Goal: Information Seeking & Learning: Learn about a topic

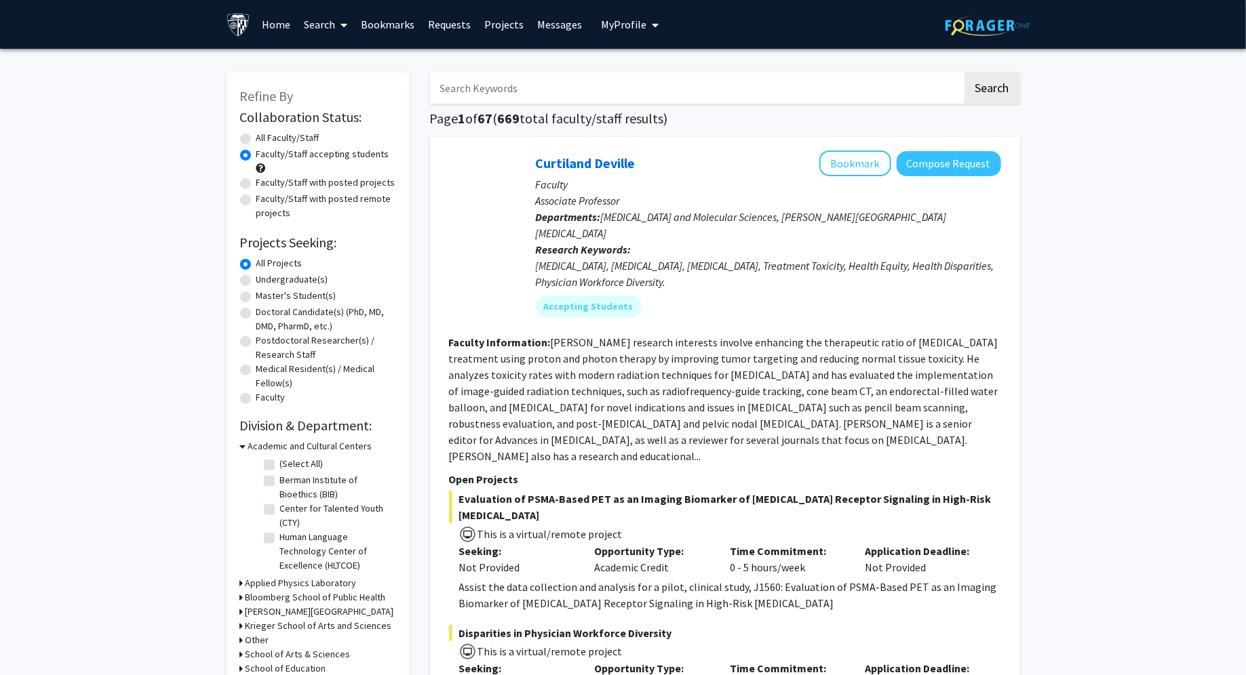
click at [399, 27] on link "Bookmarks" at bounding box center [387, 24] width 67 height 47
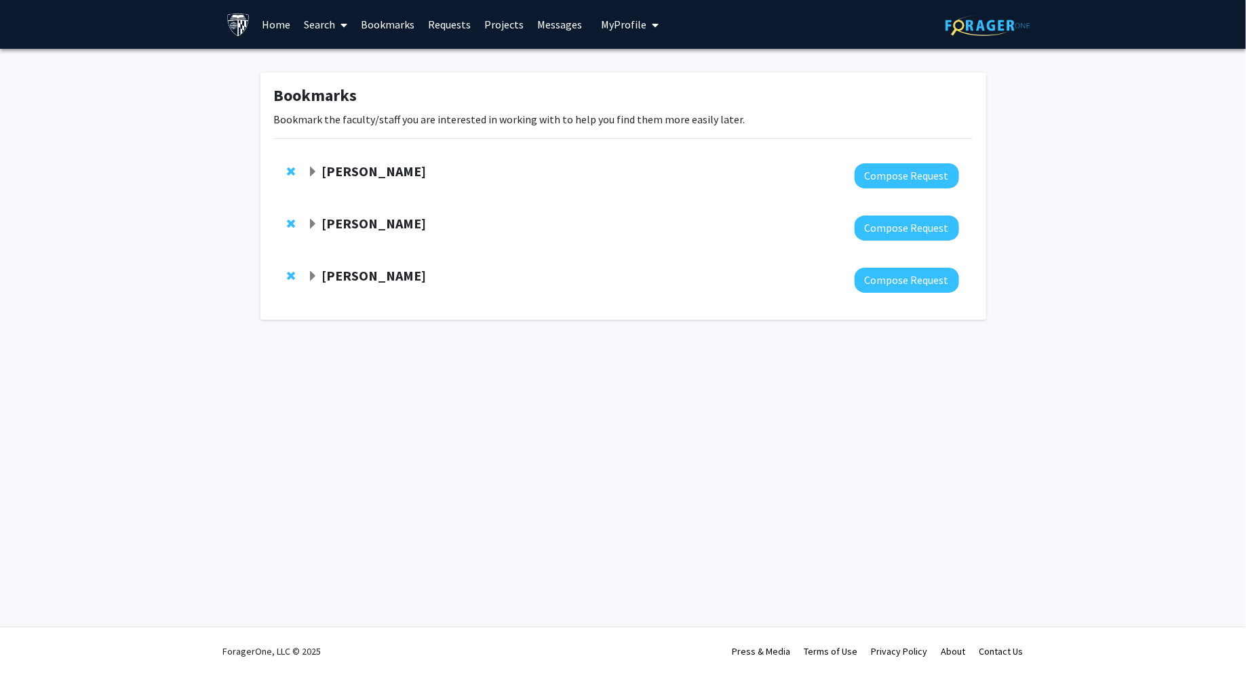
click at [305, 163] on div "[PERSON_NAME] Compose Request" at bounding box center [623, 176] width 698 height 52
click at [319, 176] on div "[PERSON_NAME]" at bounding box center [453, 171] width 293 height 17
click at [314, 174] on span "Expand Carlos Romo Bookmark" at bounding box center [312, 172] width 11 height 11
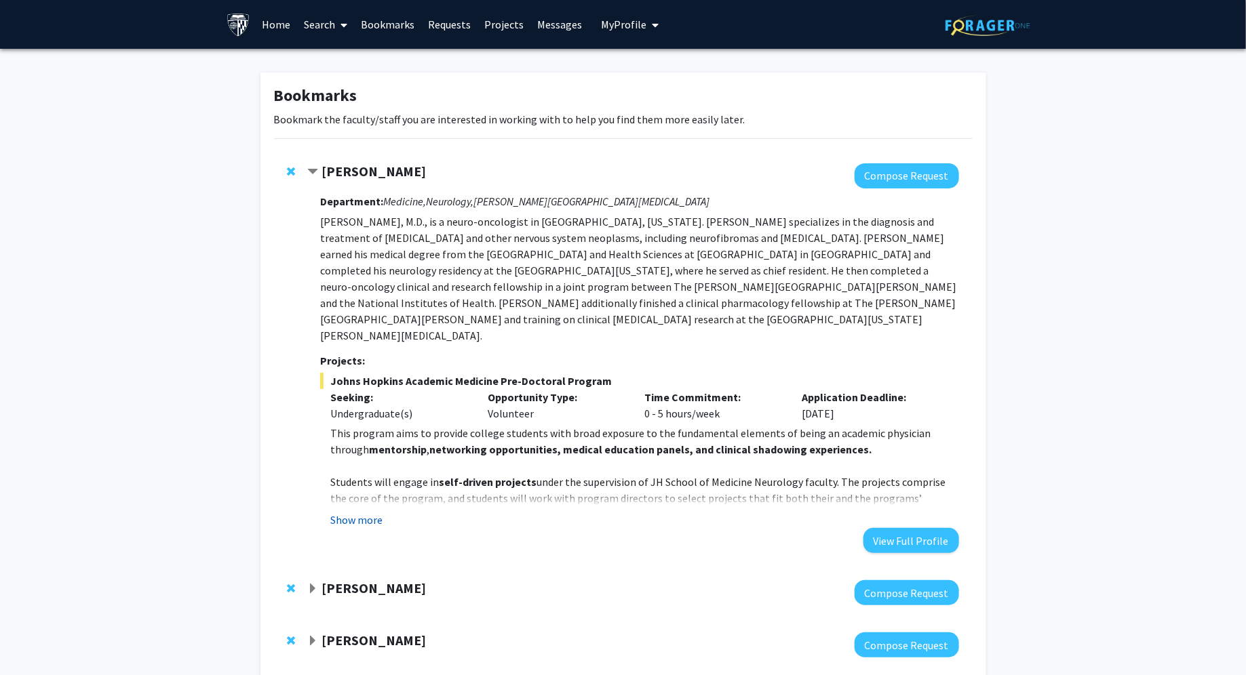
click at [356, 512] on button "Show more" at bounding box center [356, 520] width 52 height 16
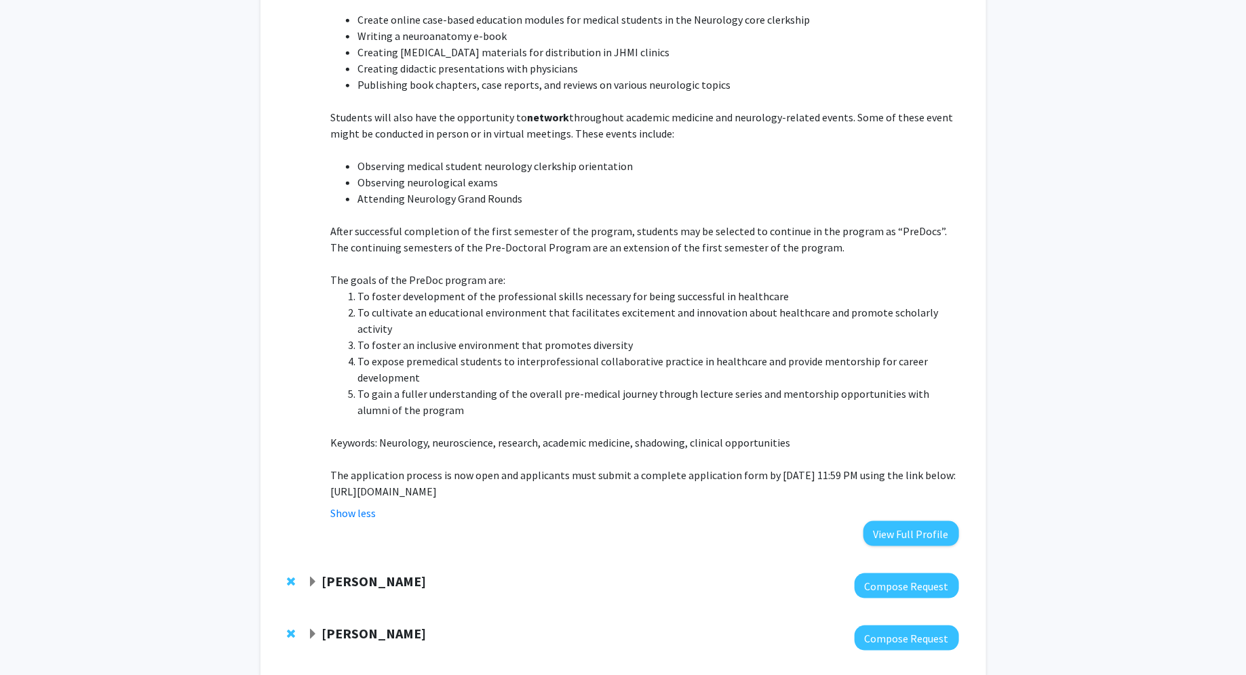
scroll to position [530, 0]
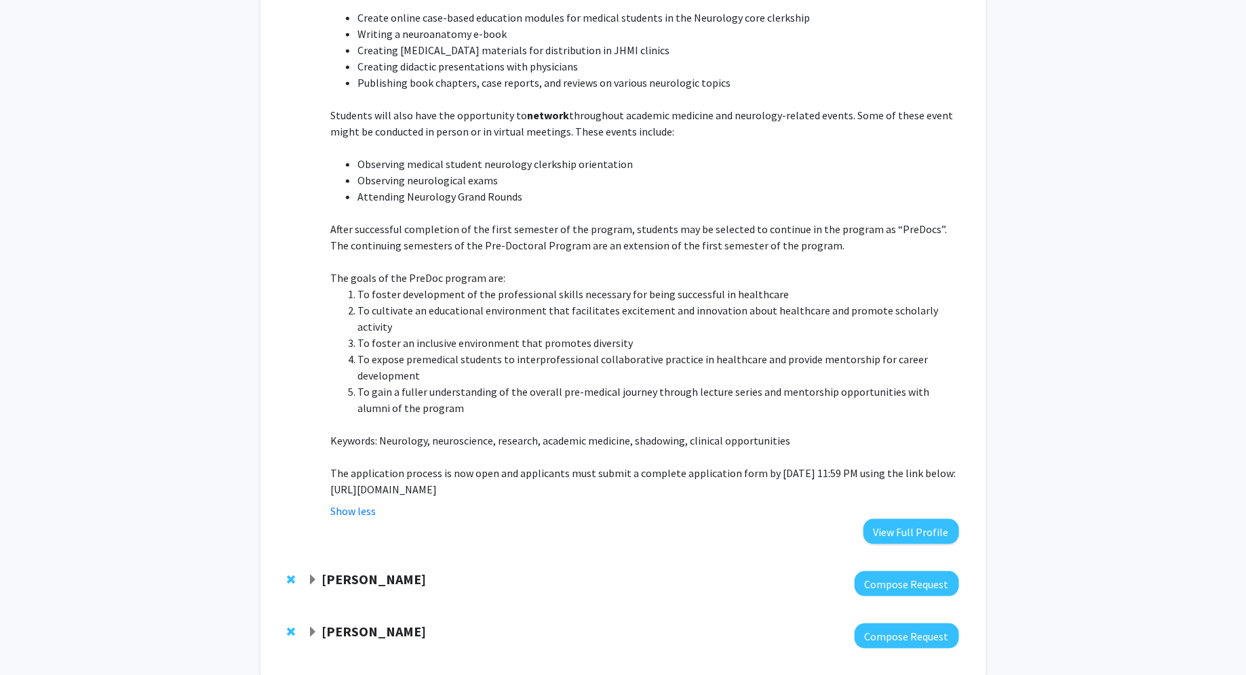
click at [313, 572] on div "[PERSON_NAME]" at bounding box center [453, 580] width 293 height 17
click at [313, 575] on span "Expand Fenan Rassu Bookmark" at bounding box center [312, 580] width 11 height 11
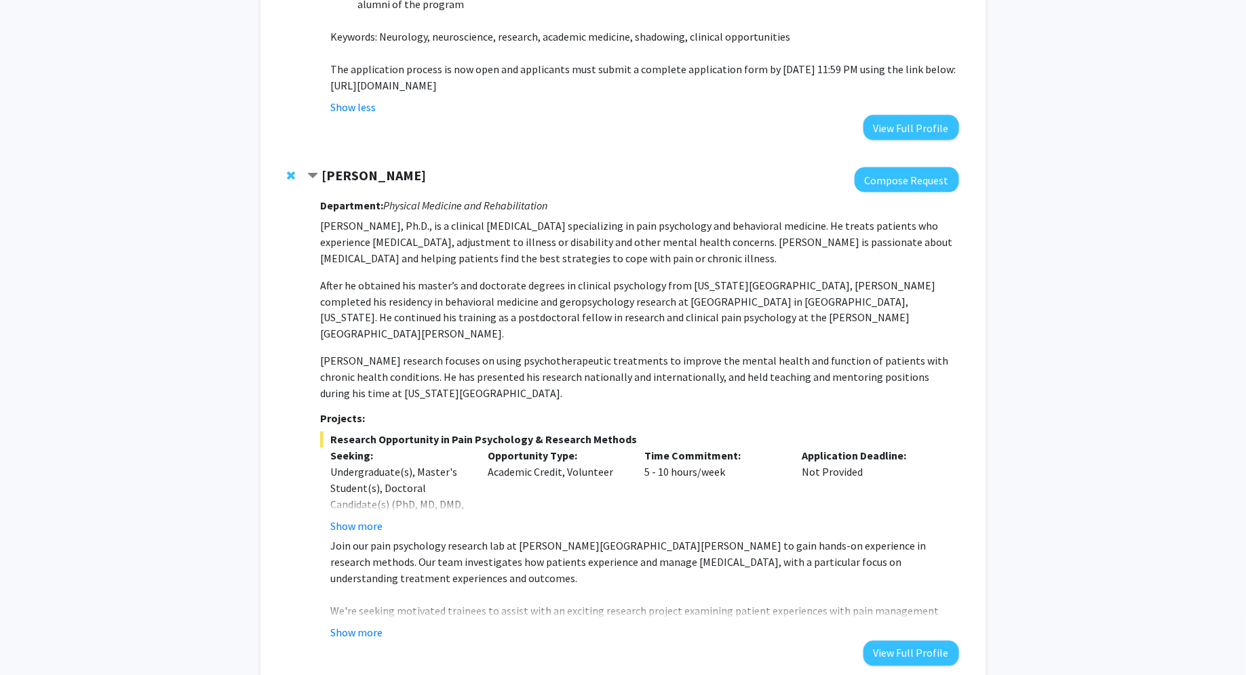
scroll to position [1025, 0]
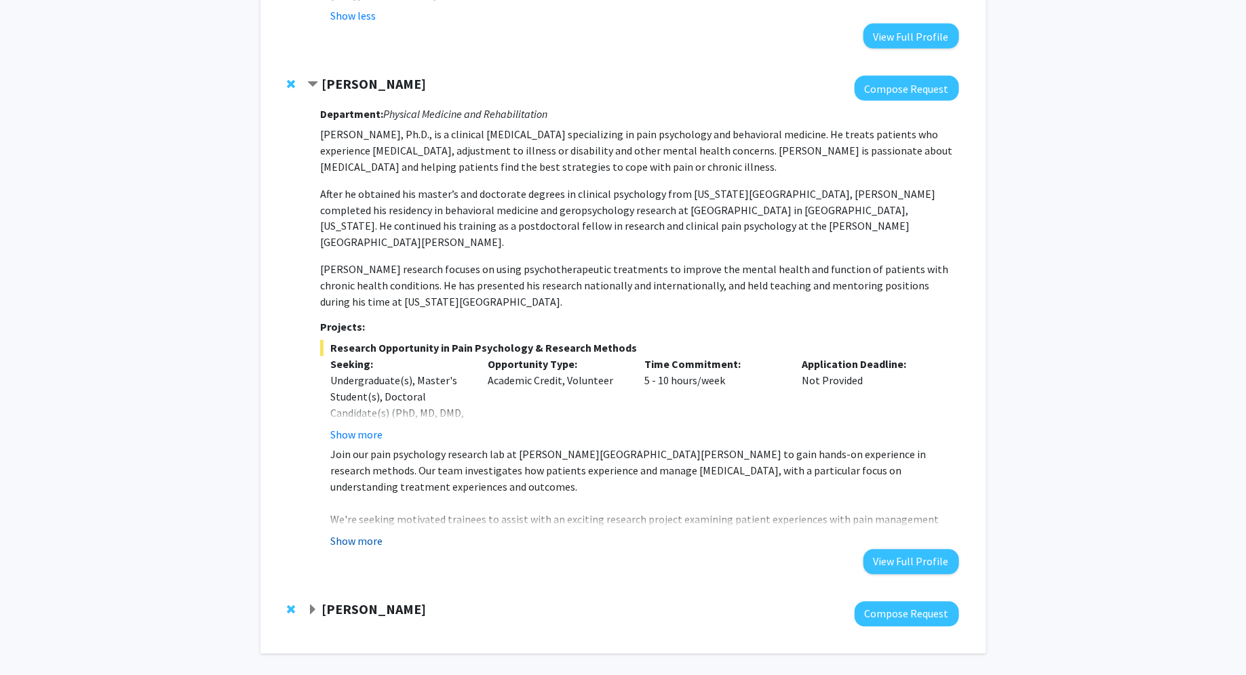
click at [357, 534] on button "Show more" at bounding box center [356, 542] width 52 height 16
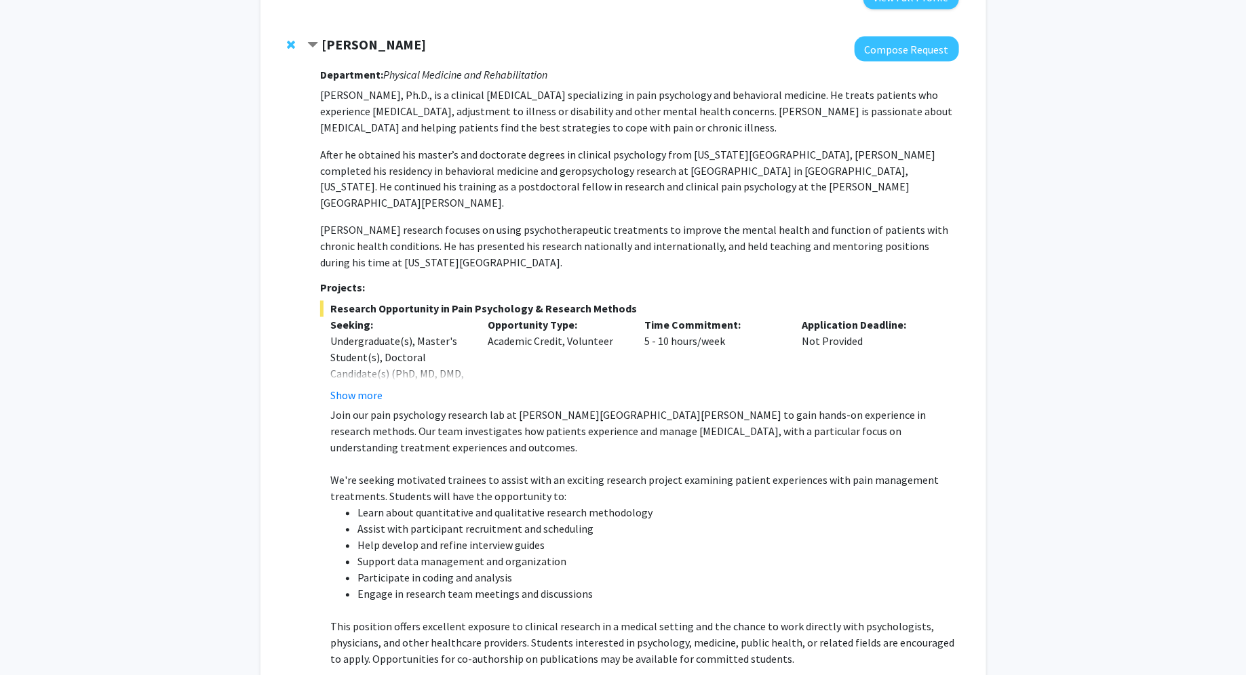
scroll to position [1253, 0]
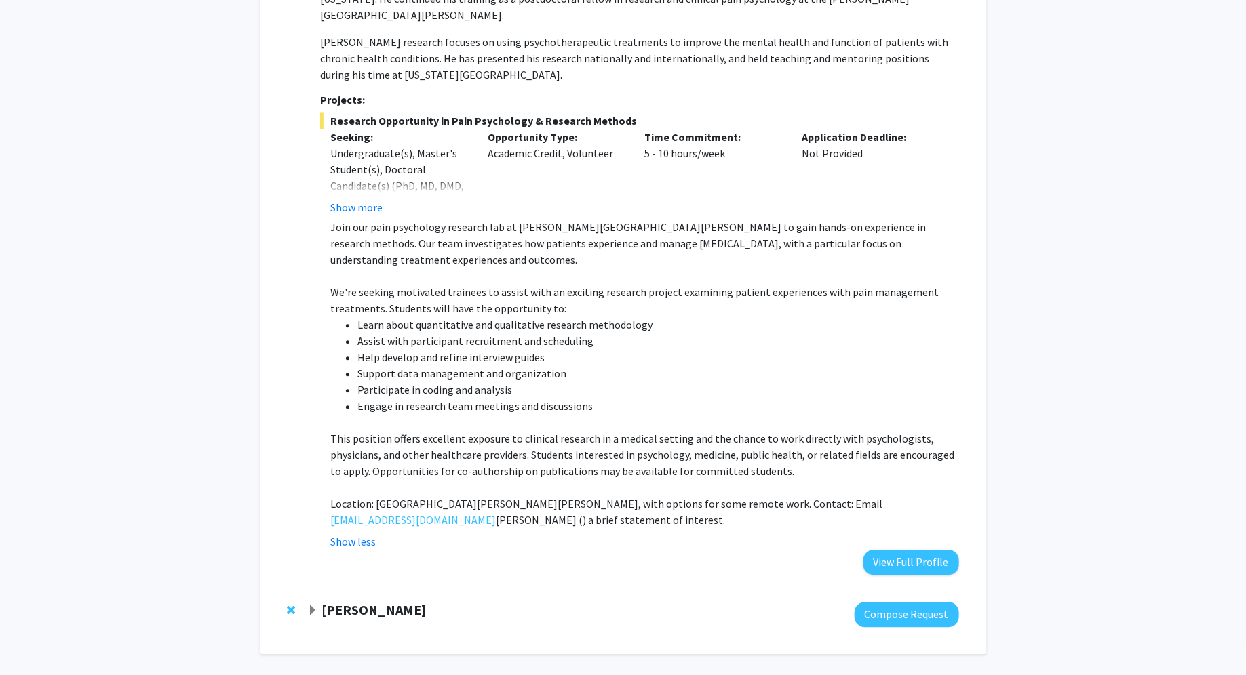
click at [313, 606] on span "Expand Raj Mukherjee Bookmark" at bounding box center [312, 611] width 11 height 11
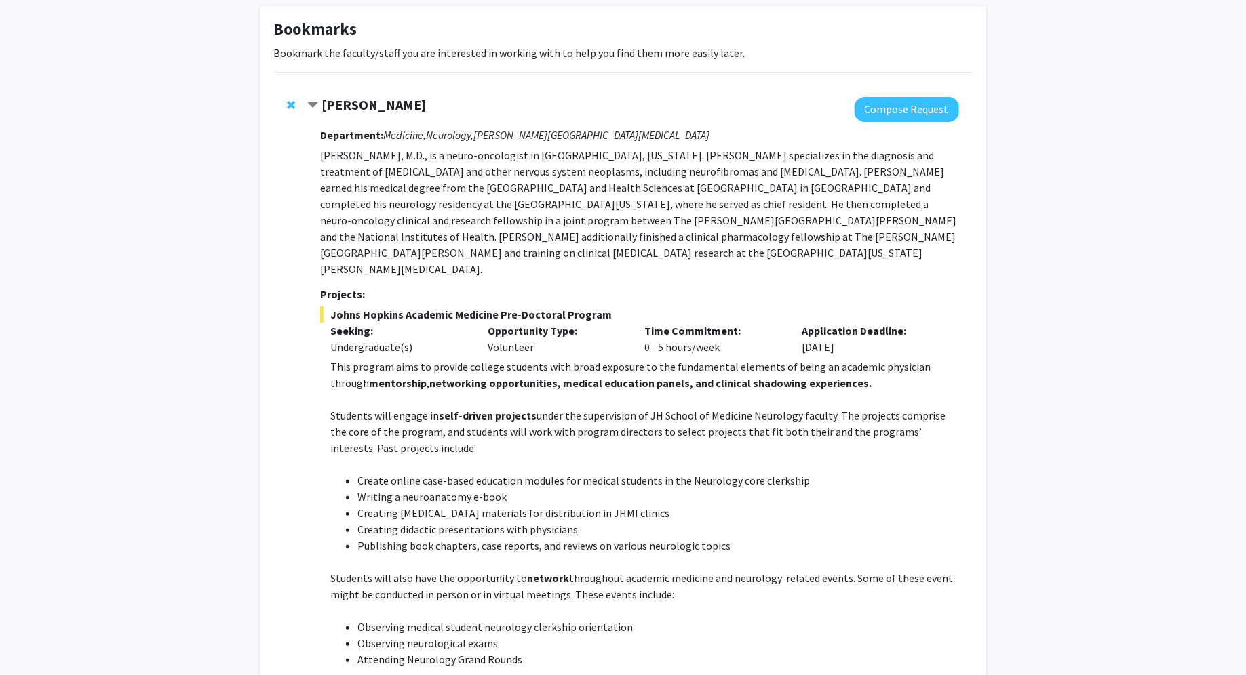
scroll to position [0, 0]
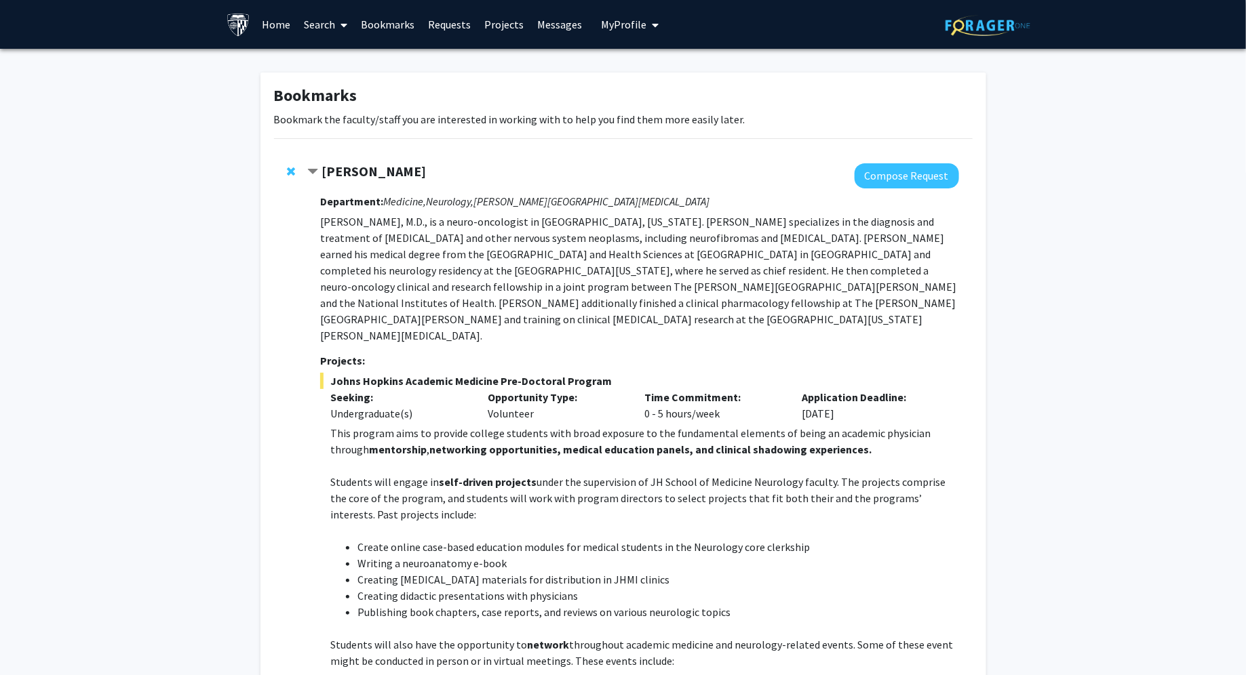
click at [268, 37] on link "Home" at bounding box center [276, 24] width 42 height 47
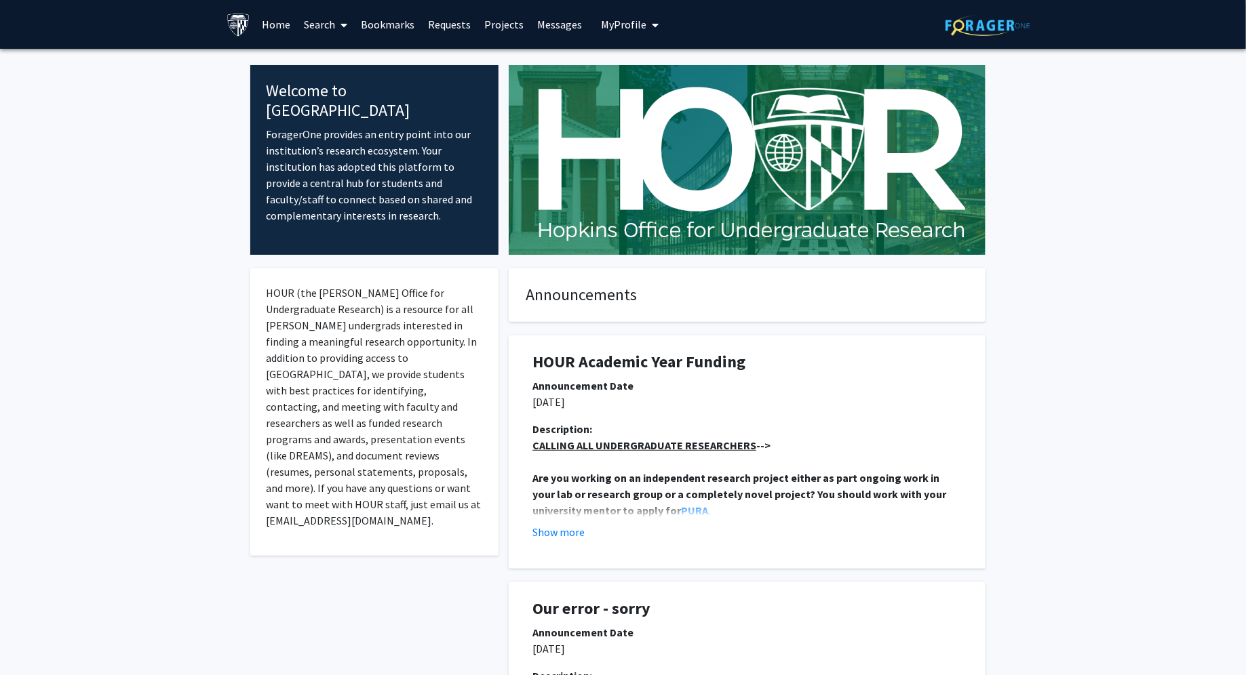
click at [319, 26] on link "Search" at bounding box center [325, 24] width 57 height 47
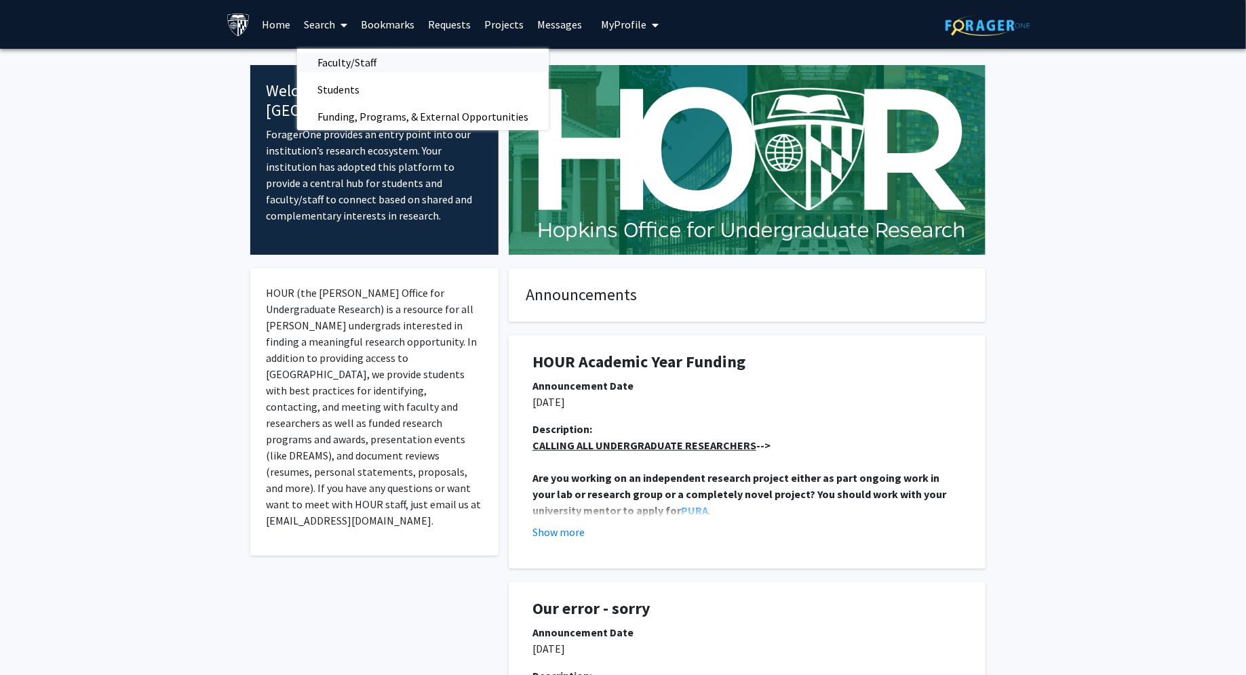
click at [338, 61] on span "Faculty/Staff" at bounding box center [347, 62] width 100 height 27
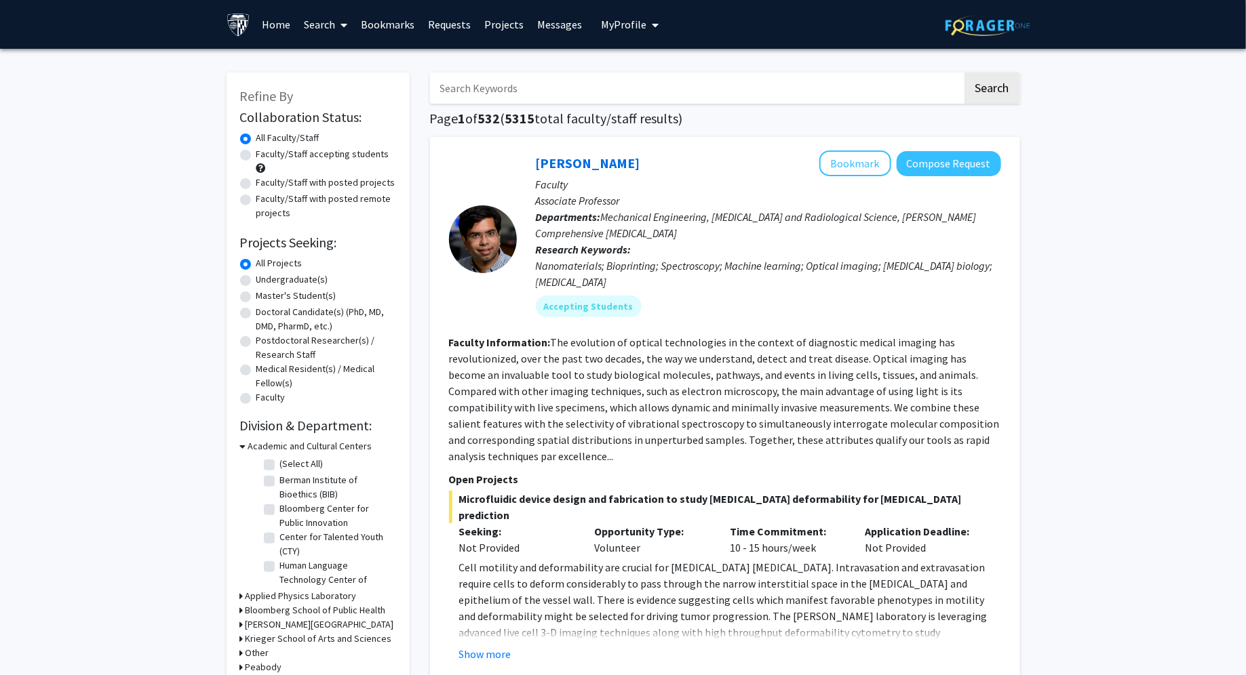
click at [657, 90] on input "Search Keywords" at bounding box center [696, 88] width 532 height 31
type input "health"
click at [964, 73] on button "Search" at bounding box center [992, 88] width 56 height 31
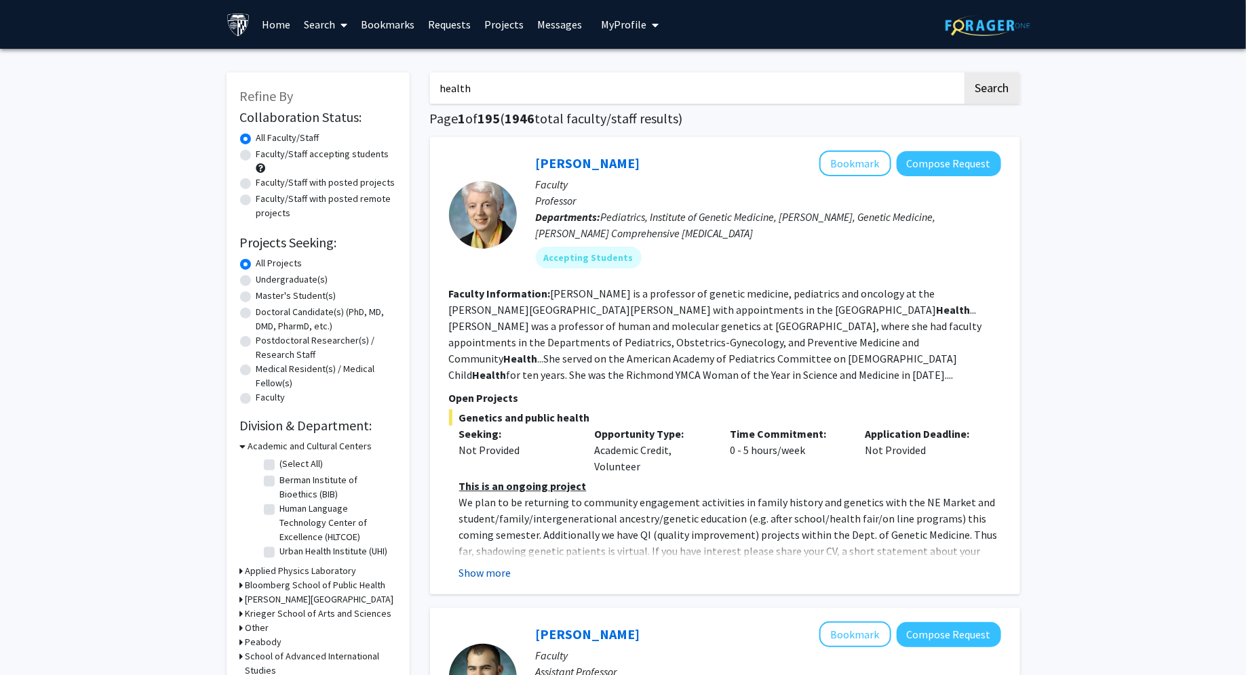
click at [505, 569] on button "Show more" at bounding box center [485, 573] width 52 height 16
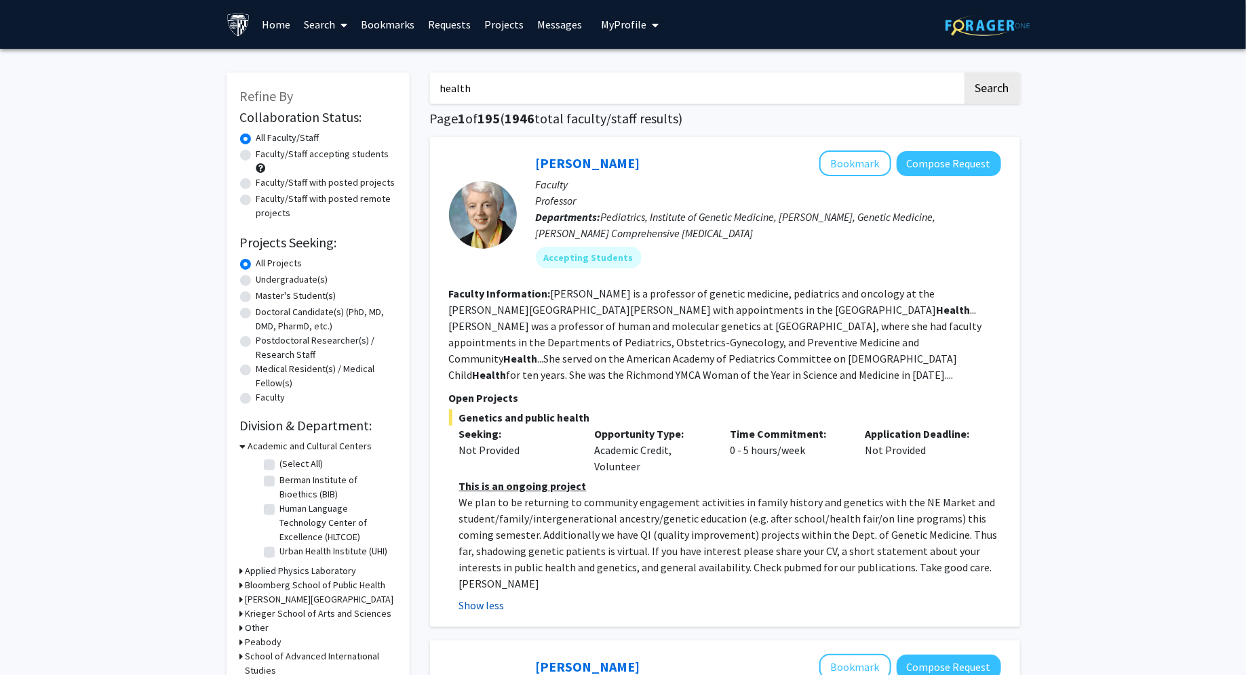
click at [483, 597] on button "Show less" at bounding box center [481, 605] width 45 height 16
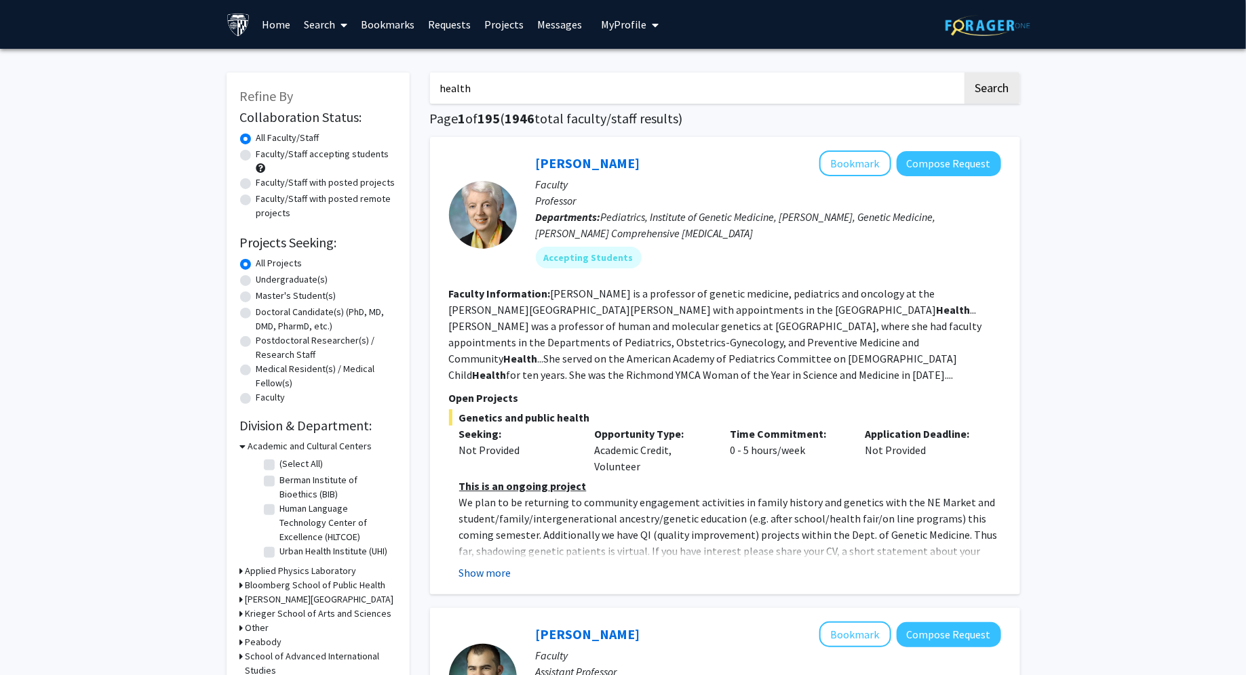
click at [471, 571] on button "Show more" at bounding box center [485, 573] width 52 height 16
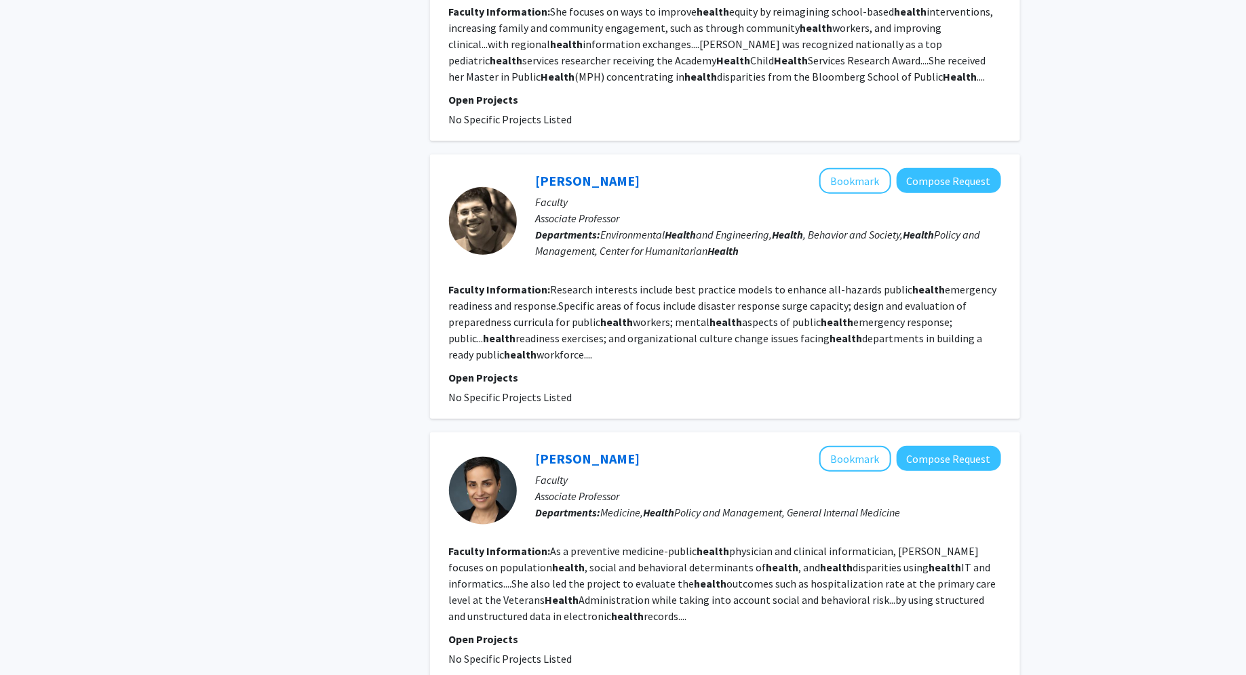
scroll to position [3054, 0]
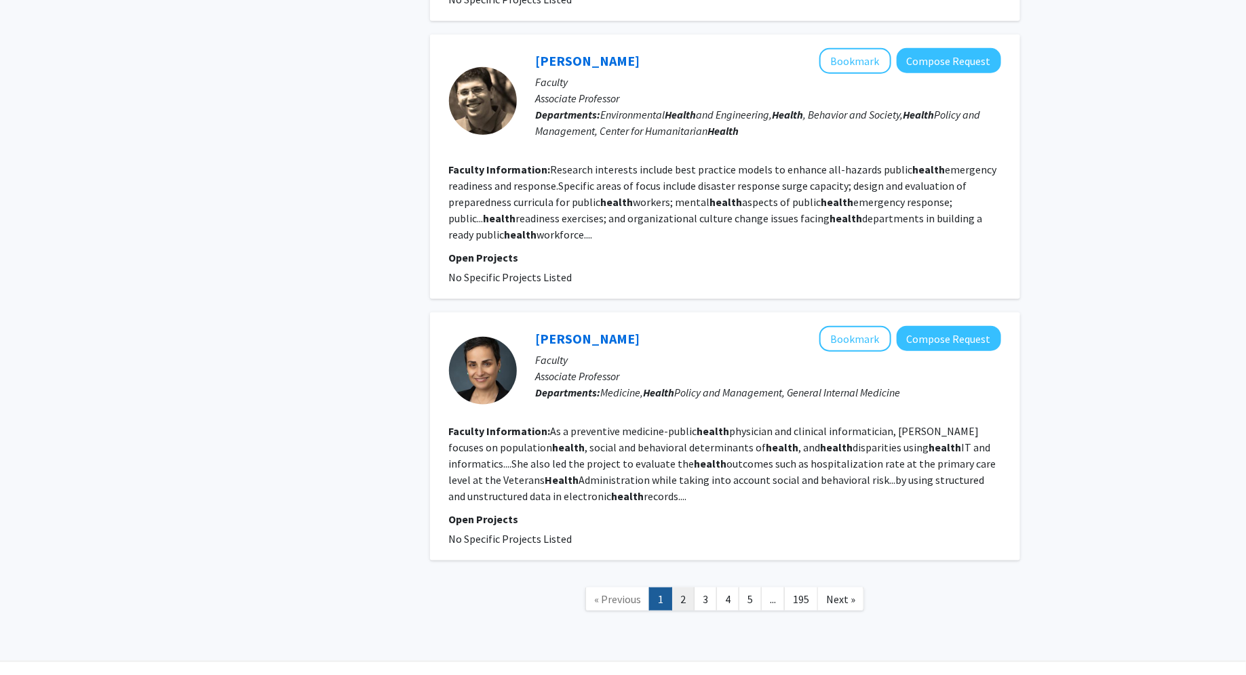
click at [688, 588] on link "2" at bounding box center [682, 600] width 23 height 24
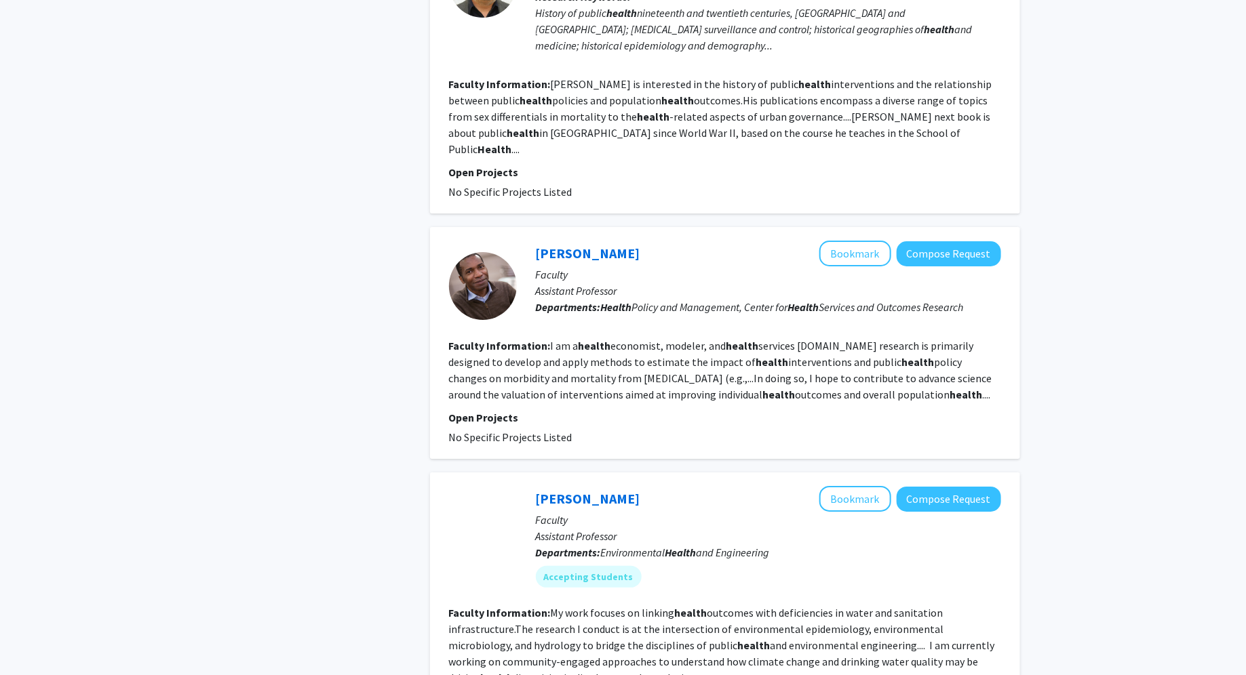
scroll to position [2430, 0]
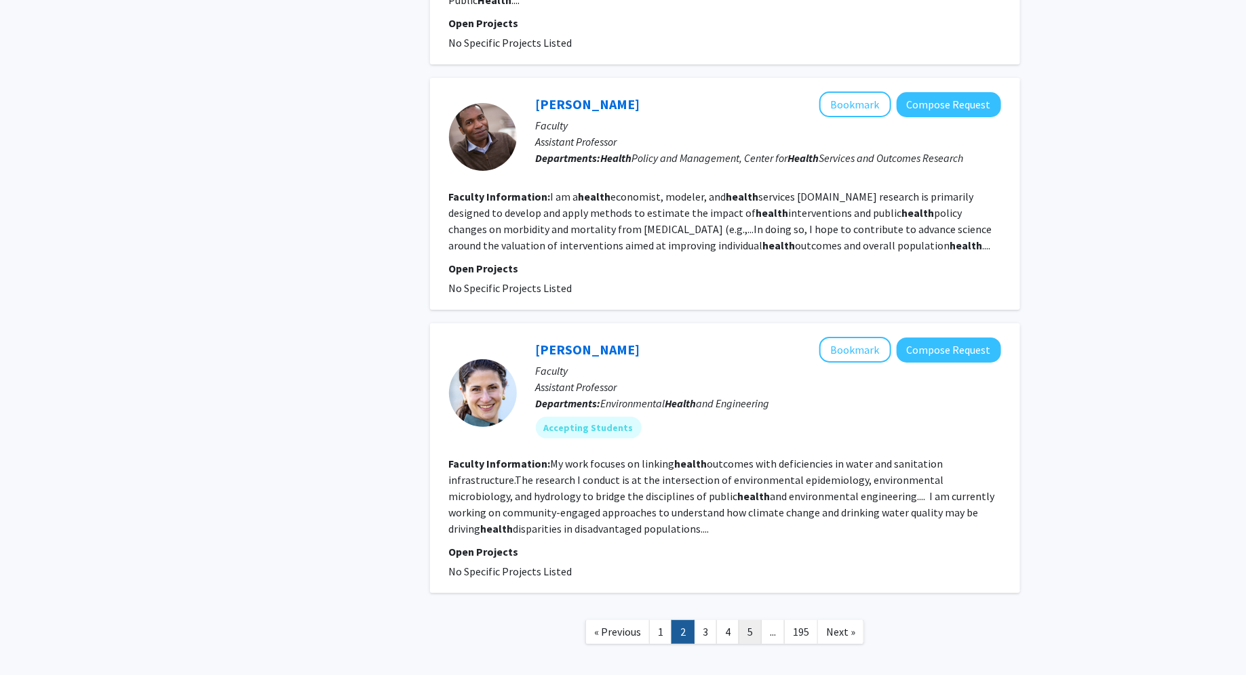
click at [739, 620] on link "5" at bounding box center [749, 632] width 23 height 24
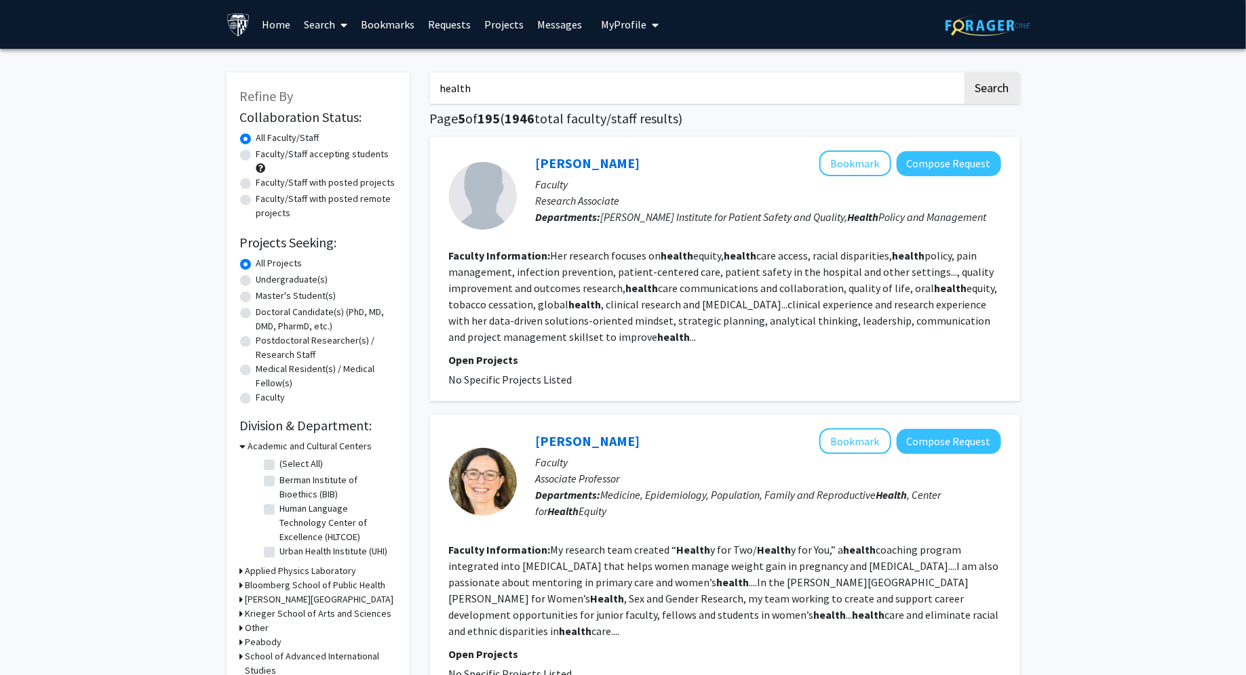
click at [784, 79] on input "health" at bounding box center [696, 88] width 532 height 31
click at [964, 73] on button "Search" at bounding box center [992, 88] width 56 height 31
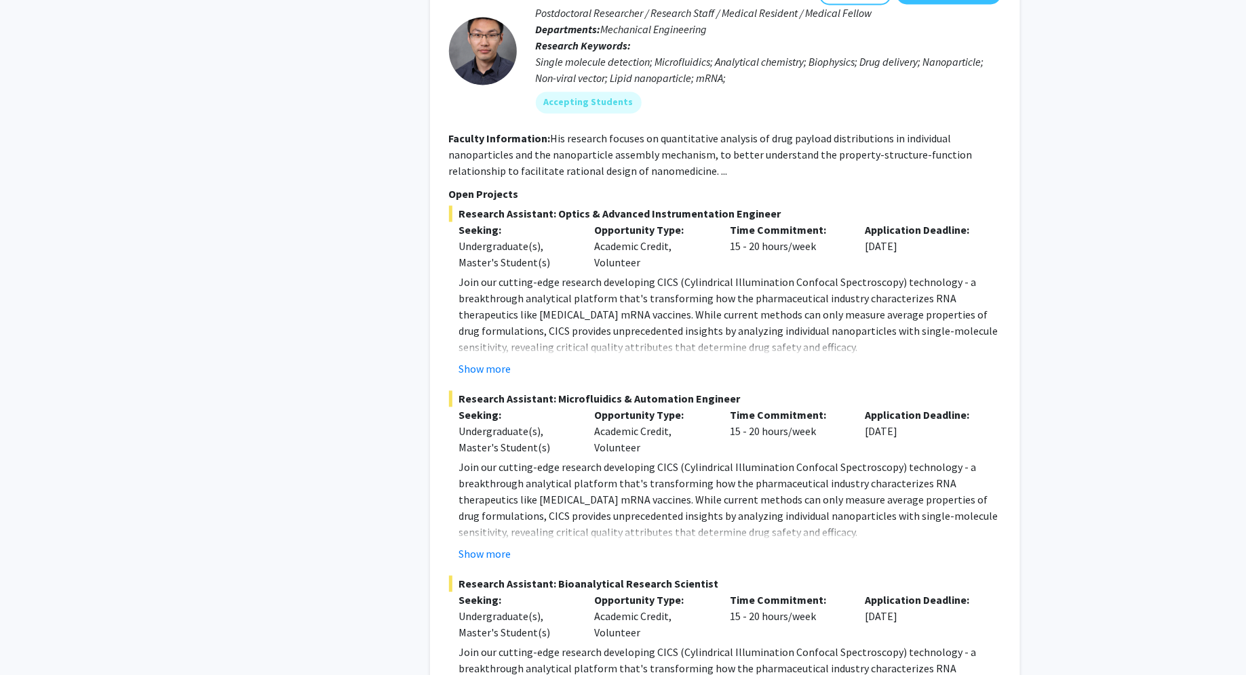
scroll to position [6361, 0]
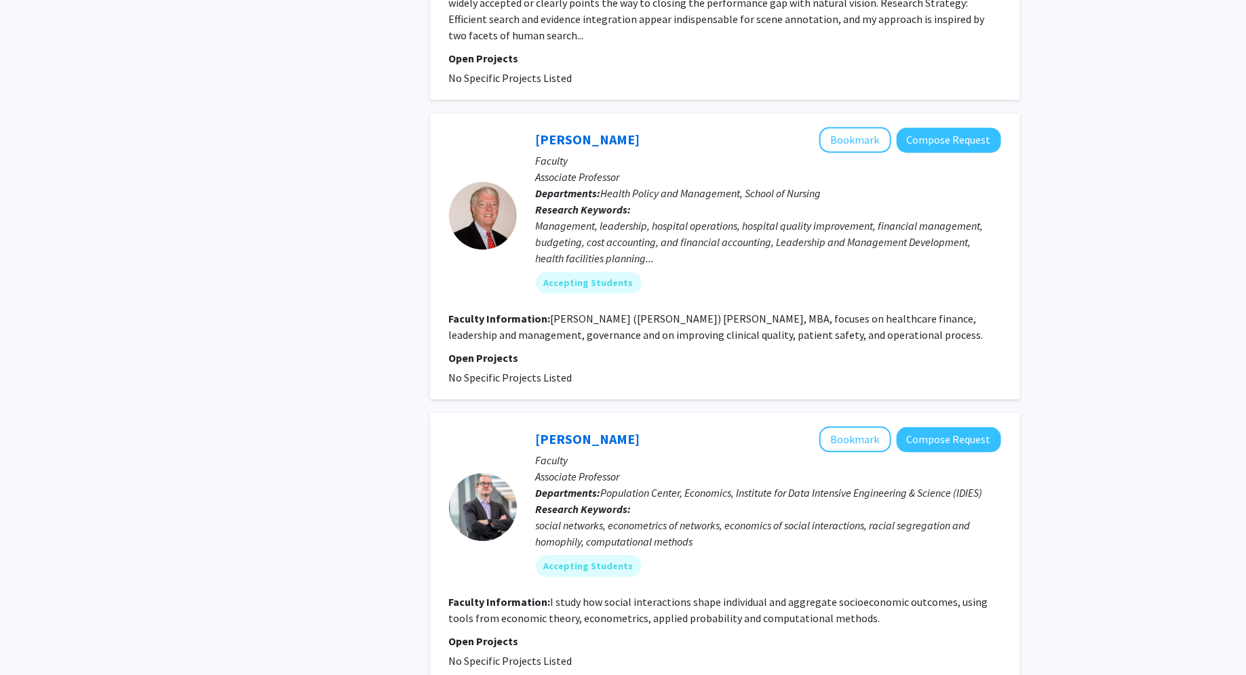
scroll to position [3930, 0]
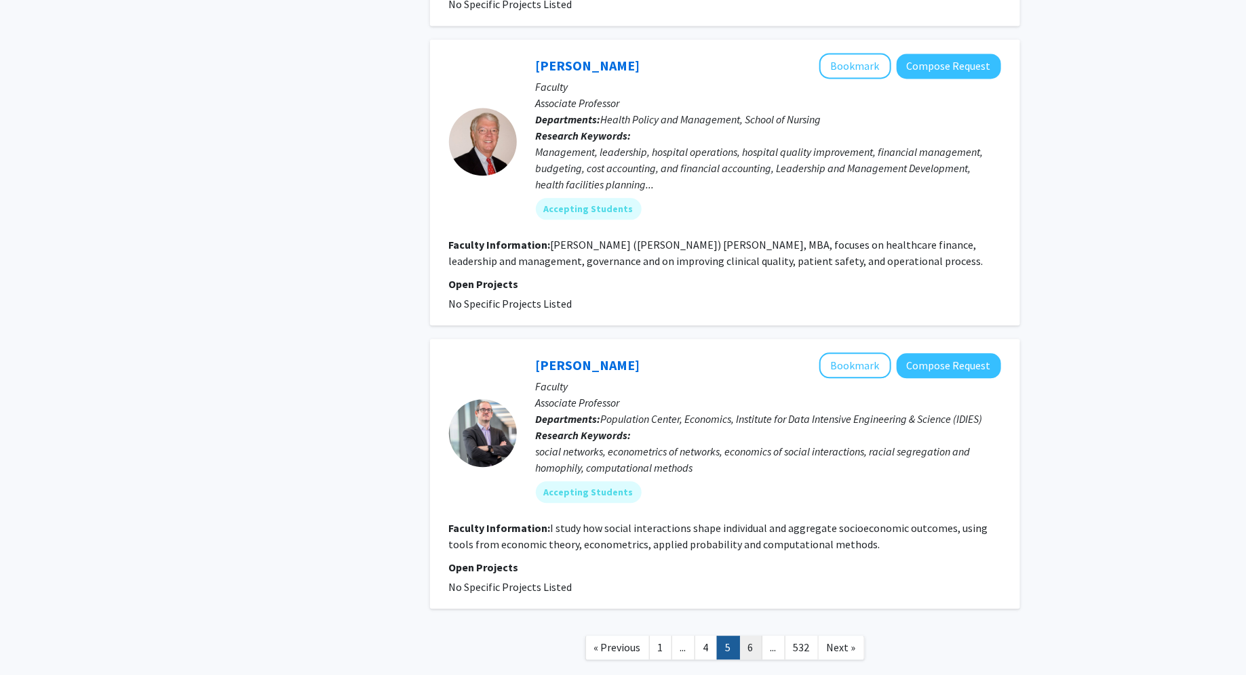
click at [759, 636] on link "6" at bounding box center [750, 648] width 23 height 24
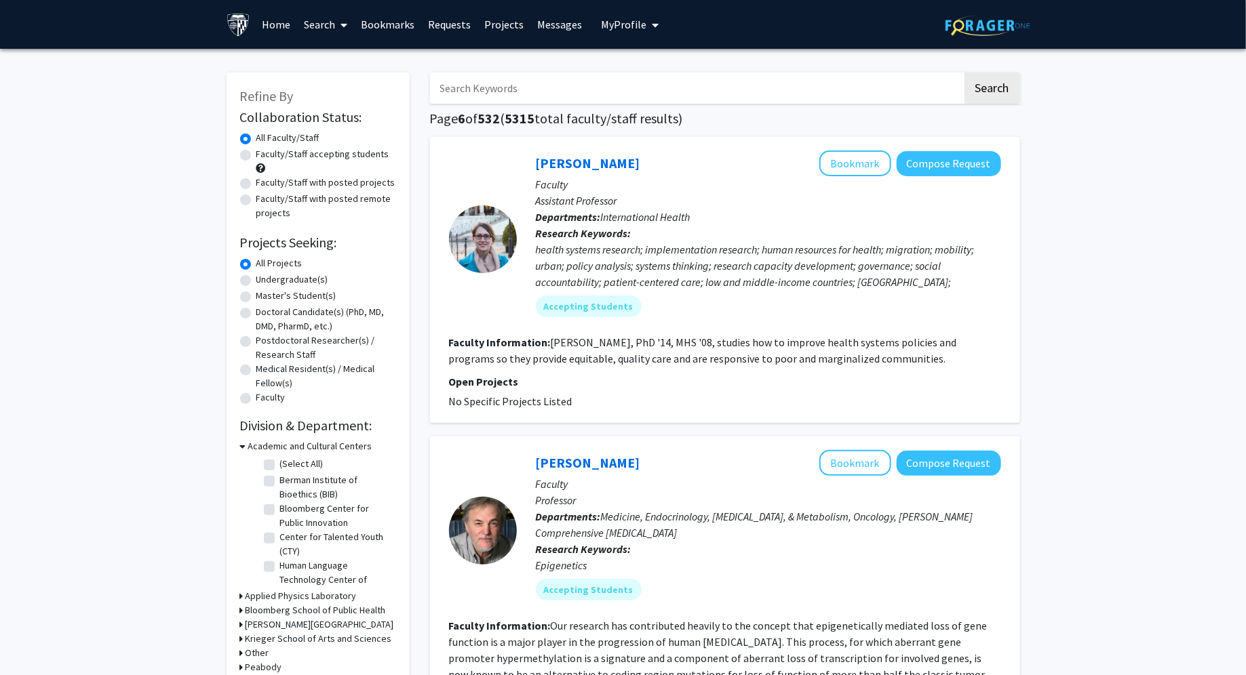
click at [315, 153] on label "Faculty/Staff accepting students" at bounding box center [322, 154] width 133 height 14
click at [265, 153] on input "Faculty/Staff accepting students" at bounding box center [260, 151] width 9 height 9
radio input "true"
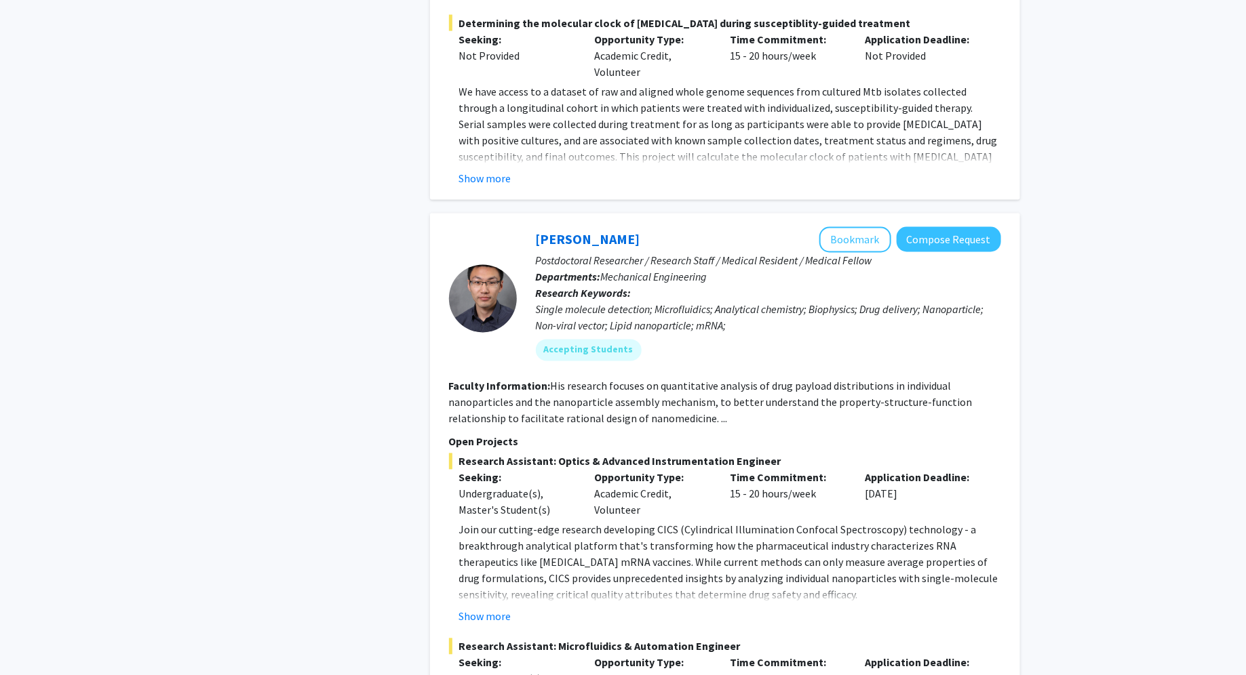
scroll to position [6361, 0]
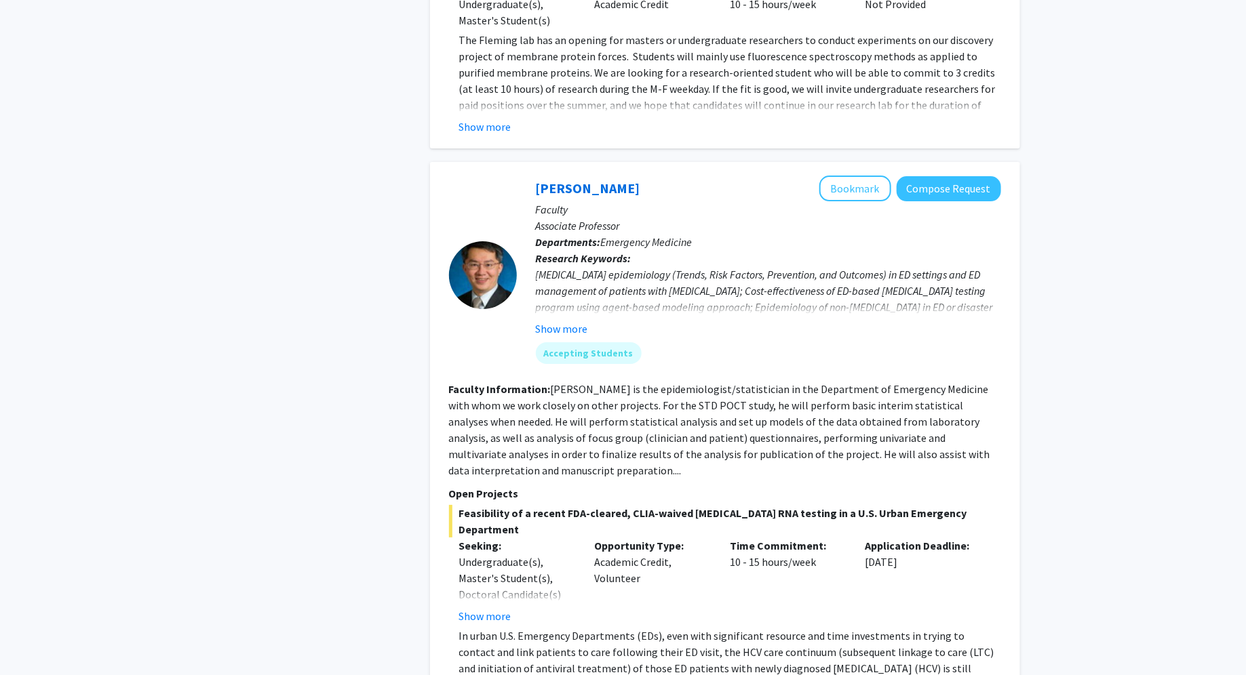
scroll to position [4728, 0]
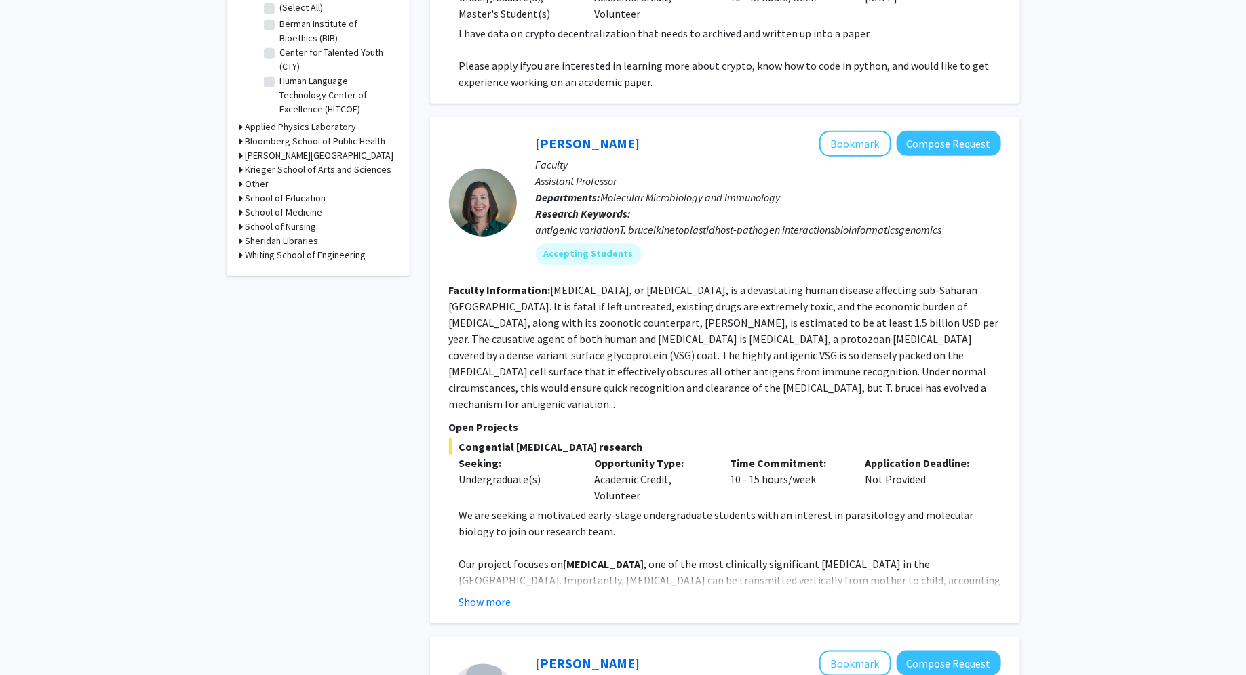
scroll to position [458, 0]
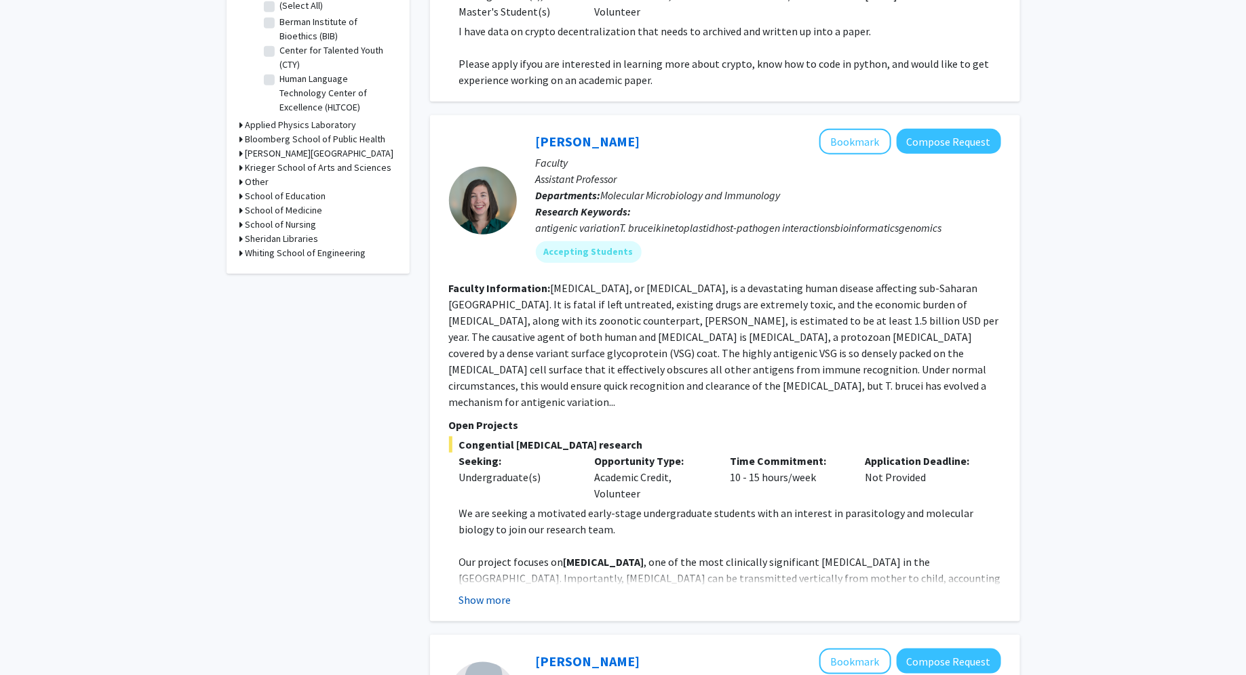
click at [495, 592] on button "Show more" at bounding box center [485, 600] width 52 height 16
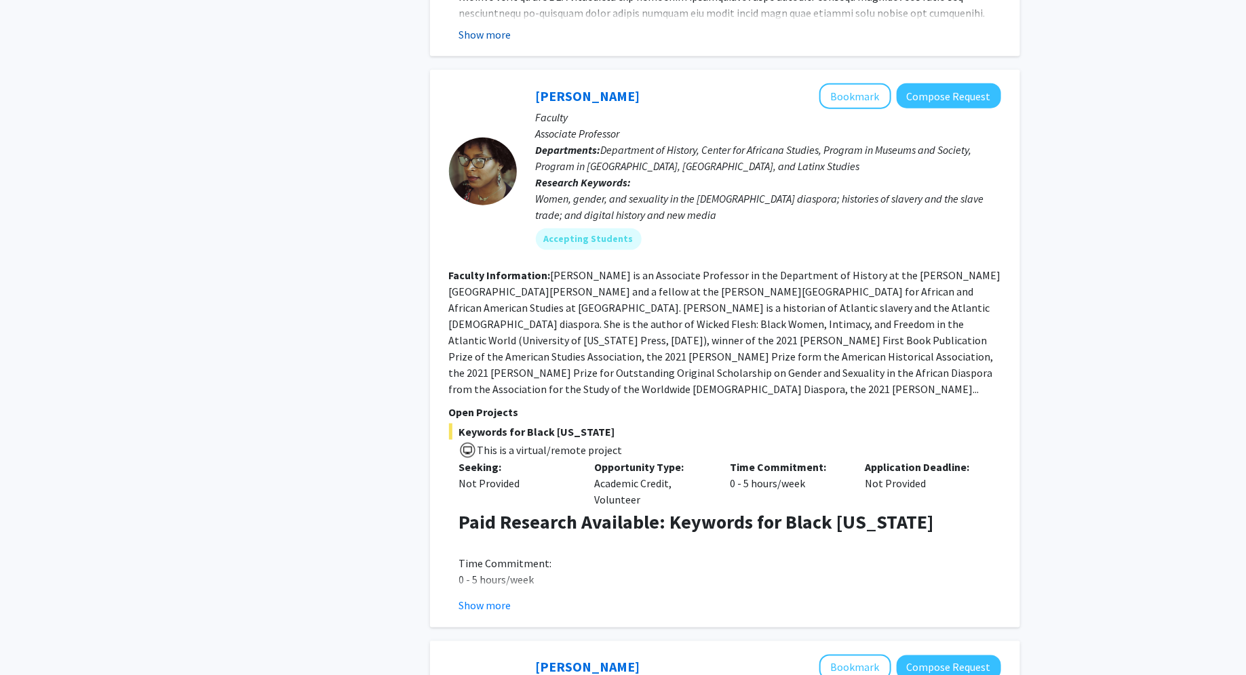
scroll to position [3196, 0]
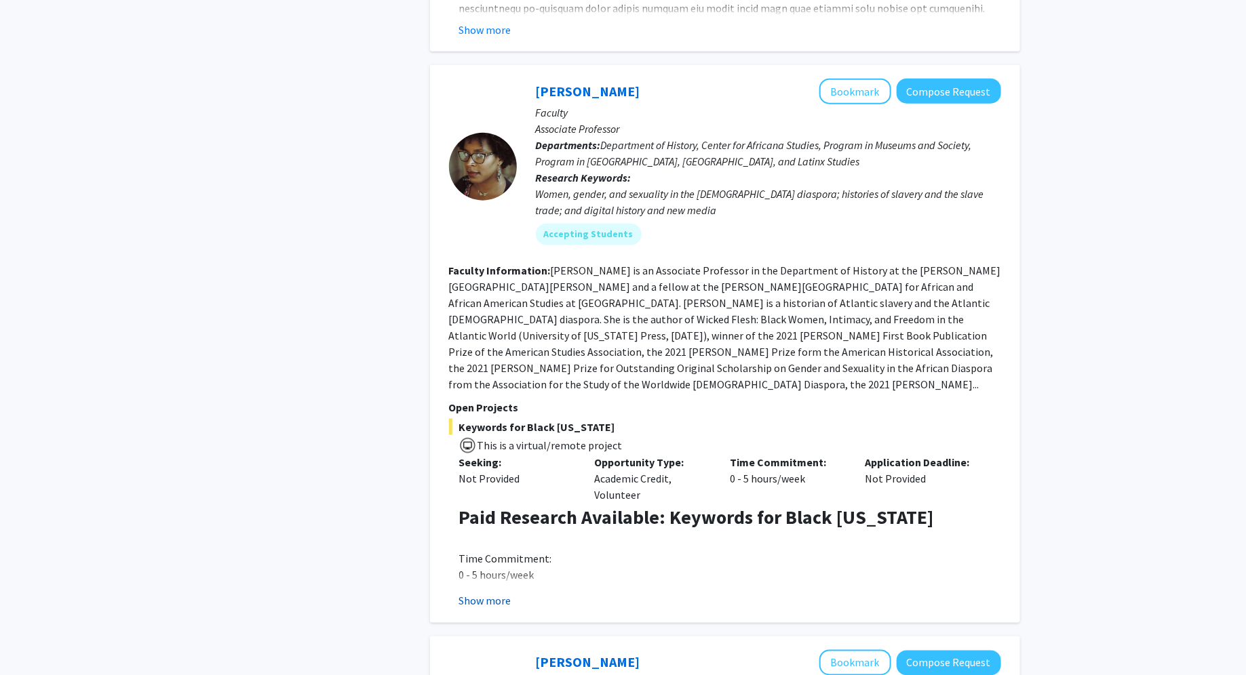
click at [489, 593] on button "Show more" at bounding box center [485, 601] width 52 height 16
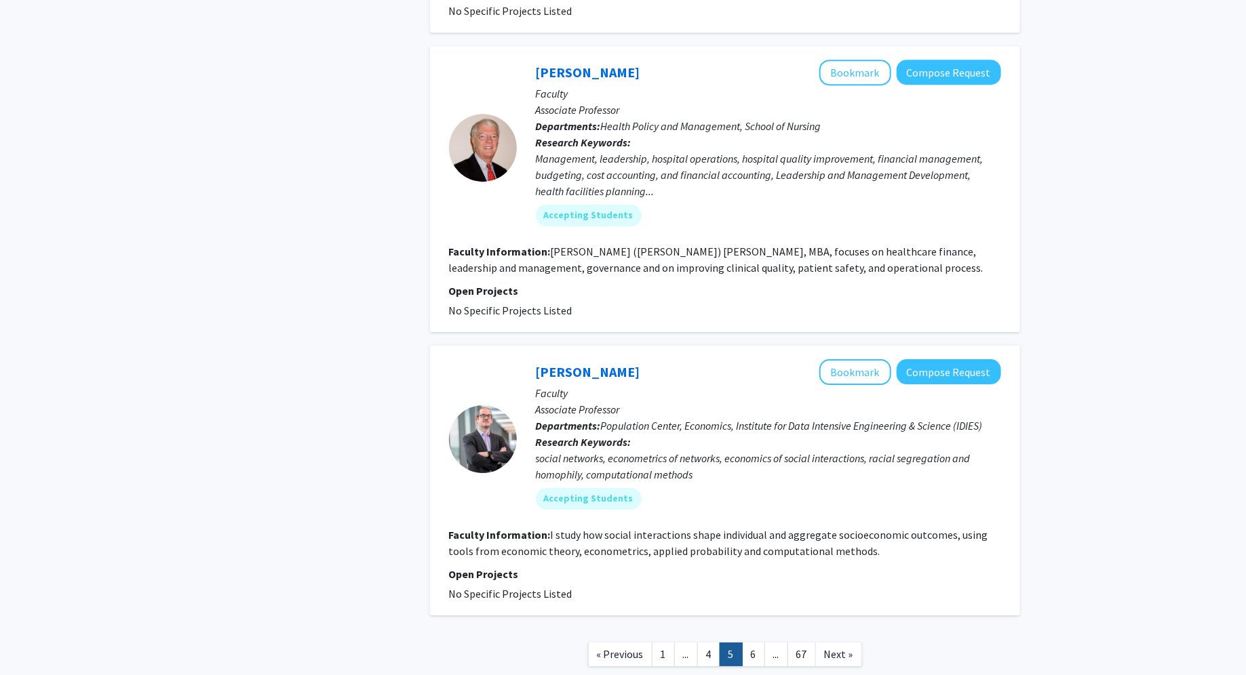
scroll to position [4495, 0]
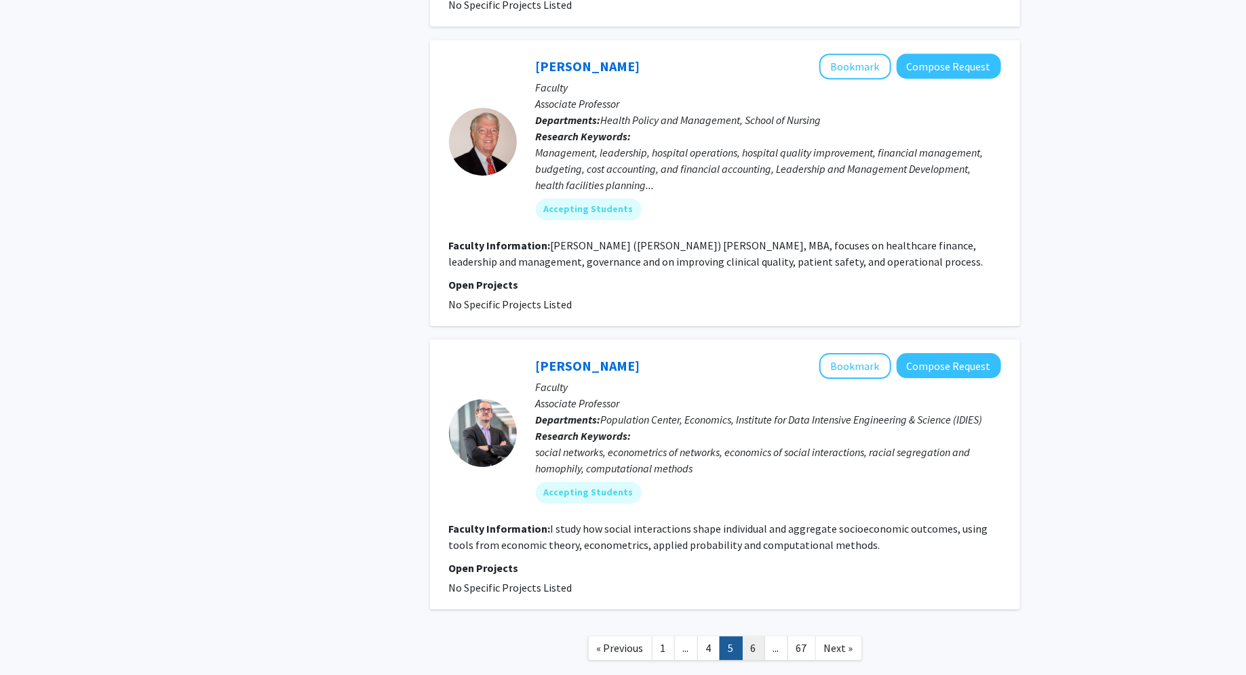
click at [751, 637] on link "6" at bounding box center [753, 649] width 23 height 24
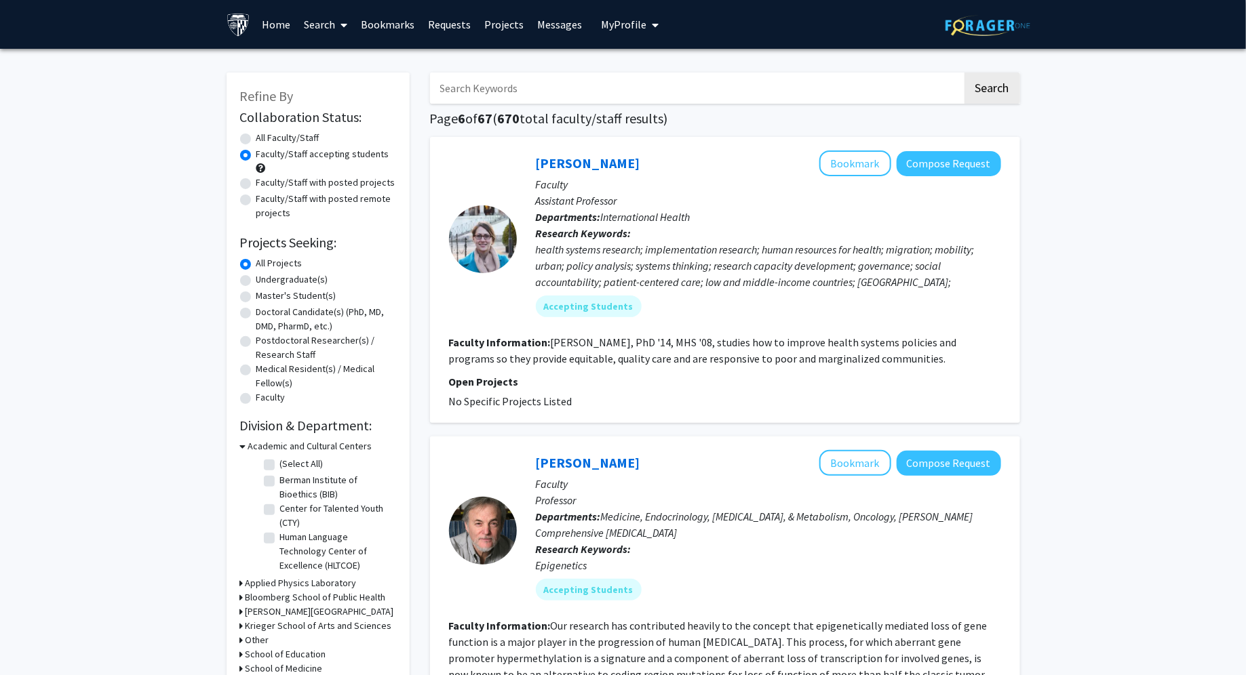
click at [356, 182] on label "Faculty/Staff with posted projects" at bounding box center [325, 183] width 139 height 14
click at [265, 182] on input "Faculty/Staff with posted projects" at bounding box center [260, 180] width 9 height 9
radio input "true"
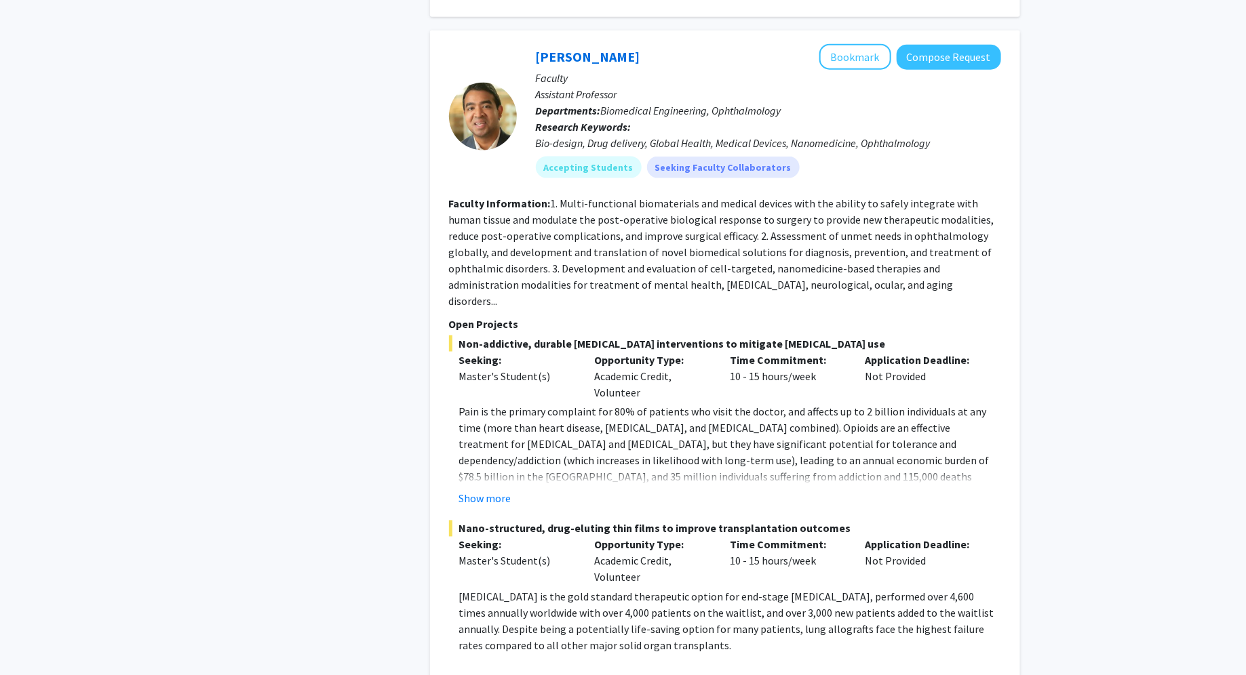
scroll to position [846, 0]
click at [486, 490] on button "Show more" at bounding box center [485, 498] width 52 height 16
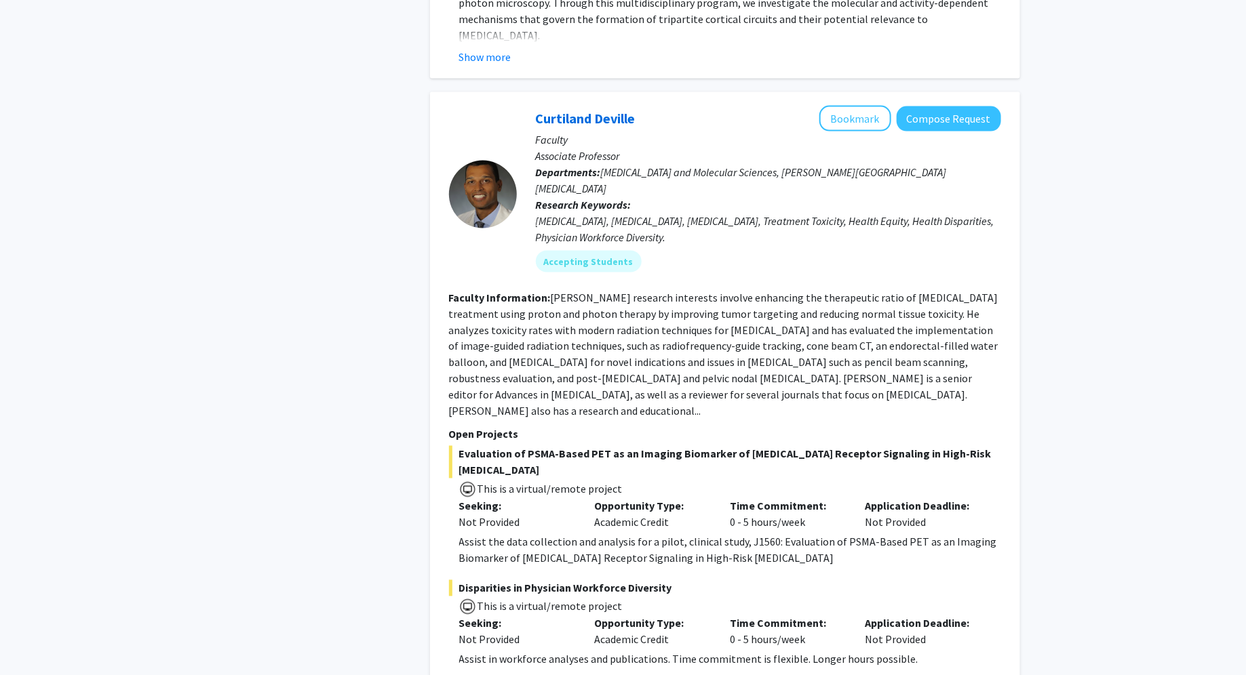
scroll to position [3402, 0]
click at [874, 106] on button "Bookmark" at bounding box center [855, 119] width 72 height 26
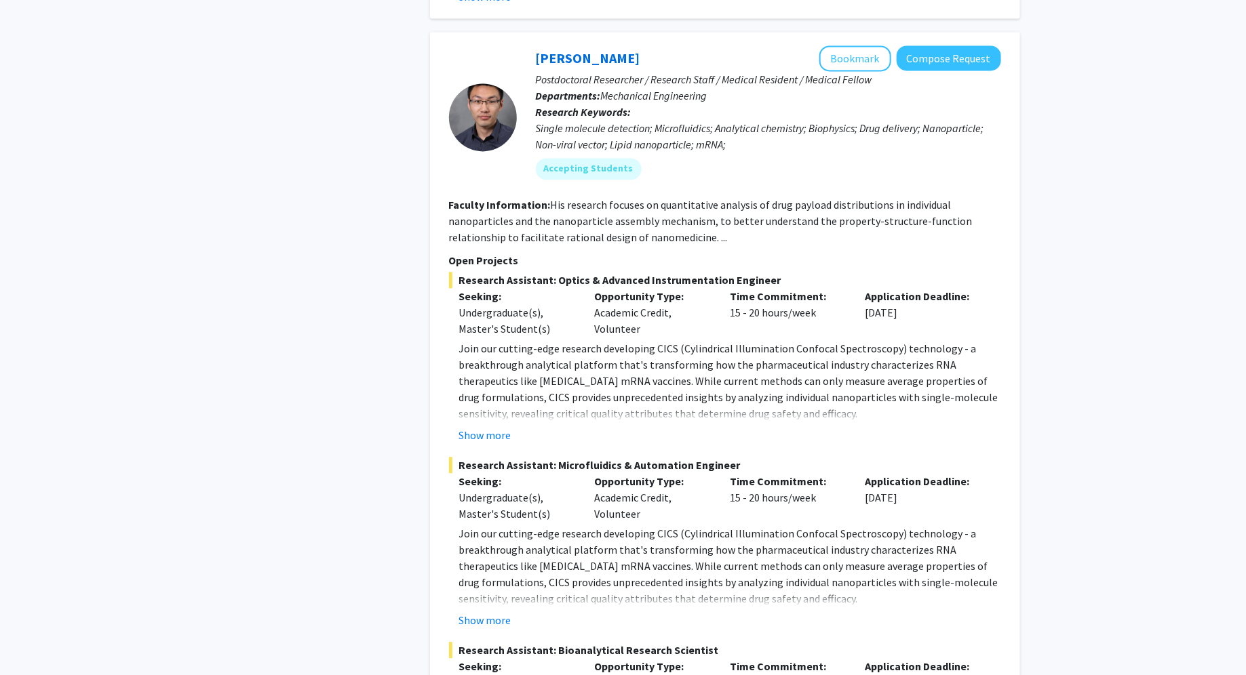
scroll to position [6507, 0]
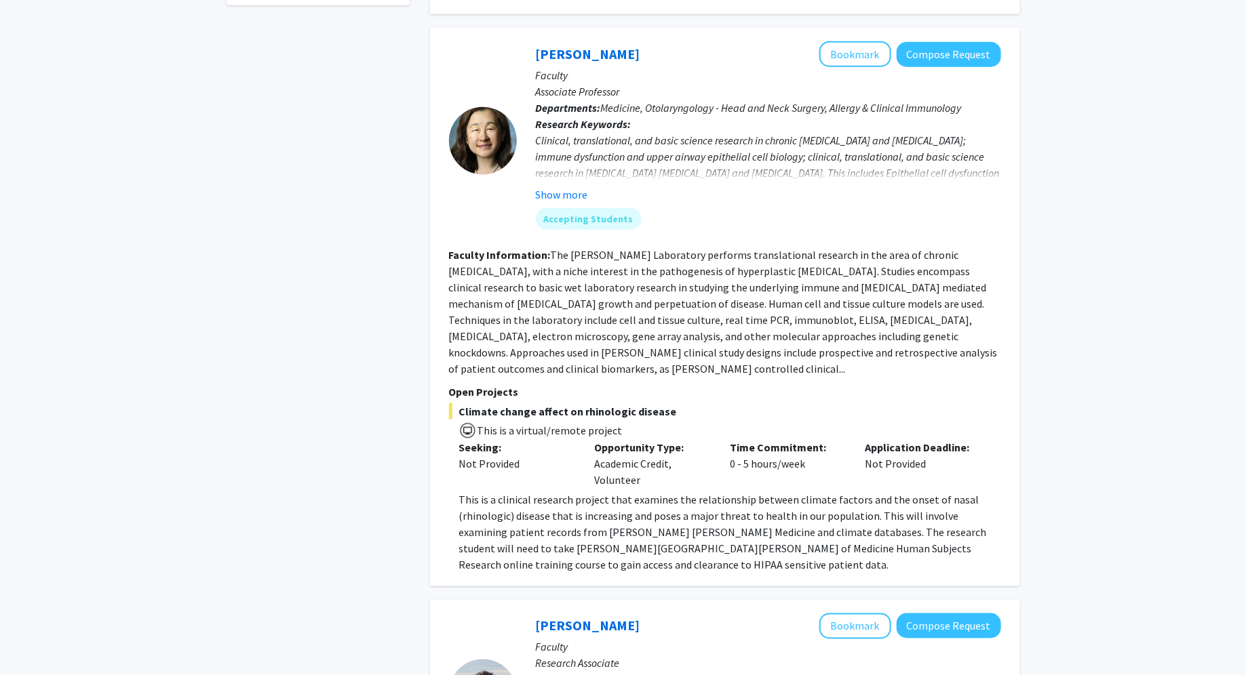
scroll to position [643, 0]
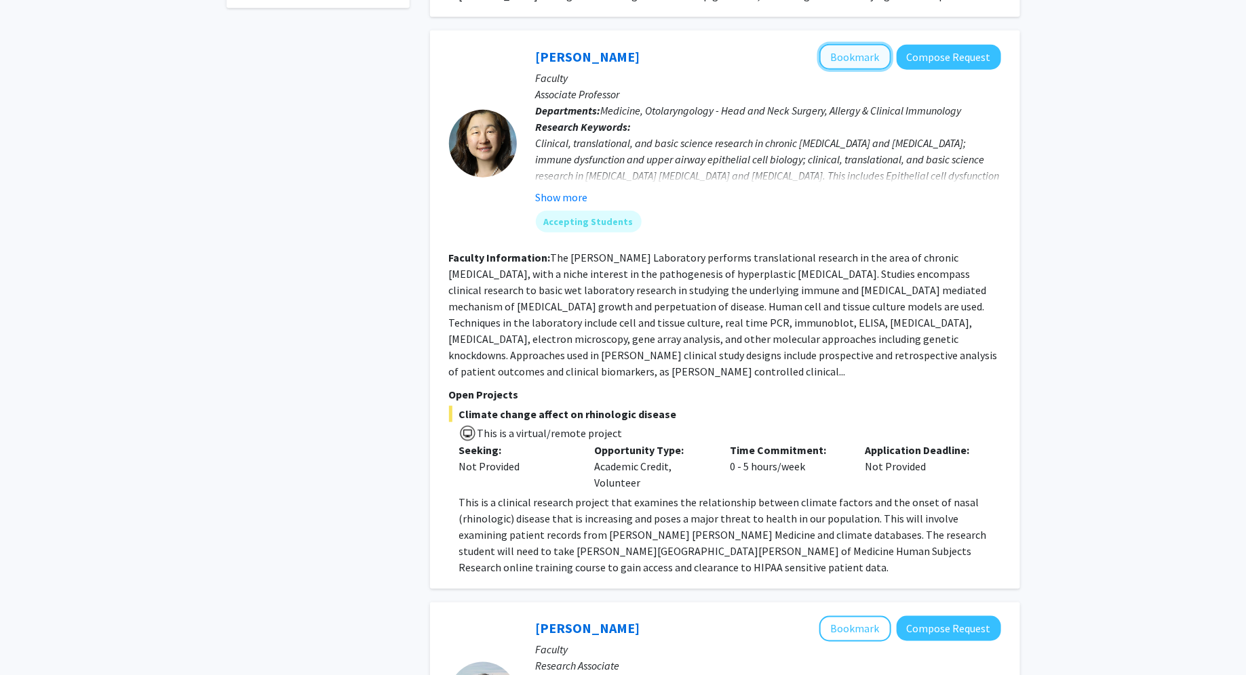
click at [848, 44] on button "Bookmark" at bounding box center [855, 57] width 72 height 26
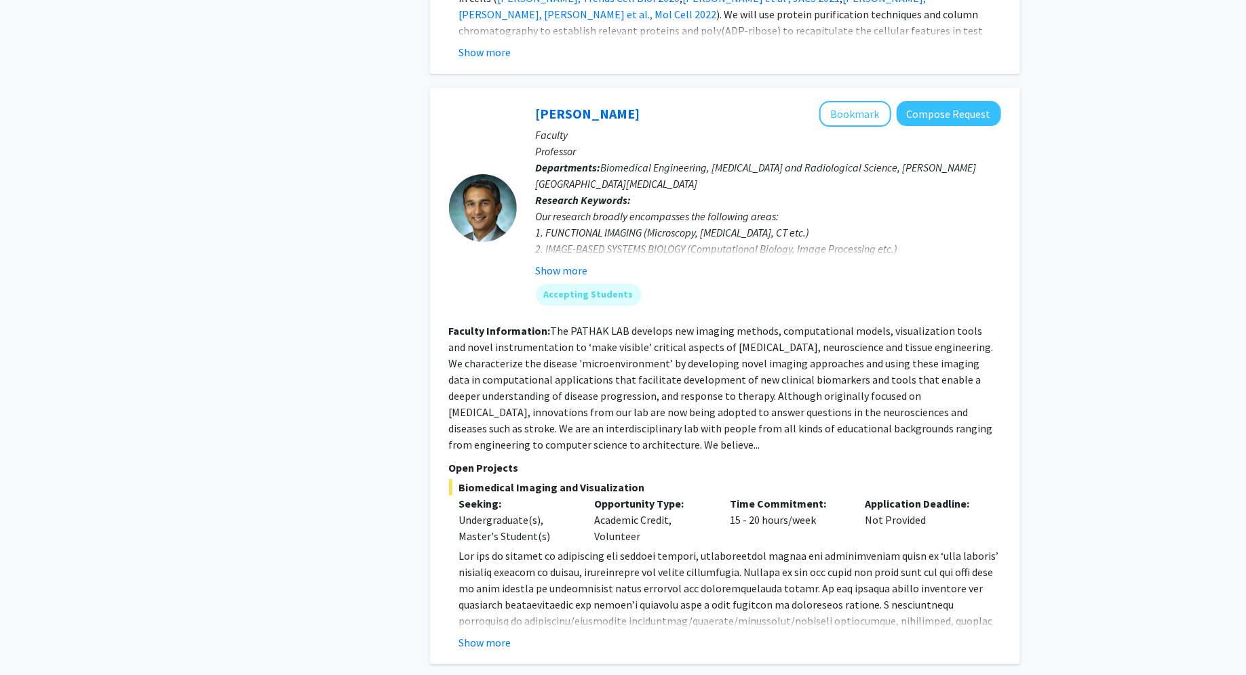
scroll to position [4798, 0]
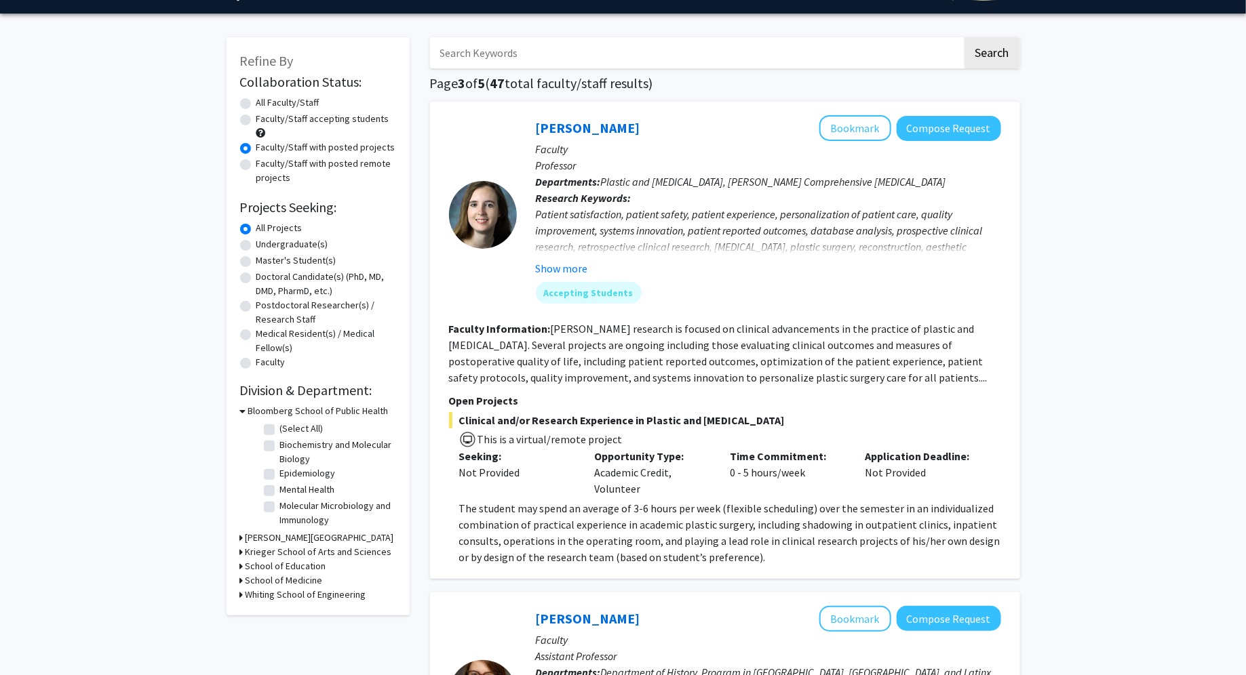
scroll to position [36, 0]
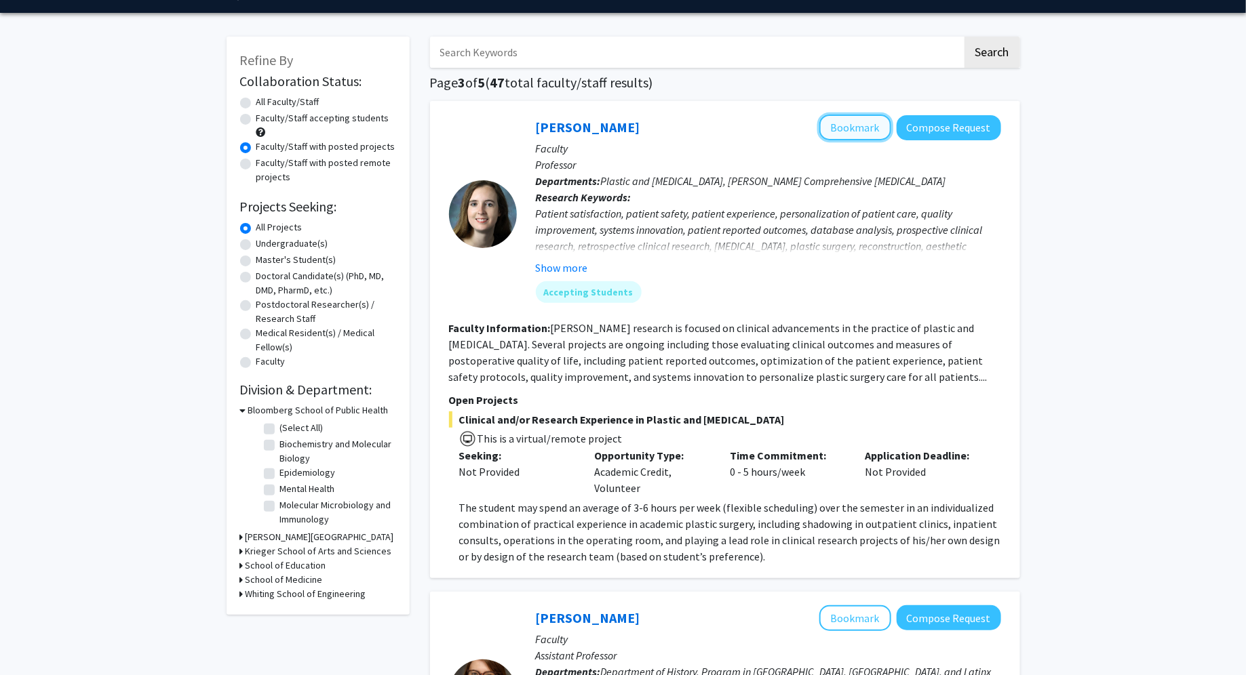
click at [846, 126] on button "Bookmark" at bounding box center [855, 128] width 72 height 26
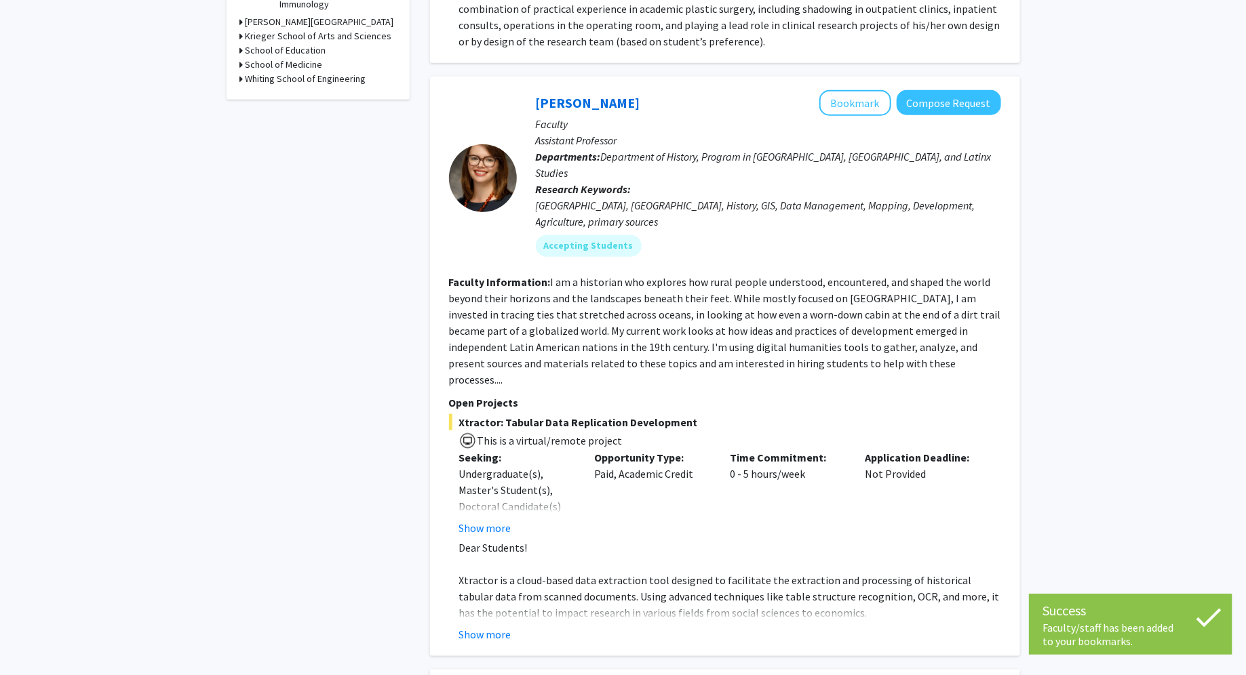
scroll to position [553, 0]
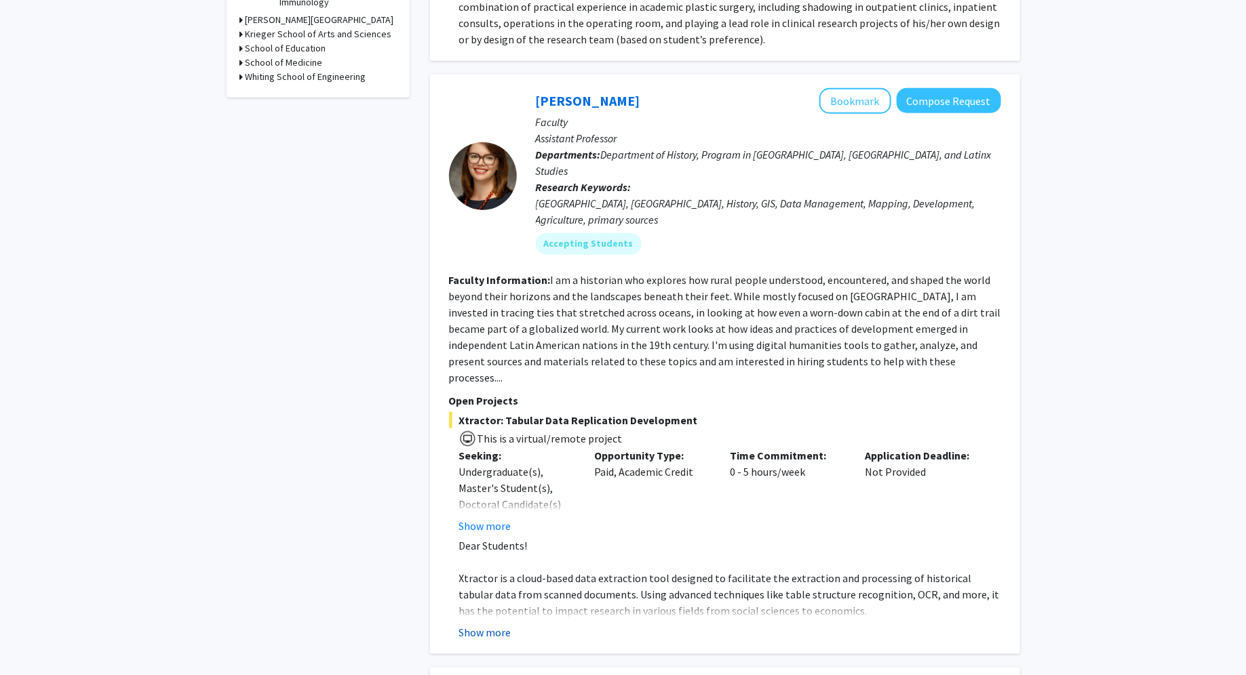
click at [505, 625] on button "Show more" at bounding box center [485, 633] width 52 height 16
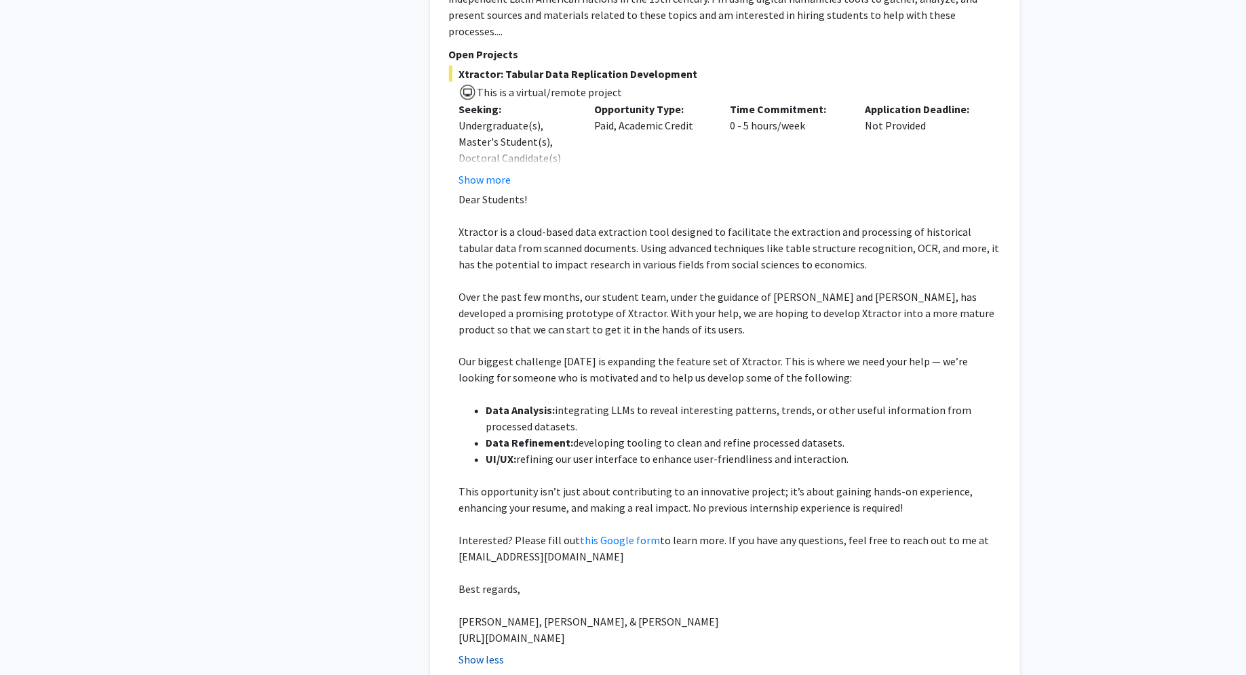
scroll to position [902, 0]
click at [610, 532] on link "this Google form" at bounding box center [620, 539] width 80 height 14
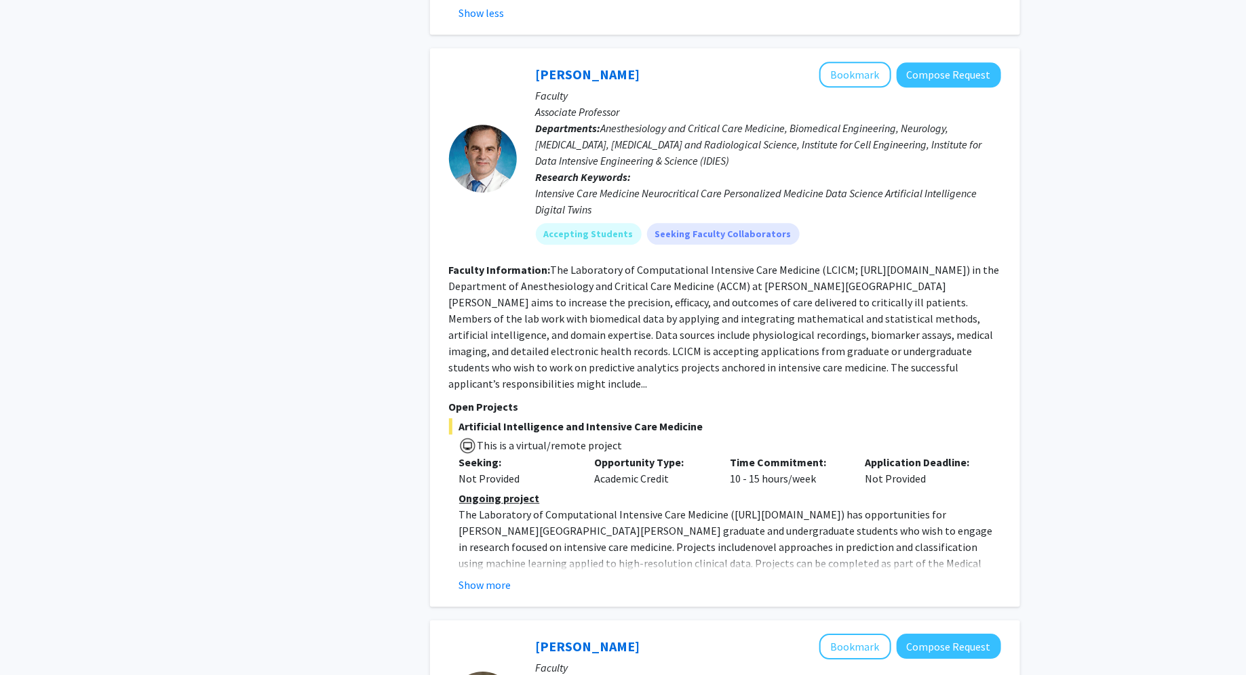
scroll to position [1556, 0]
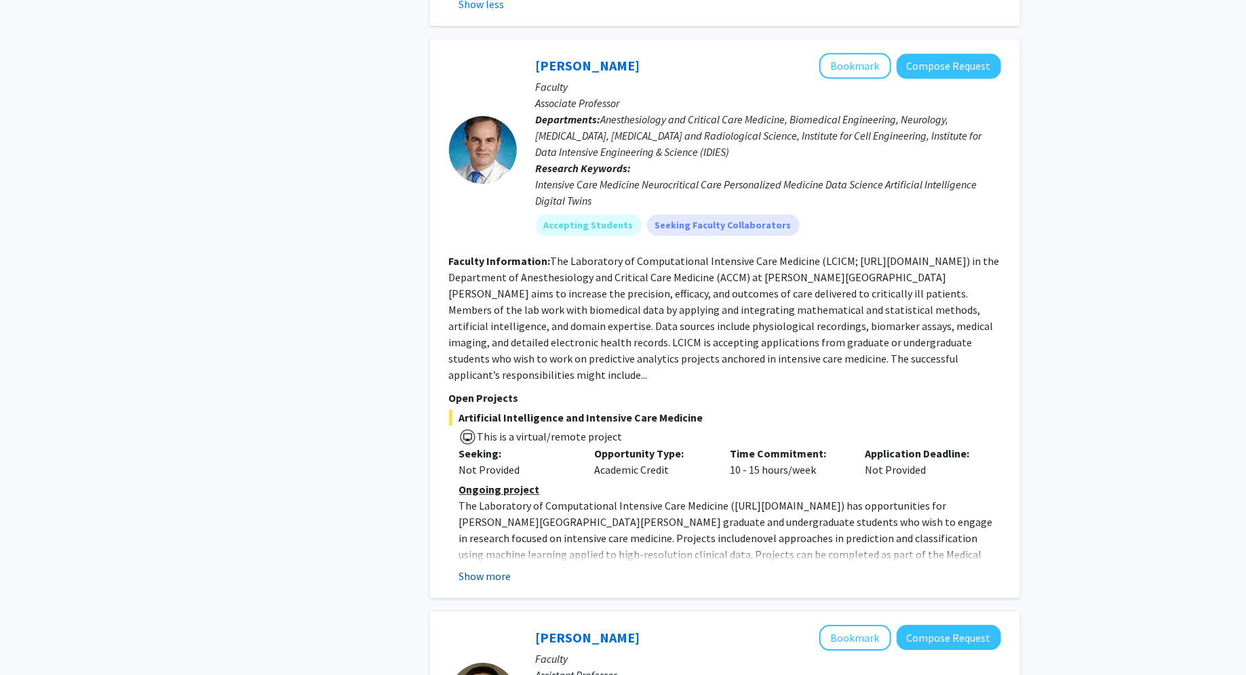
click at [487, 568] on button "Show more" at bounding box center [485, 576] width 52 height 16
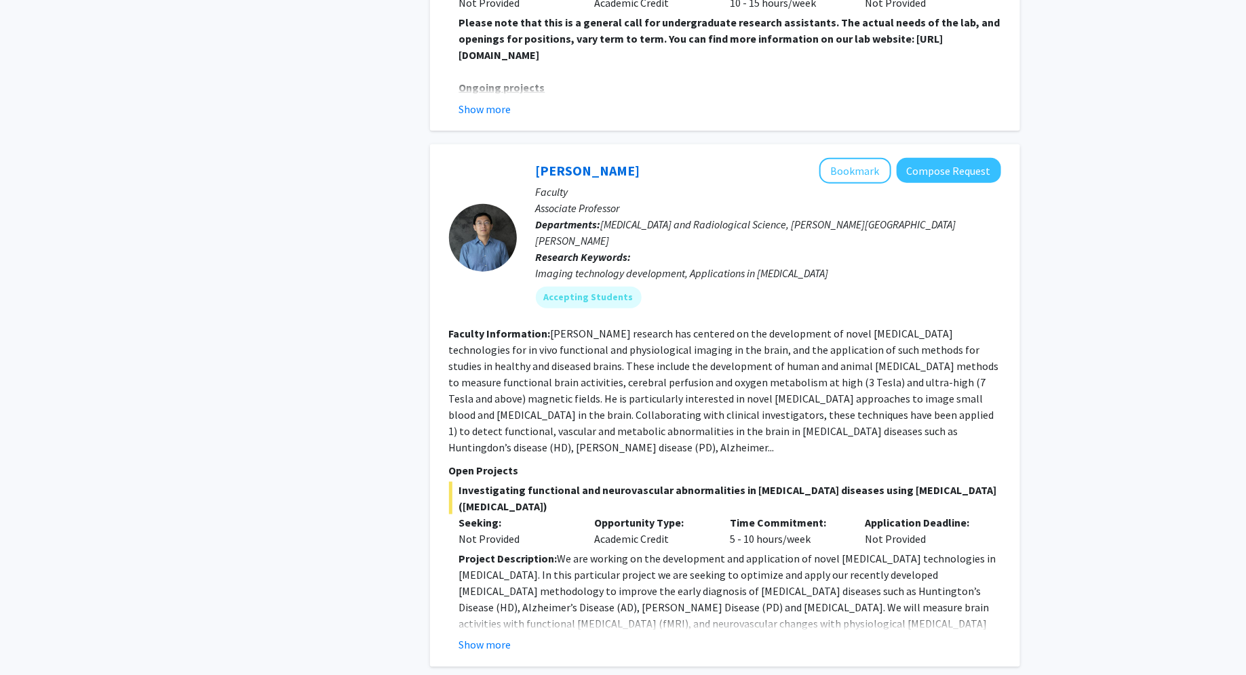
scroll to position [3098, 0]
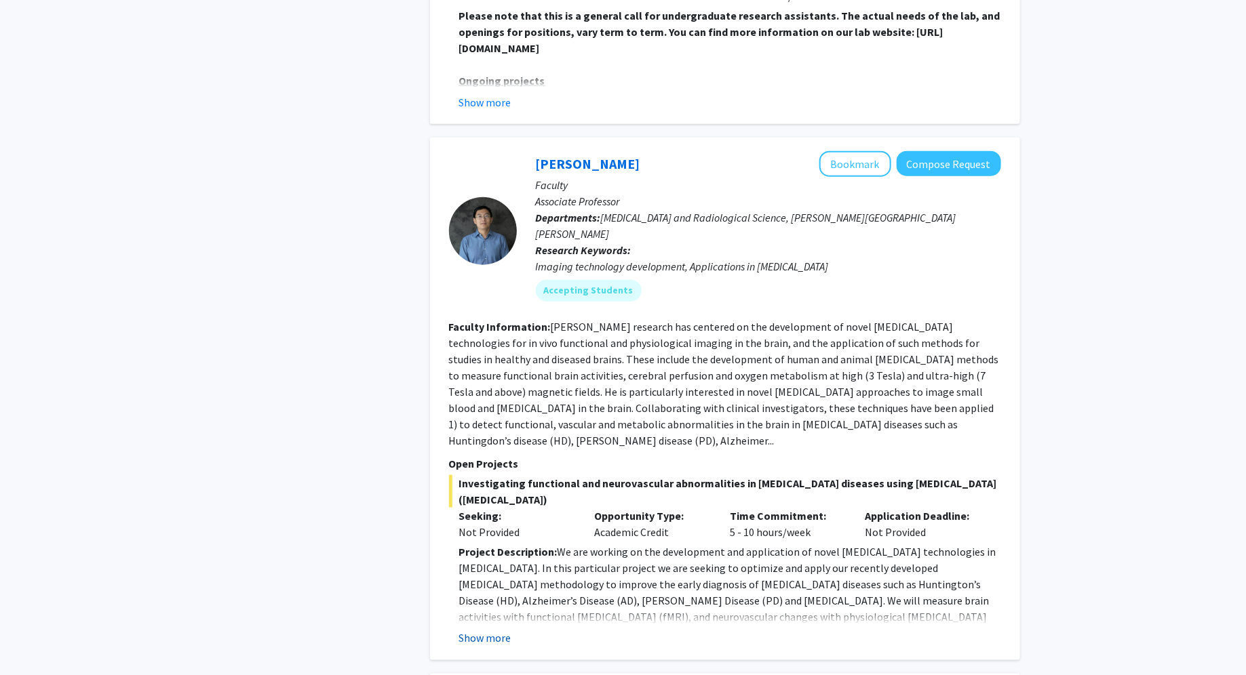
click at [488, 631] on button "Show more" at bounding box center [485, 639] width 52 height 16
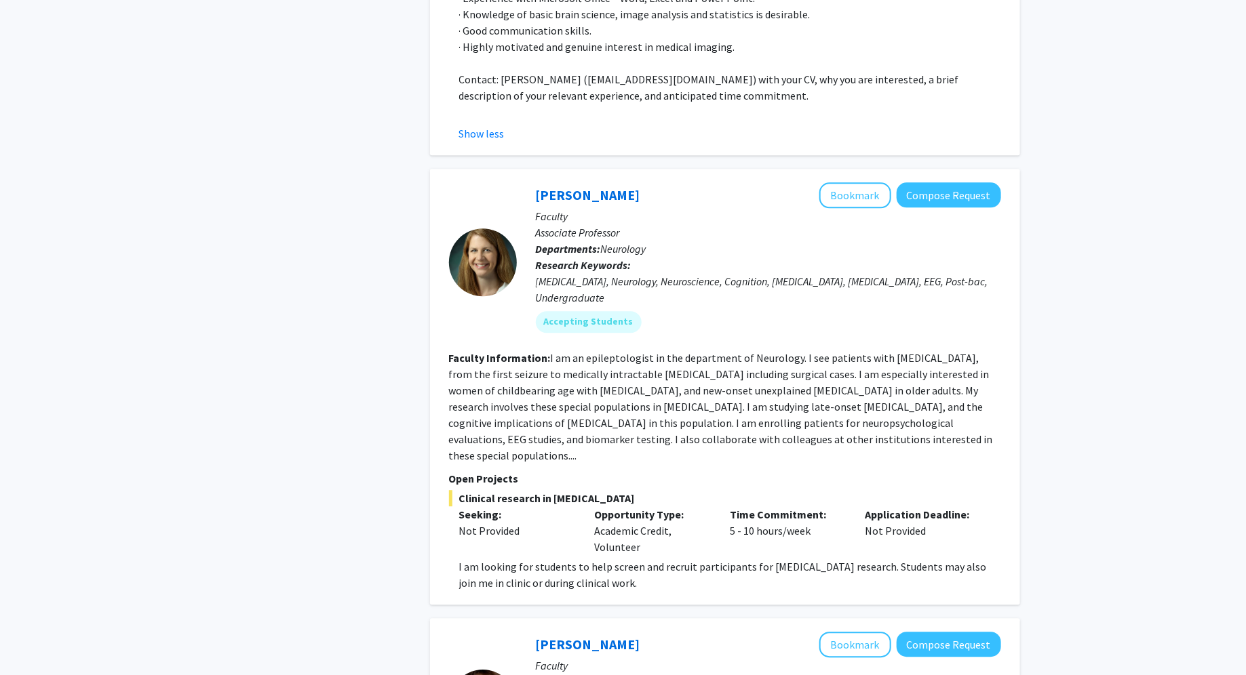
scroll to position [4008, 0]
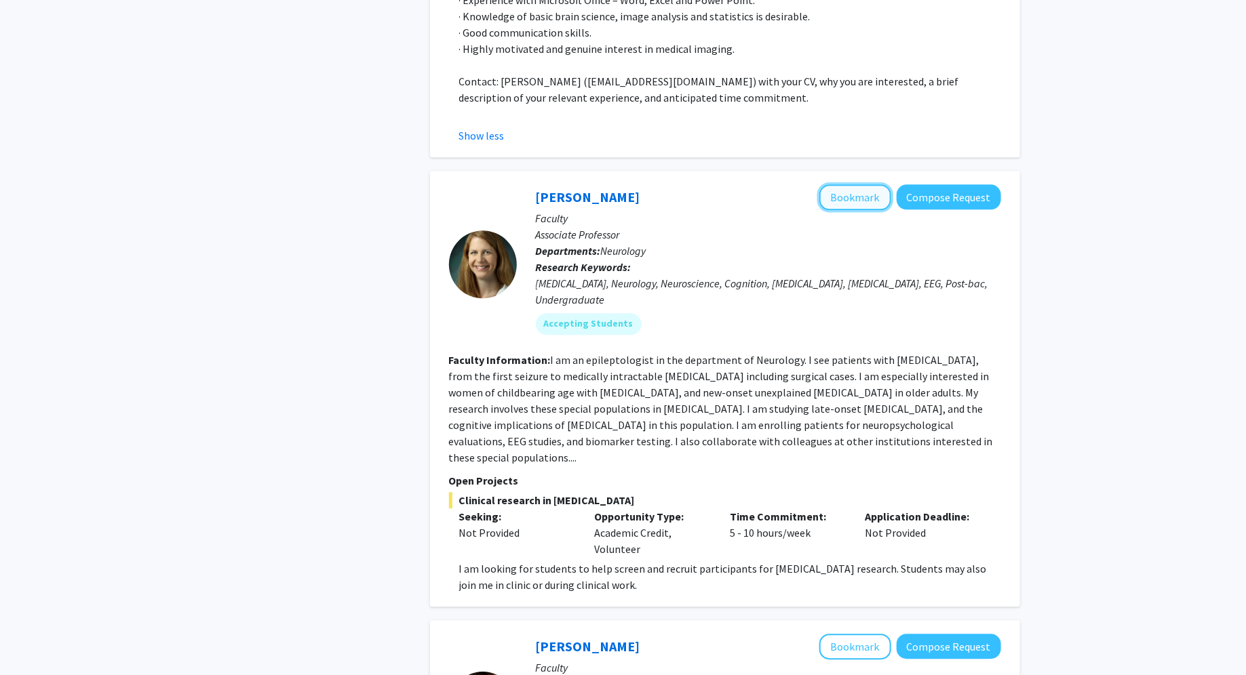
click at [863, 184] on button "Bookmark" at bounding box center [855, 197] width 72 height 26
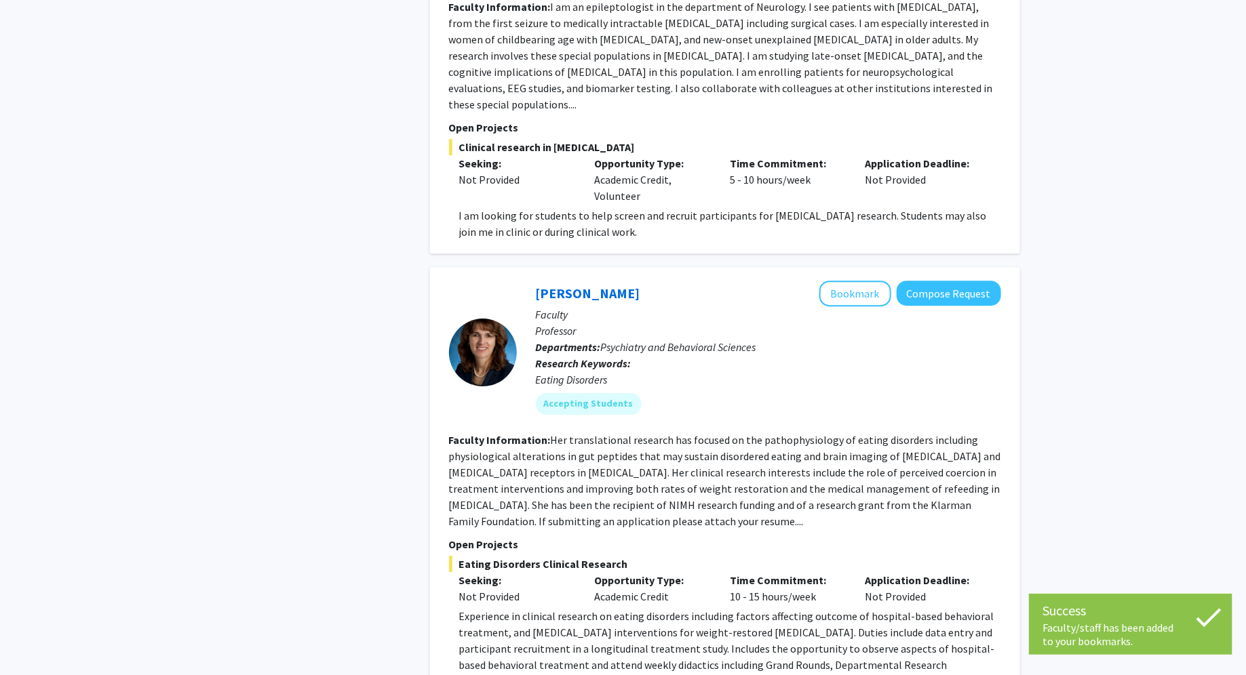
scroll to position [4378, 0]
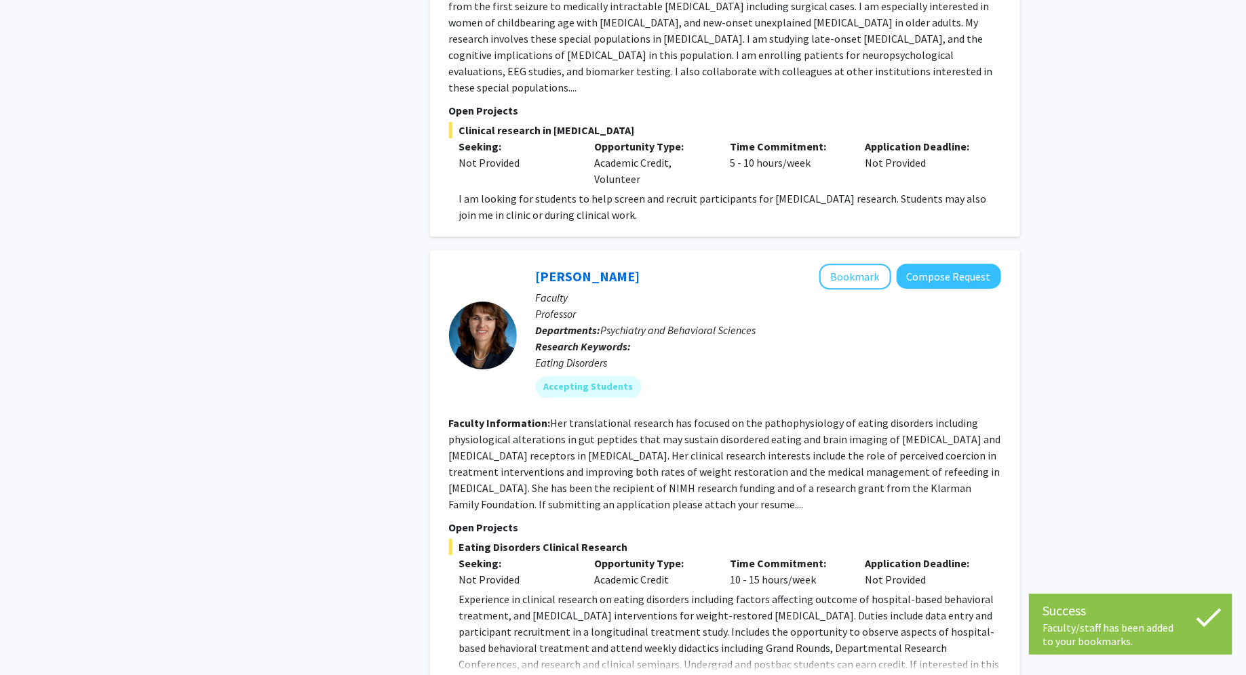
click at [477, 675] on button "Show more" at bounding box center [485, 686] width 52 height 16
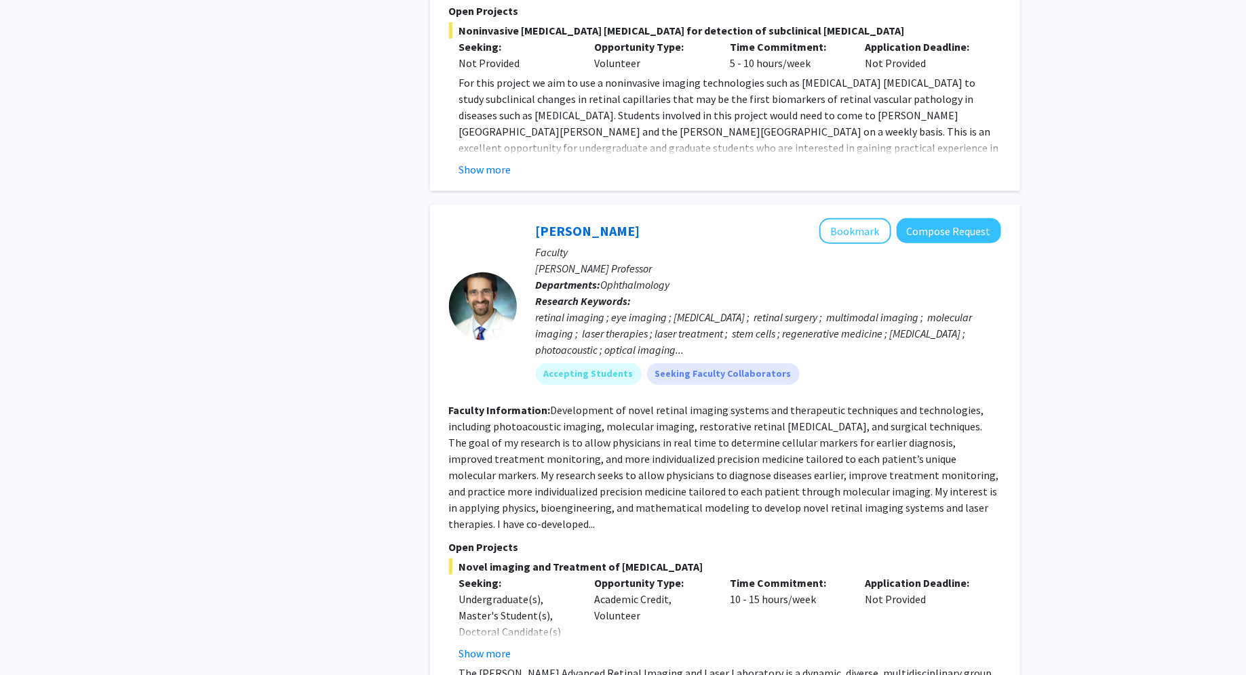
scroll to position [5522, 0]
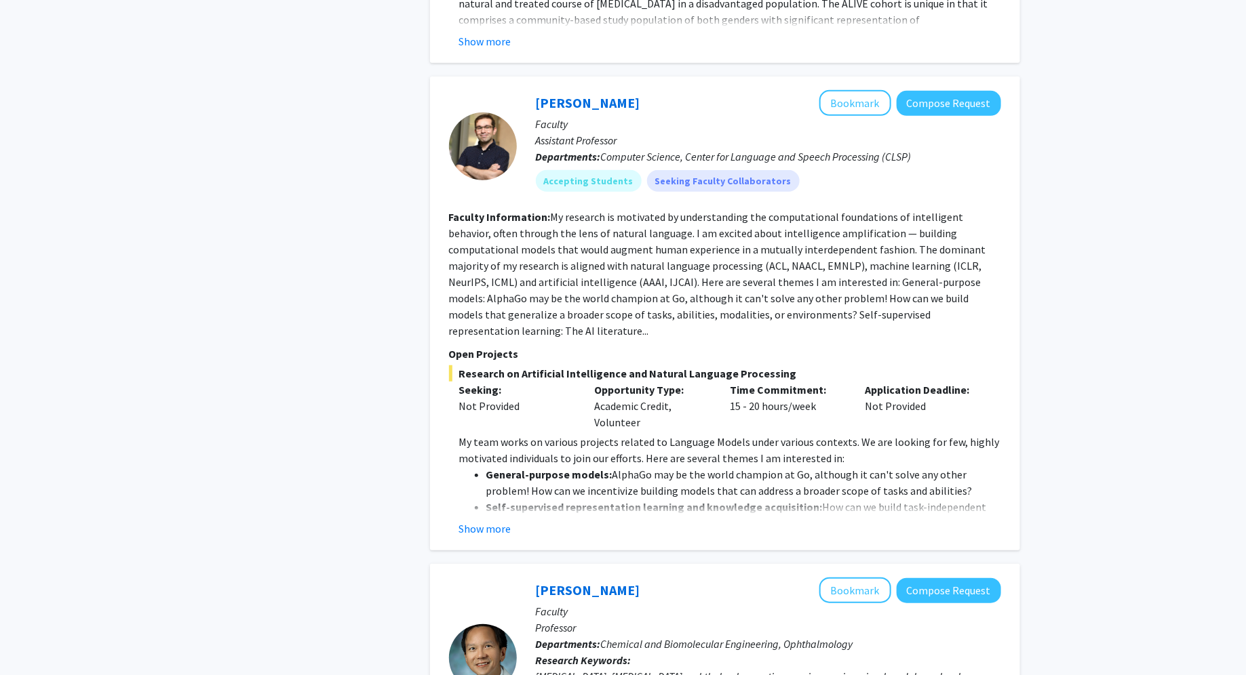
scroll to position [2778, 0]
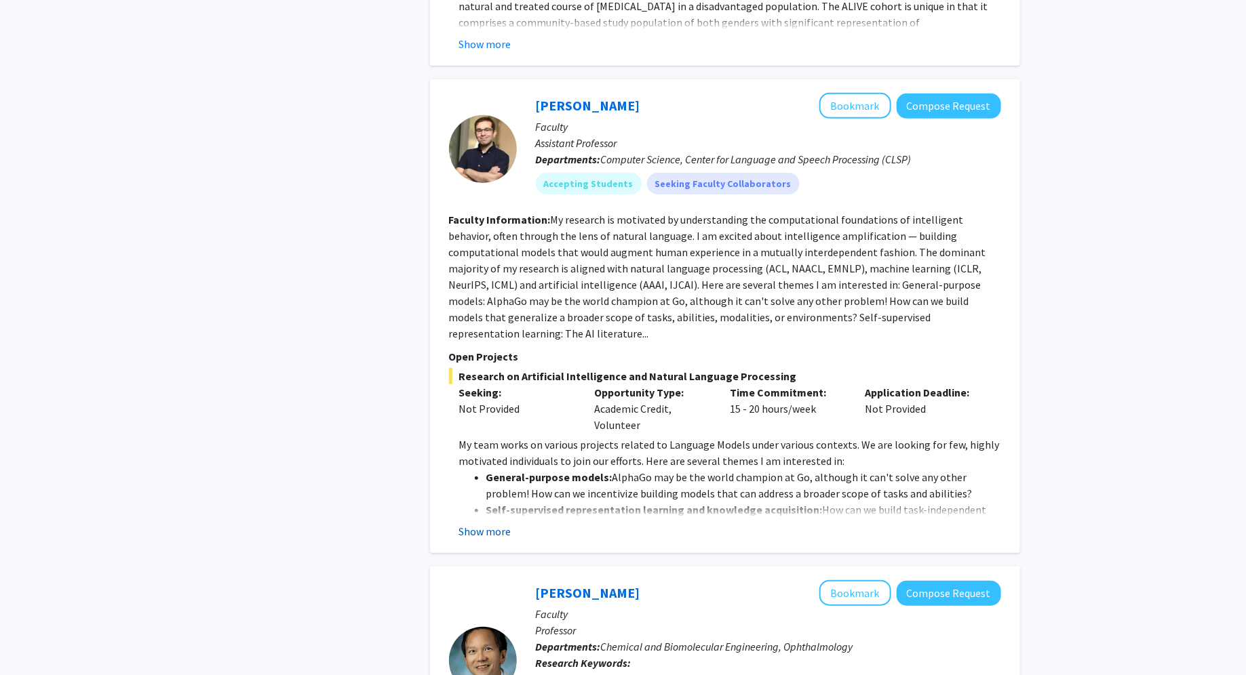
click at [485, 524] on button "Show more" at bounding box center [485, 532] width 52 height 16
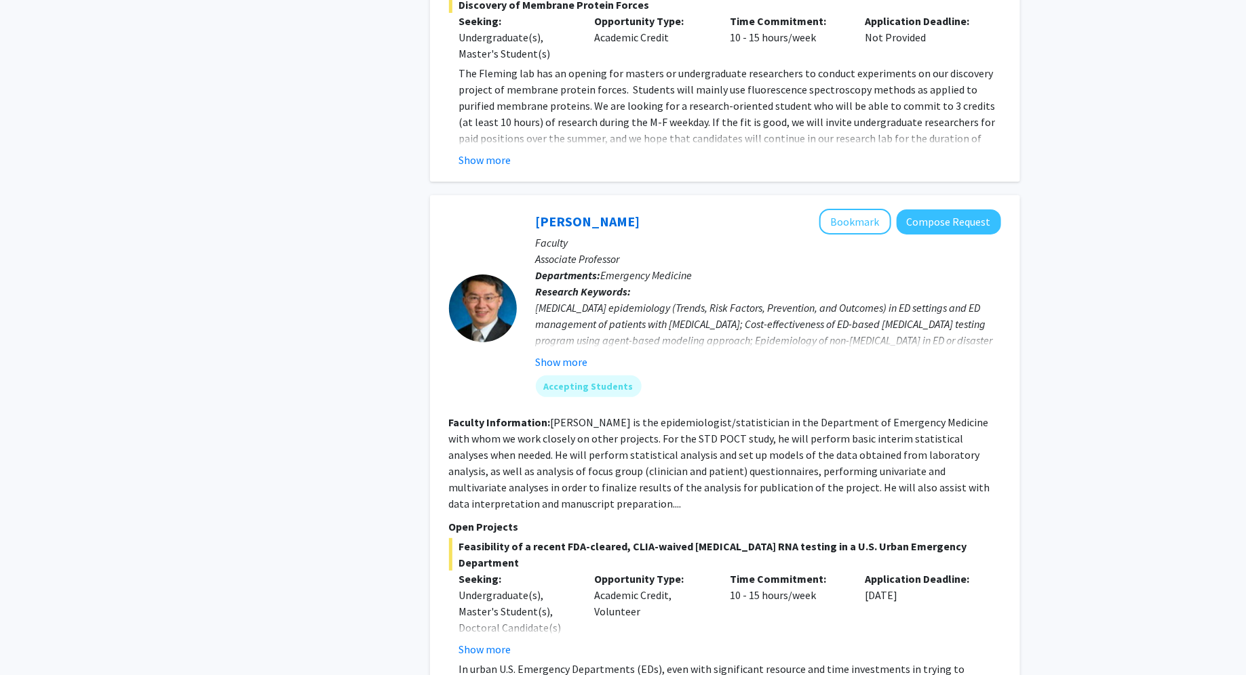
scroll to position [5008, 0]
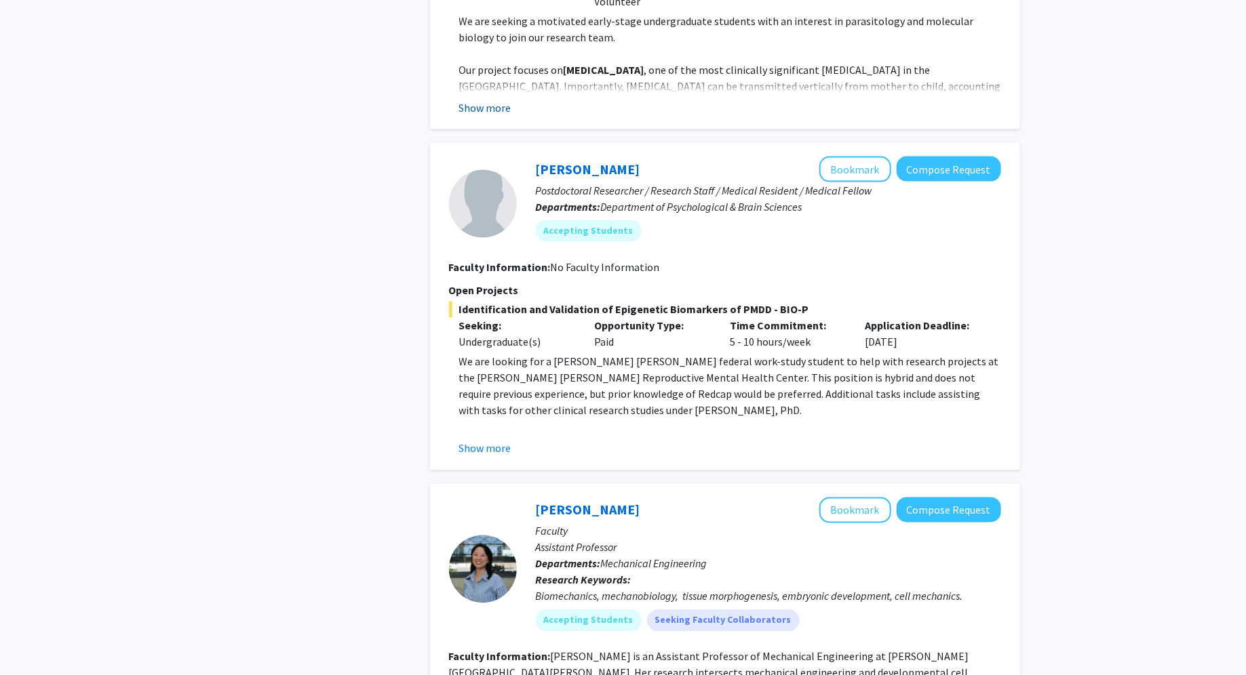
scroll to position [953, 0]
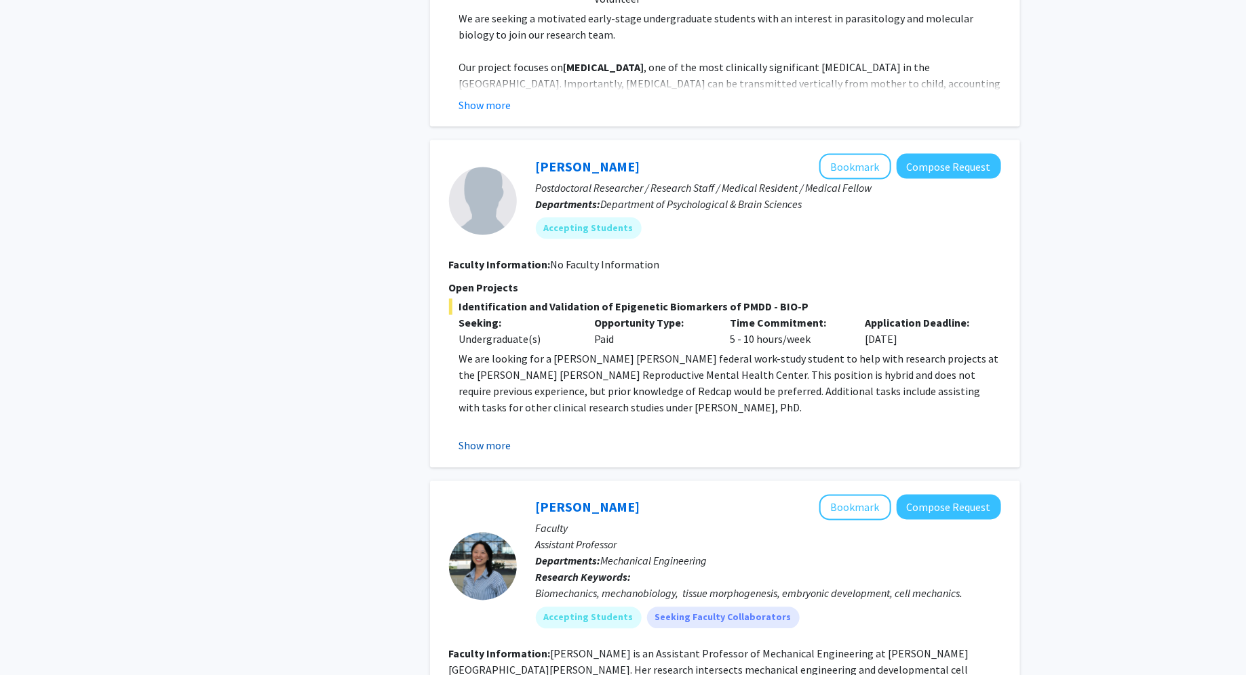
click at [494, 438] on button "Show more" at bounding box center [485, 446] width 52 height 16
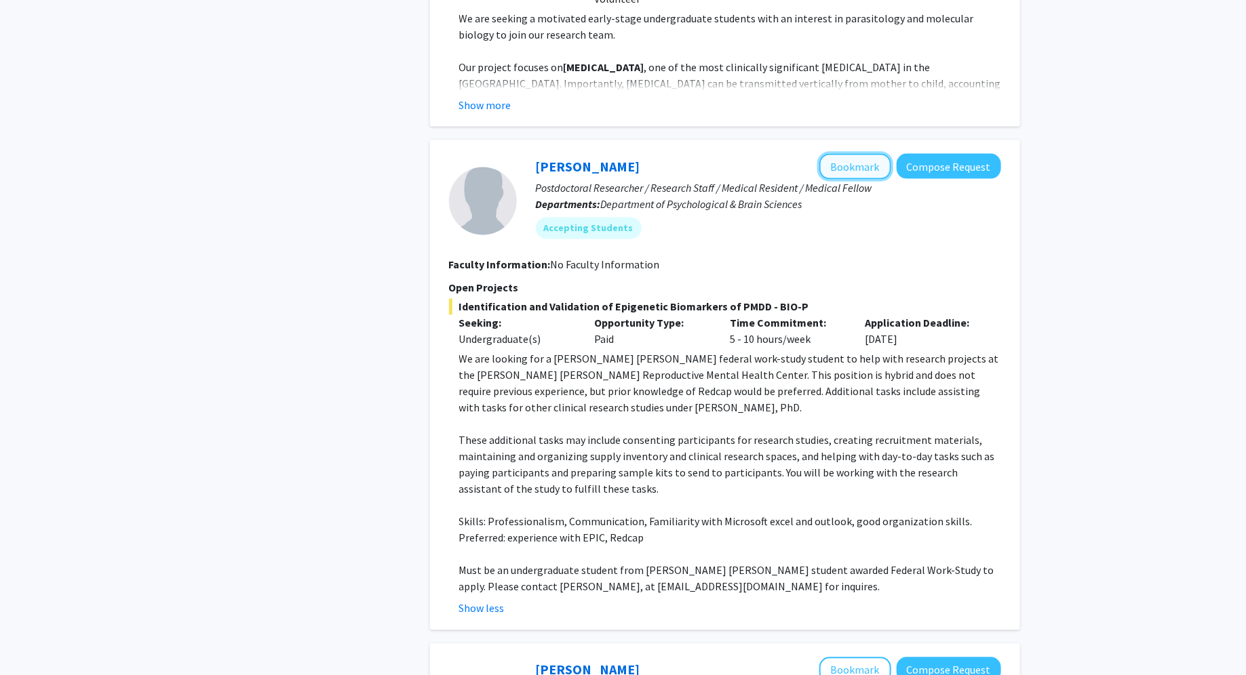
click at [825, 154] on button "Bookmark" at bounding box center [855, 167] width 72 height 26
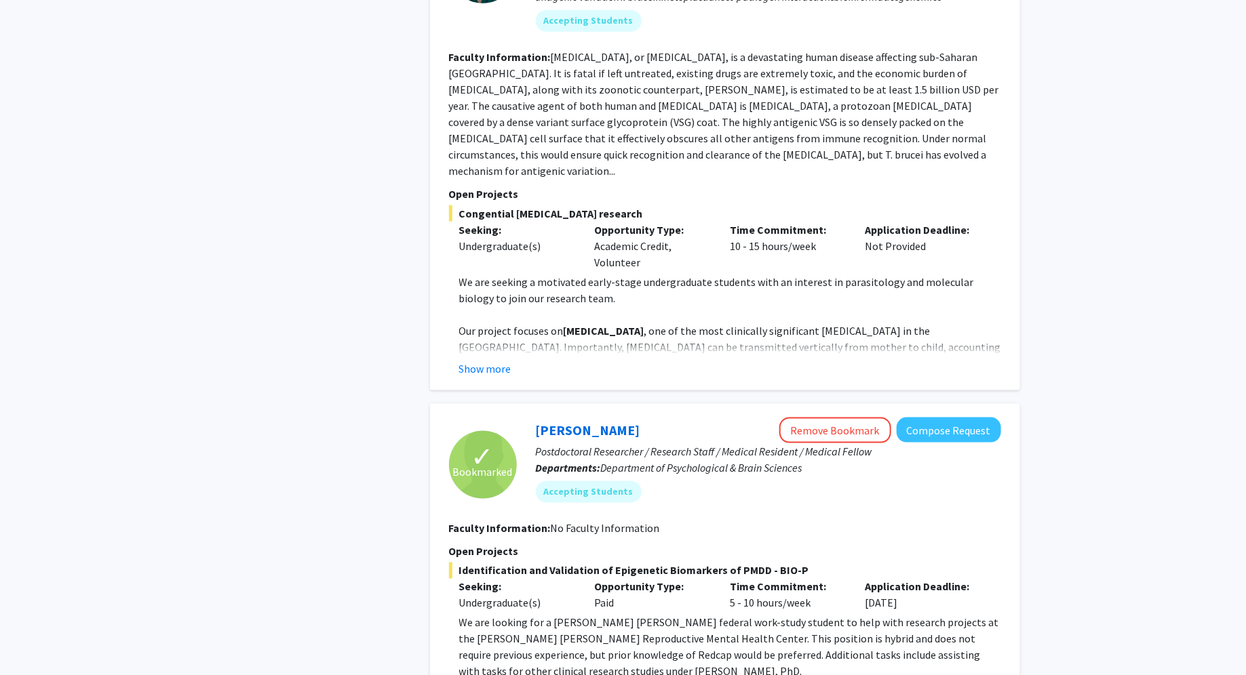
scroll to position [0, 0]
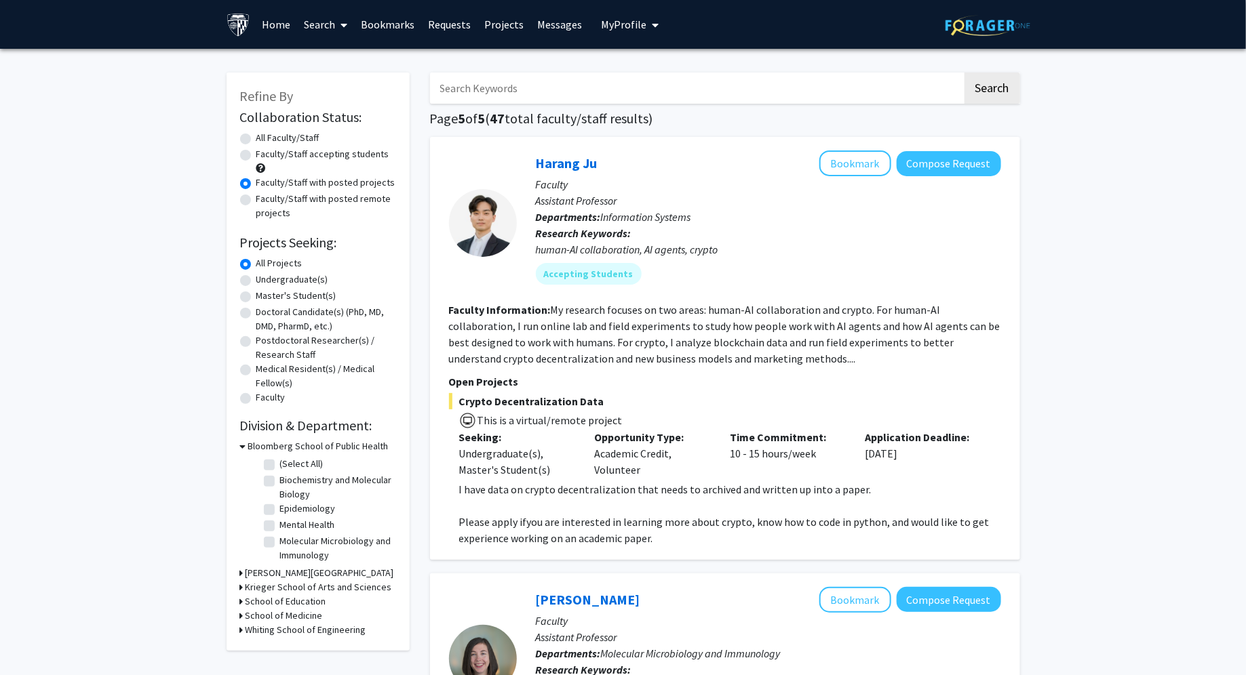
click at [374, 28] on link "Bookmarks" at bounding box center [387, 24] width 67 height 47
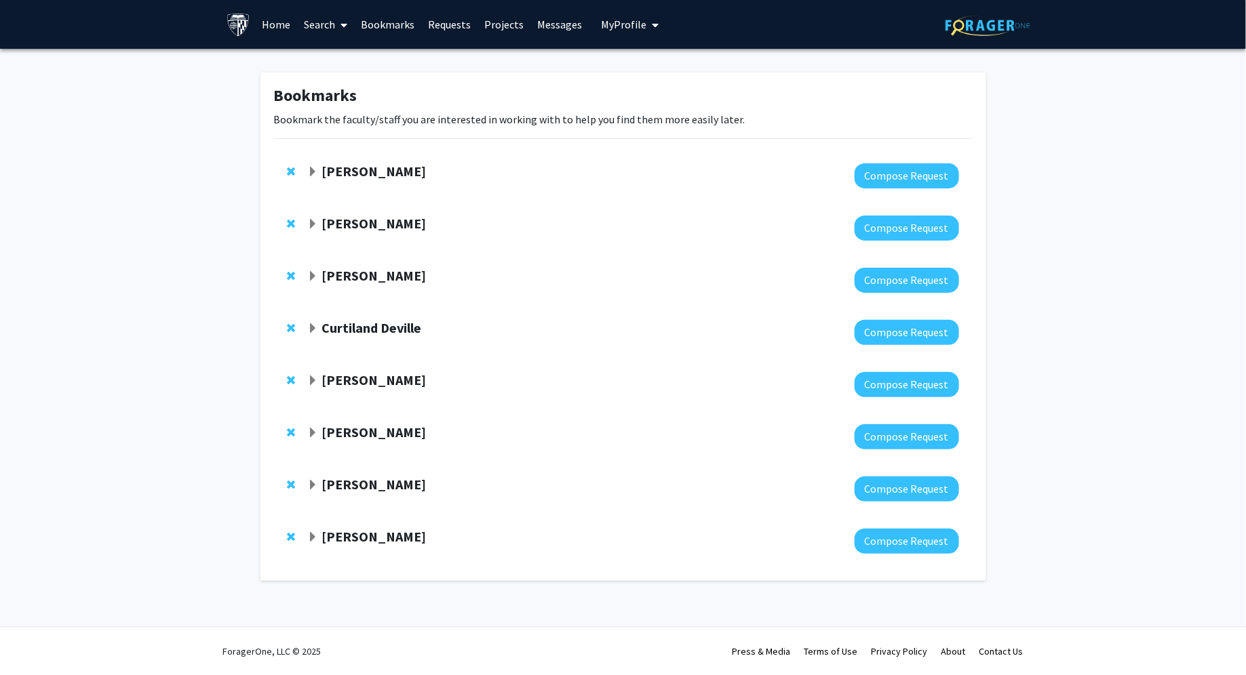
click at [290, 277] on span "Remove Raj Mukherjee from bookmarks" at bounding box center [292, 276] width 8 height 11
click at [313, 170] on span "Expand Carlos Romo Bookmark" at bounding box center [312, 172] width 11 height 11
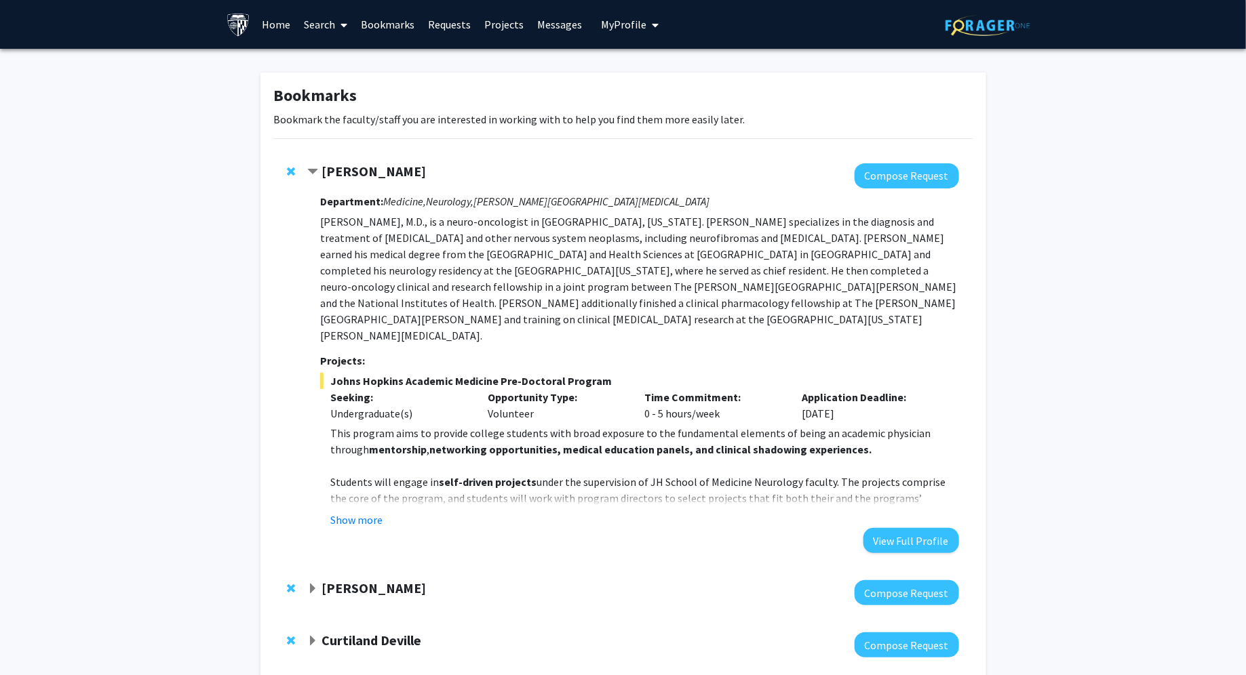
click at [313, 171] on span "Contract Carlos Romo Bookmark" at bounding box center [312, 172] width 11 height 11
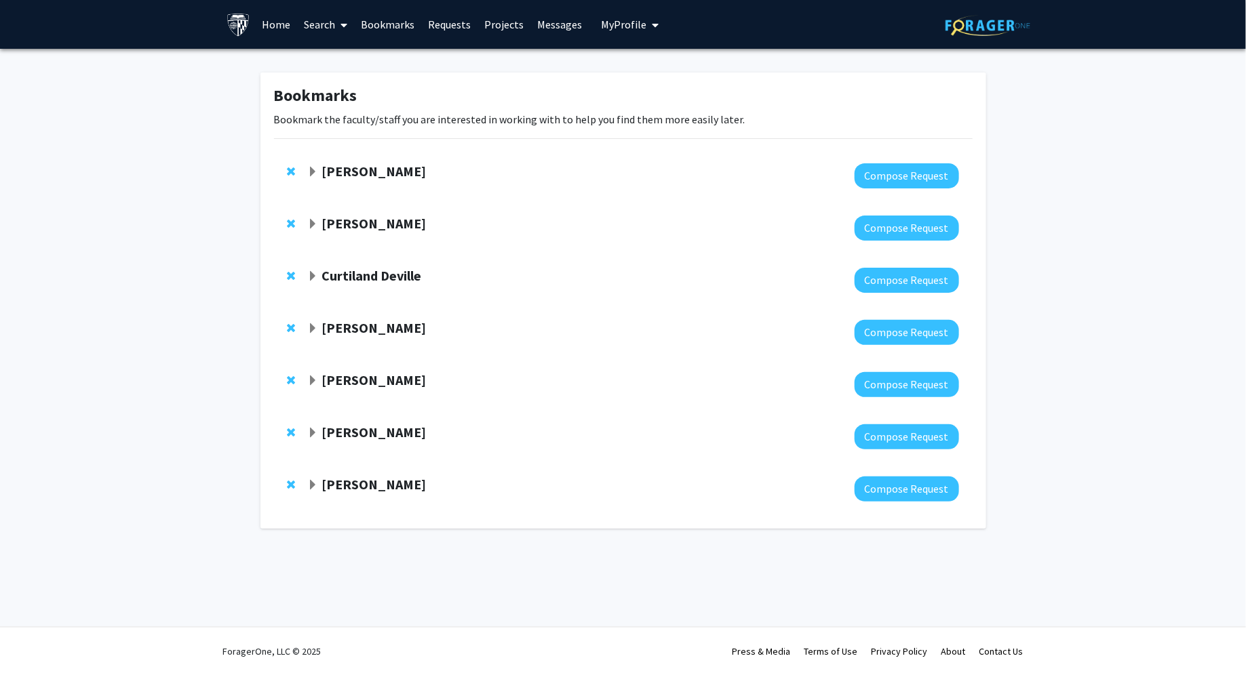
click at [307, 229] on div "[PERSON_NAME] Compose Request" at bounding box center [623, 228] width 698 height 52
click at [309, 228] on span "Expand Fenan Rassu Bookmark" at bounding box center [312, 224] width 11 height 11
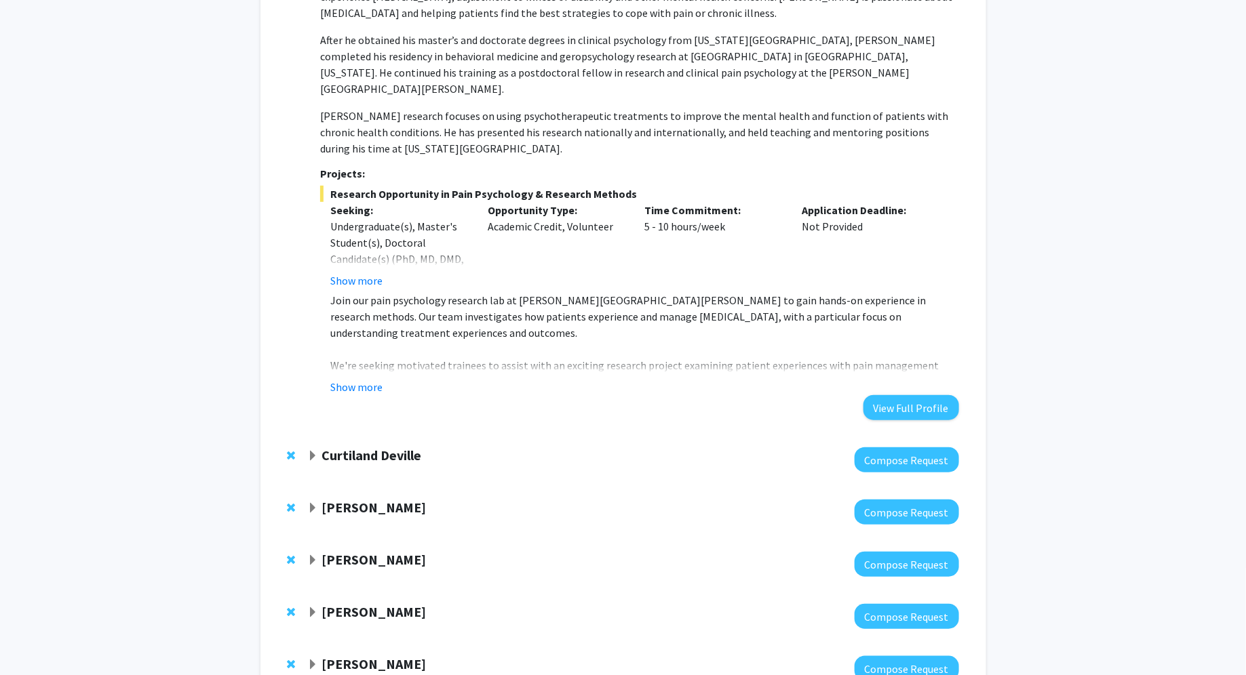
scroll to position [381, 0]
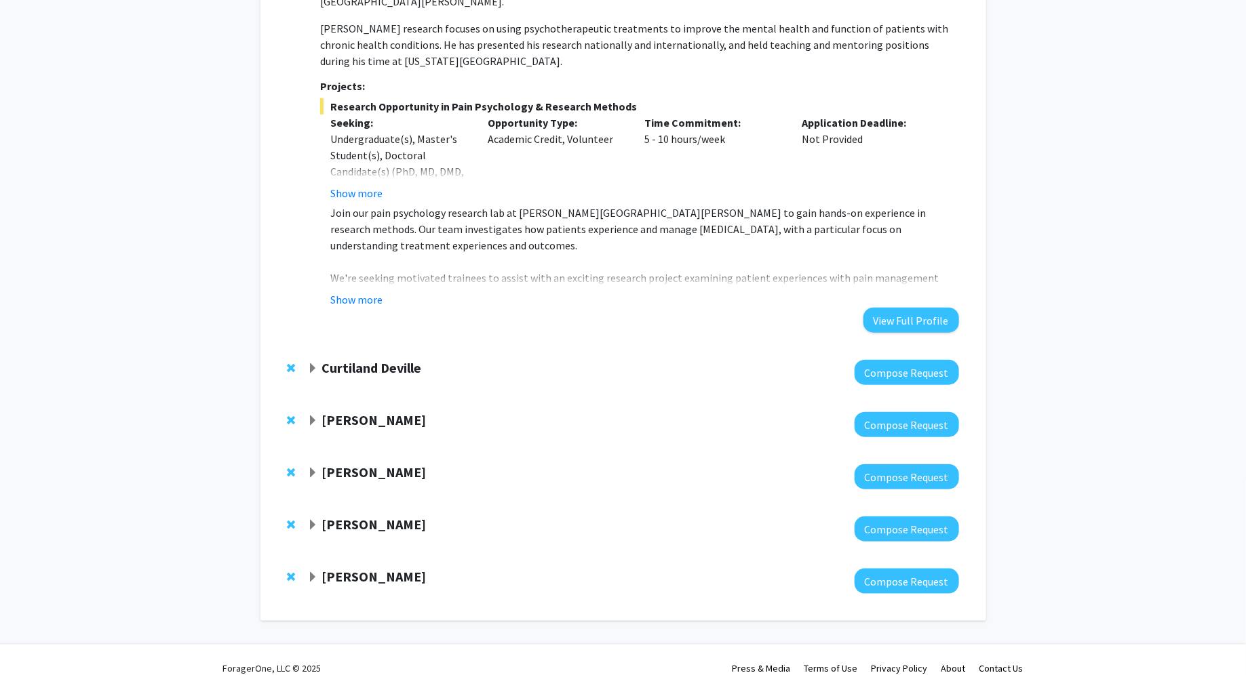
click at [314, 363] on span "Expand Curtiland Deville Bookmark" at bounding box center [312, 368] width 11 height 11
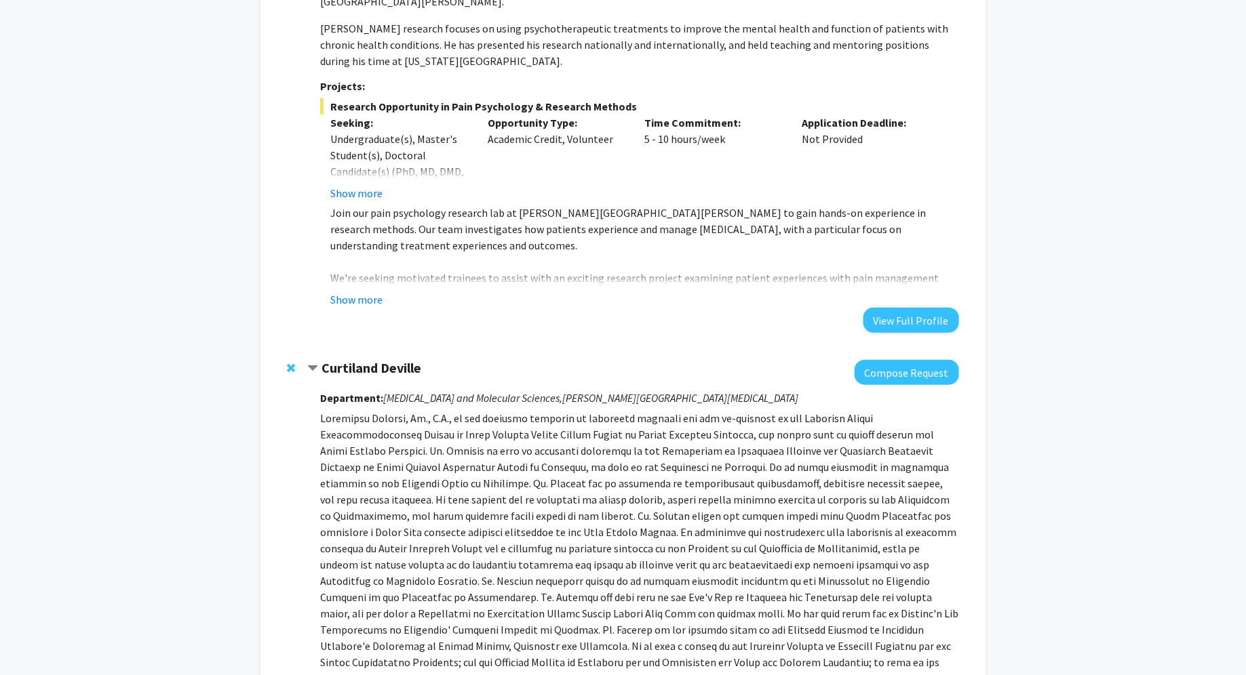
scroll to position [926, 0]
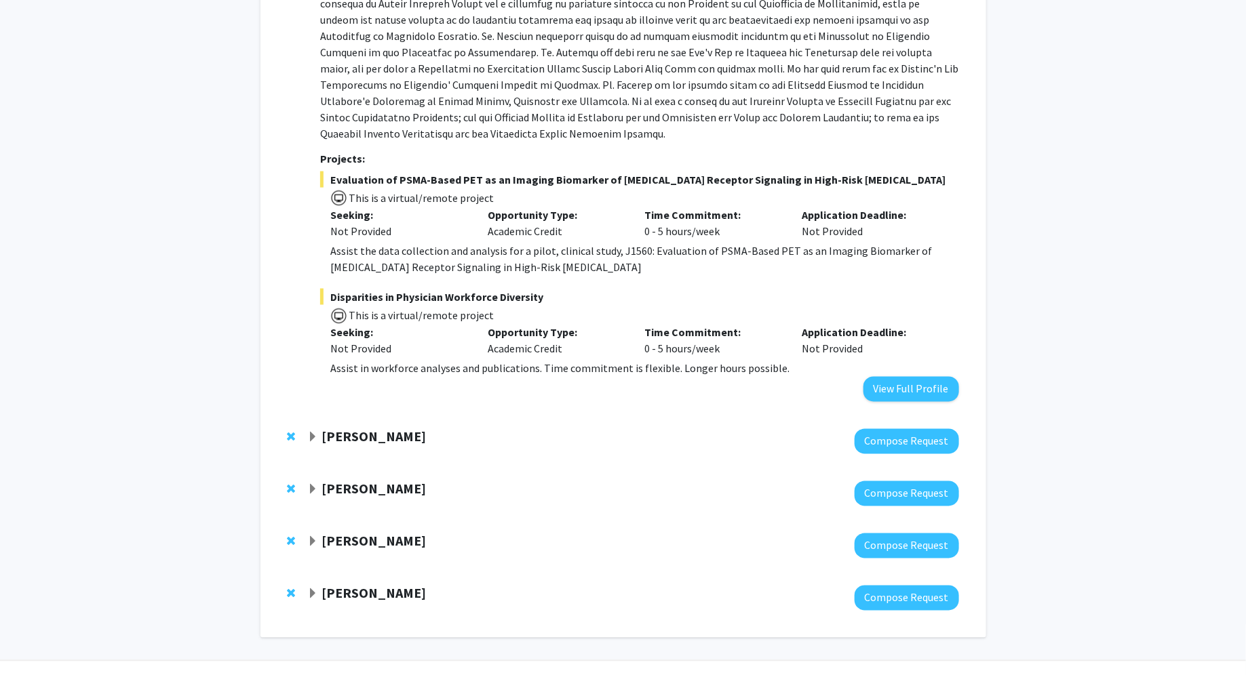
click at [310, 589] on span "Expand Victoria Paone Bookmark" at bounding box center [312, 594] width 11 height 11
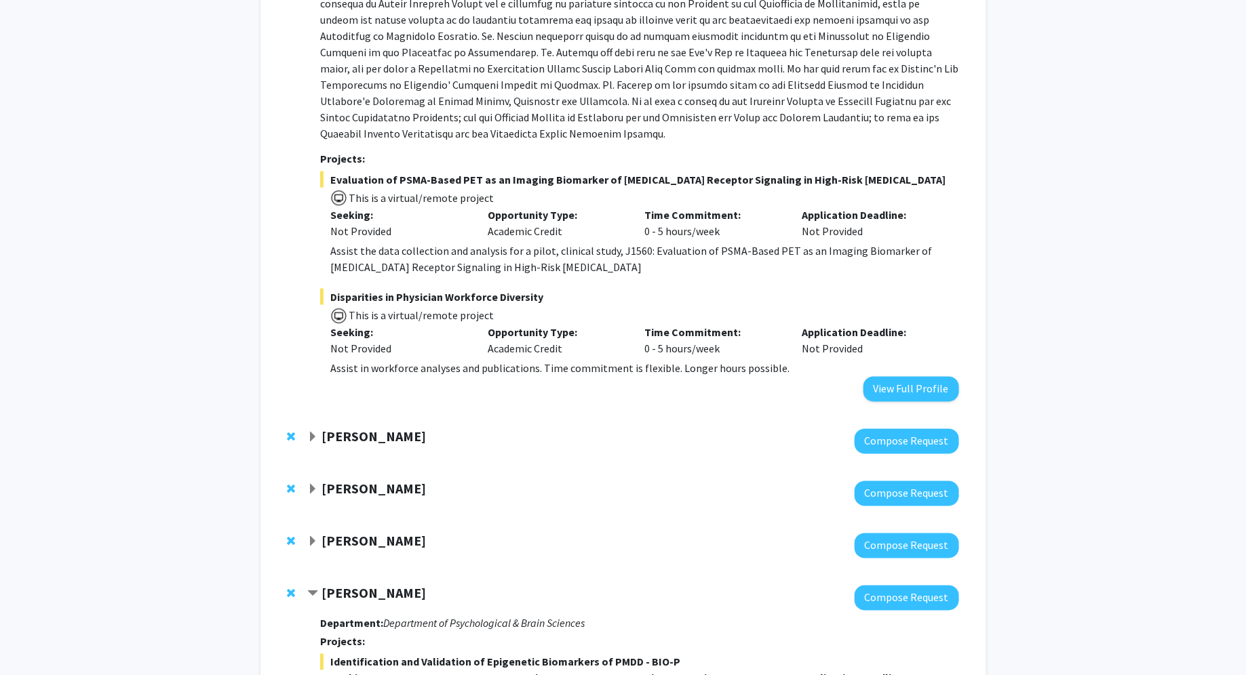
click at [312, 537] on span "Expand Emily Johnson Bookmark" at bounding box center [312, 542] width 11 height 11
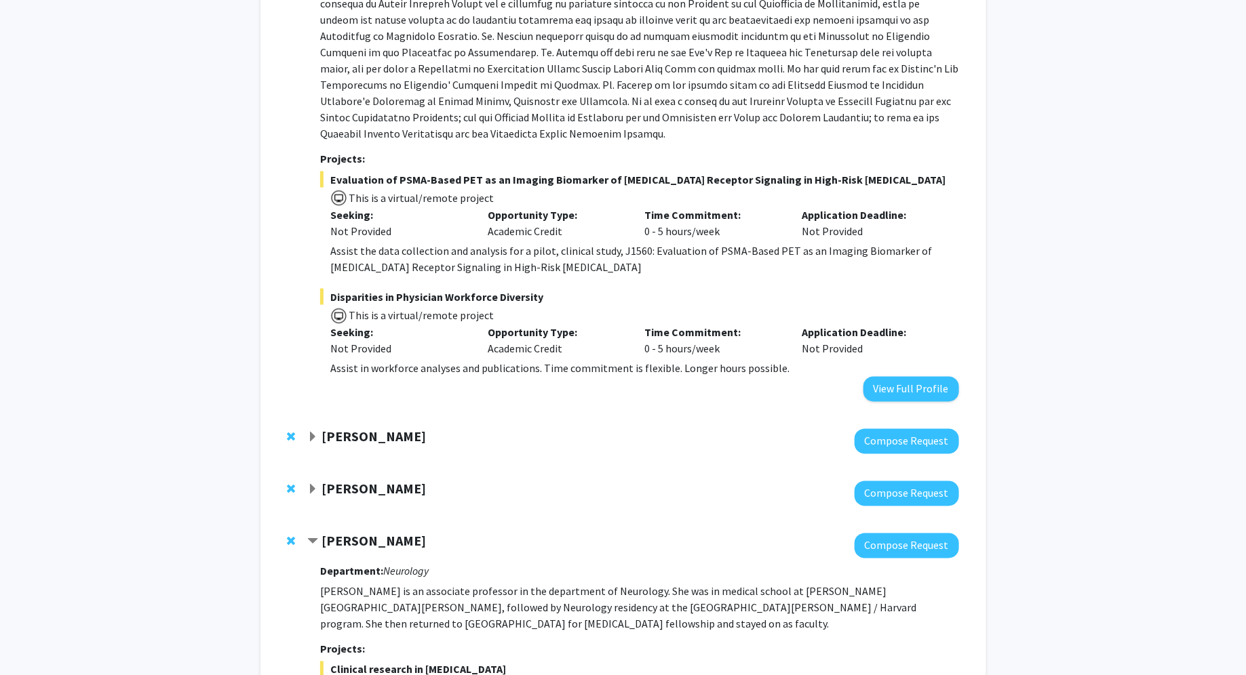
click at [313, 485] on span "Expand Michele Manahan Bookmark" at bounding box center [312, 490] width 11 height 11
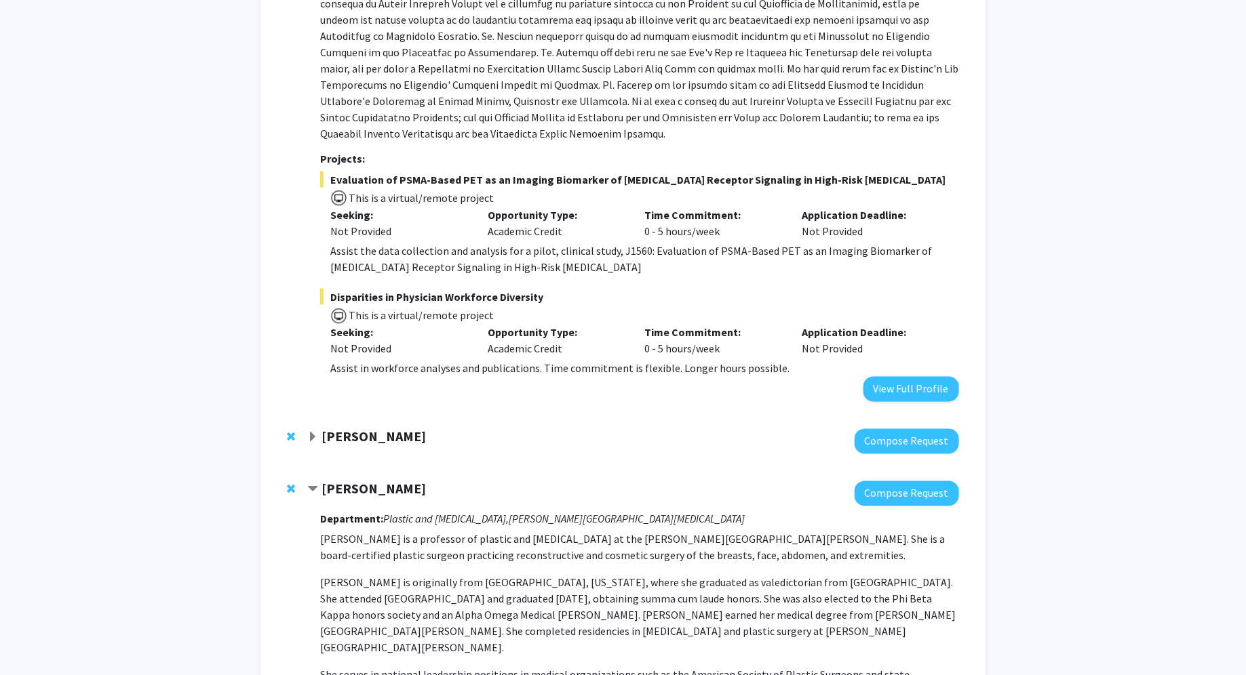
click at [313, 433] on span "Expand Jean Kim Bookmark" at bounding box center [312, 438] width 11 height 11
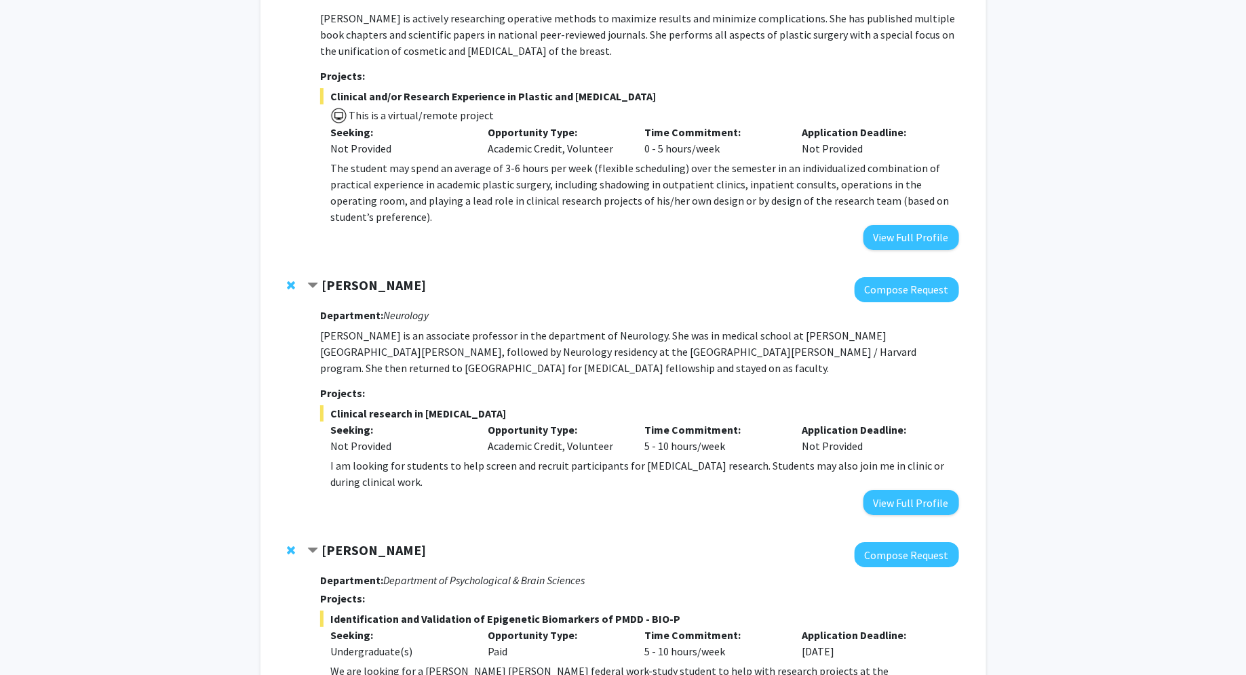
scroll to position [2328, 0]
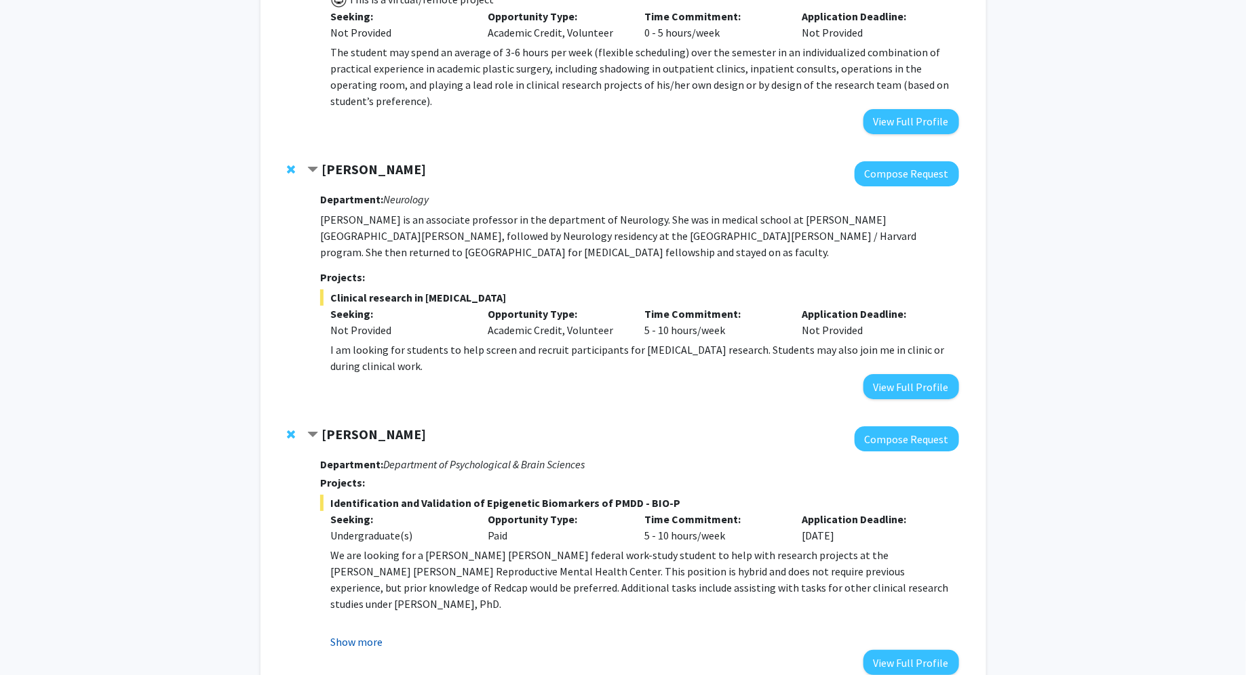
click at [376, 634] on button "Show more" at bounding box center [356, 642] width 52 height 16
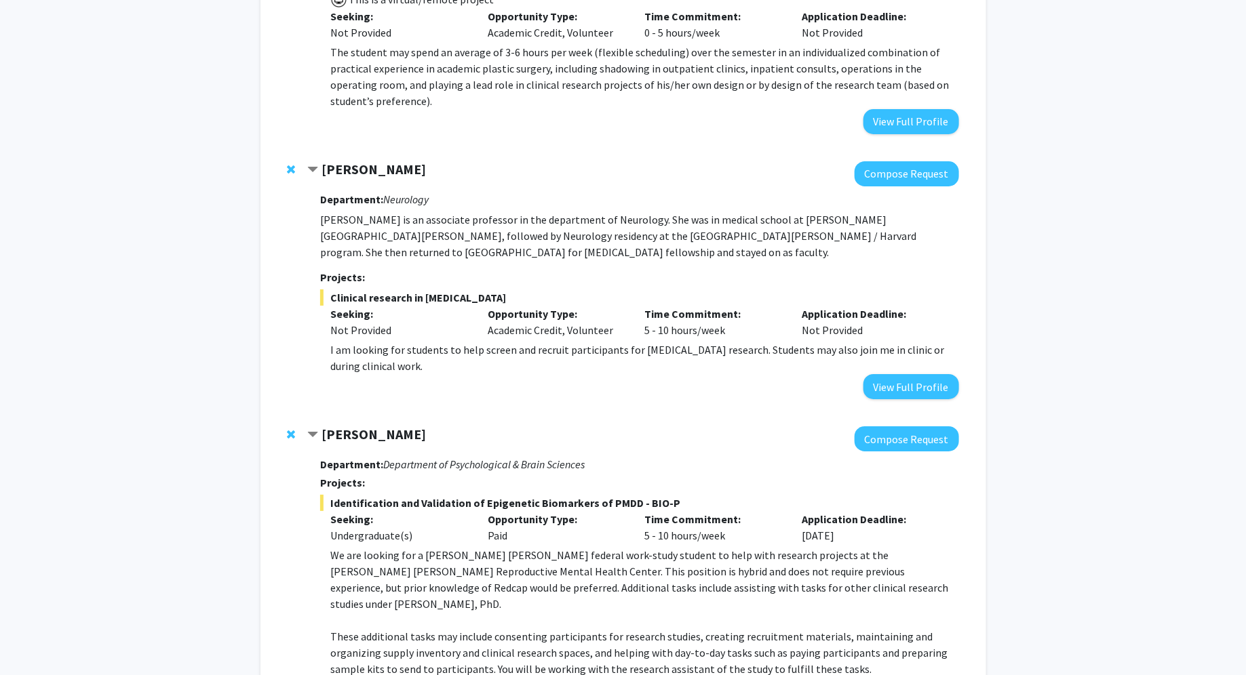
scroll to position [2458, 0]
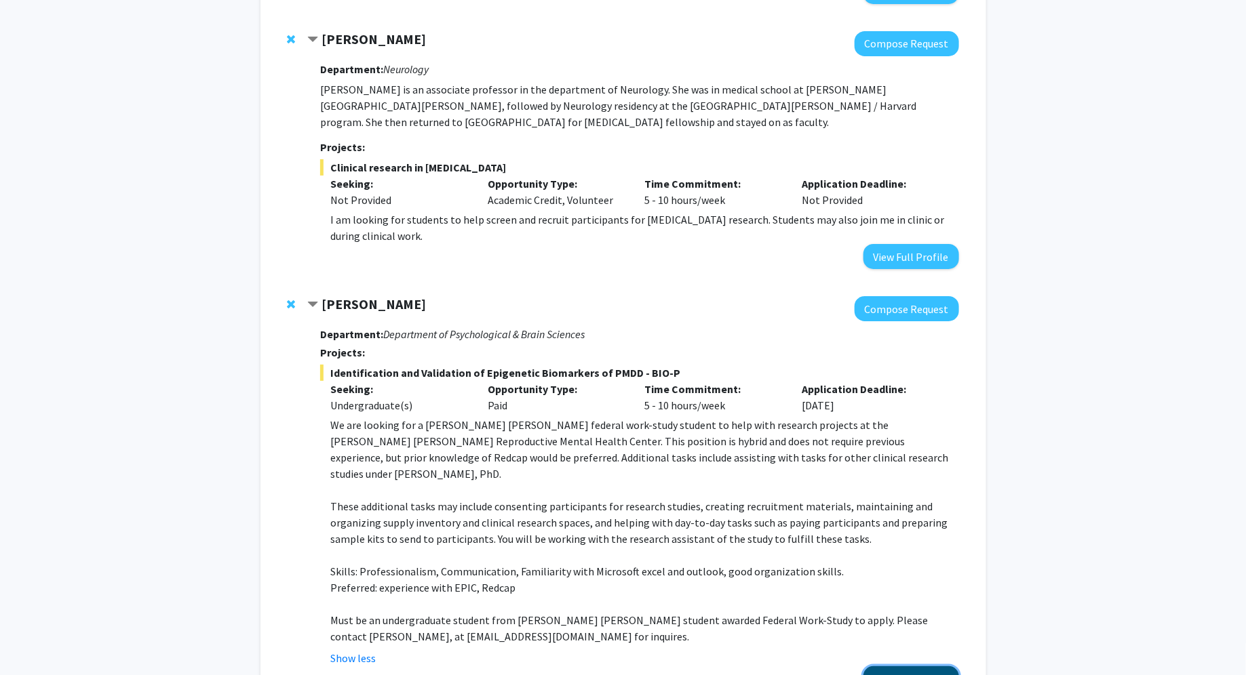
click at [909, 667] on button "View Full Profile" at bounding box center [911, 679] width 96 height 25
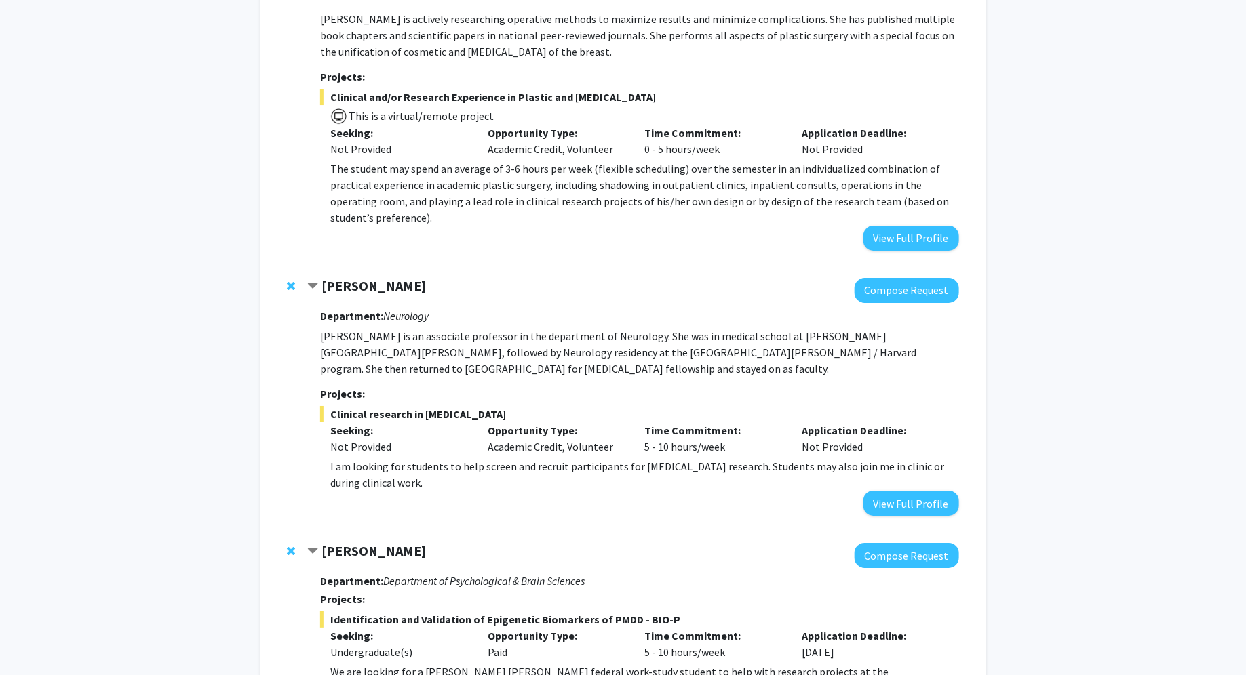
scroll to position [2202, 0]
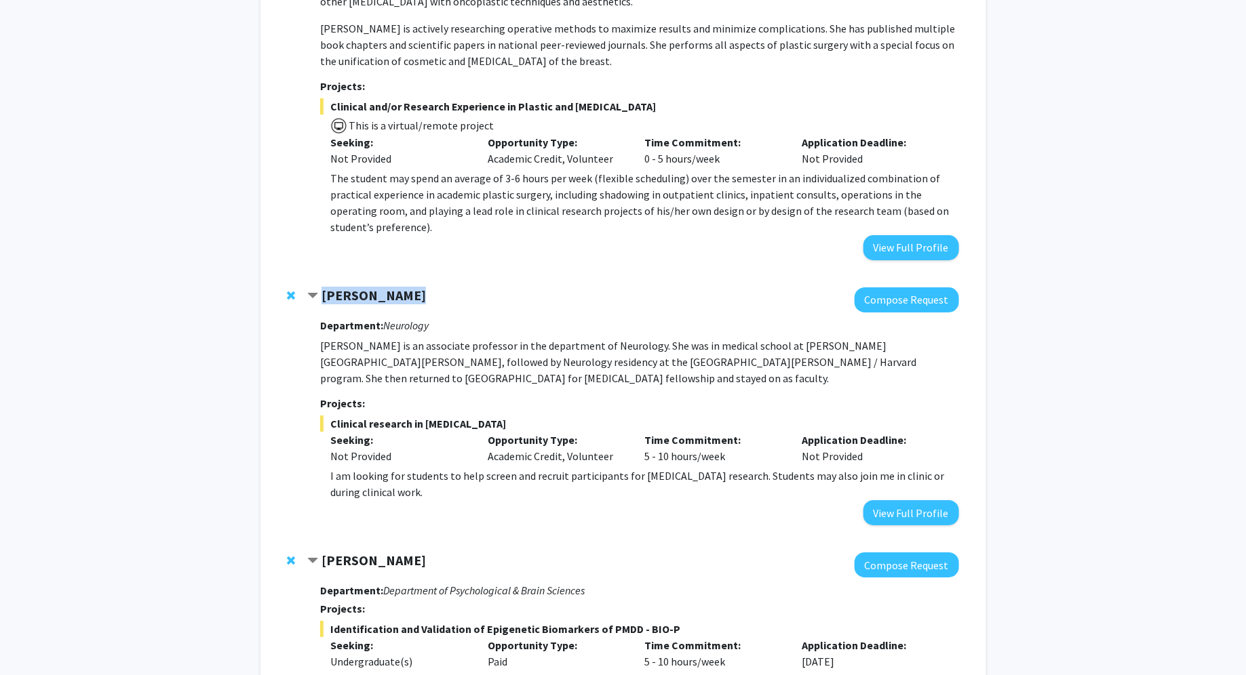
drag, startPoint x: 323, startPoint y: 212, endPoint x: 421, endPoint y: 213, distance: 98.3
click at [422, 288] on div "[PERSON_NAME]" at bounding box center [453, 296] width 293 height 17
copy strong "[PERSON_NAME]"
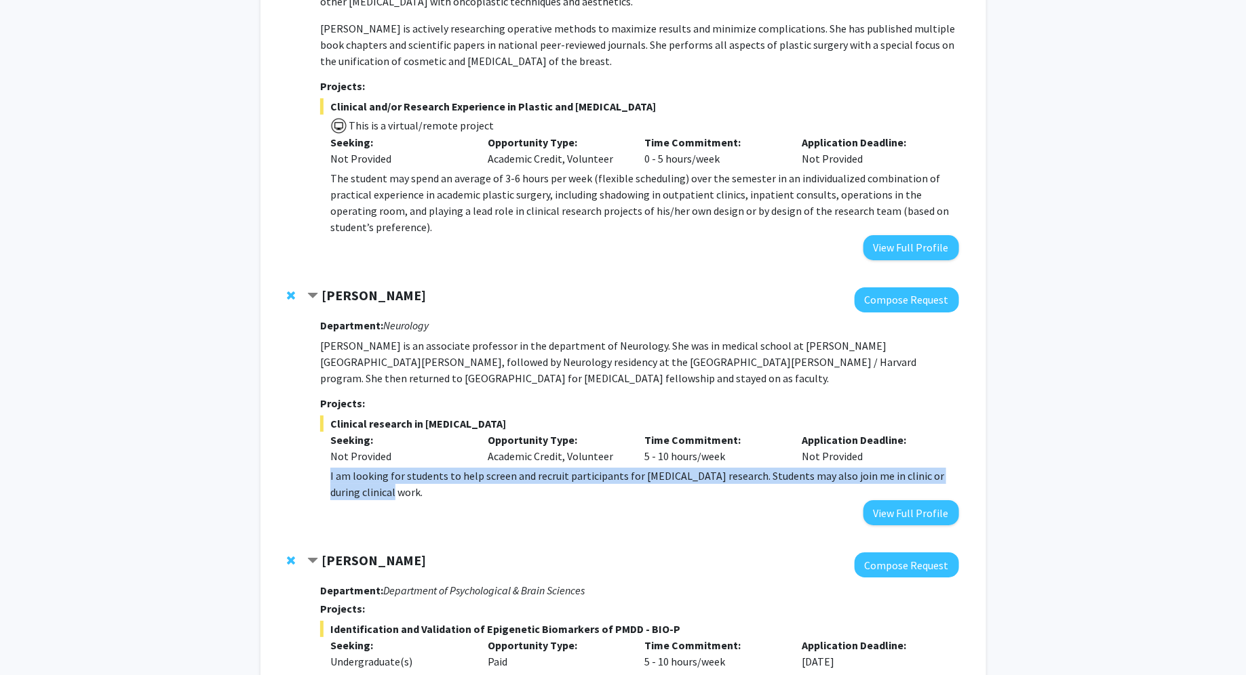
drag, startPoint x: 328, startPoint y: 378, endPoint x: 385, endPoint y: 398, distance: 60.5
click at [387, 468] on fg-read-more "I am looking for students to help screen and recruit participants for [MEDICAL_…" at bounding box center [639, 484] width 638 height 33
copy p "I am looking for students to help screen and recruit participants for [MEDICAL_…"
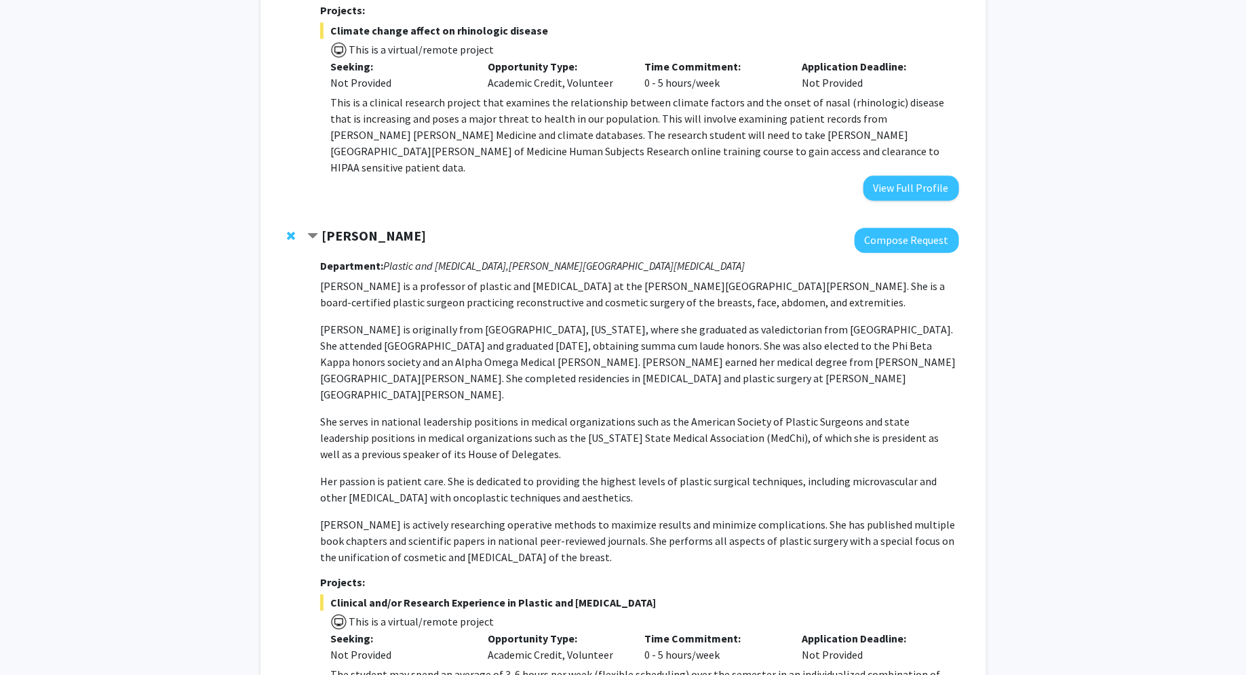
scroll to position [1692, 0]
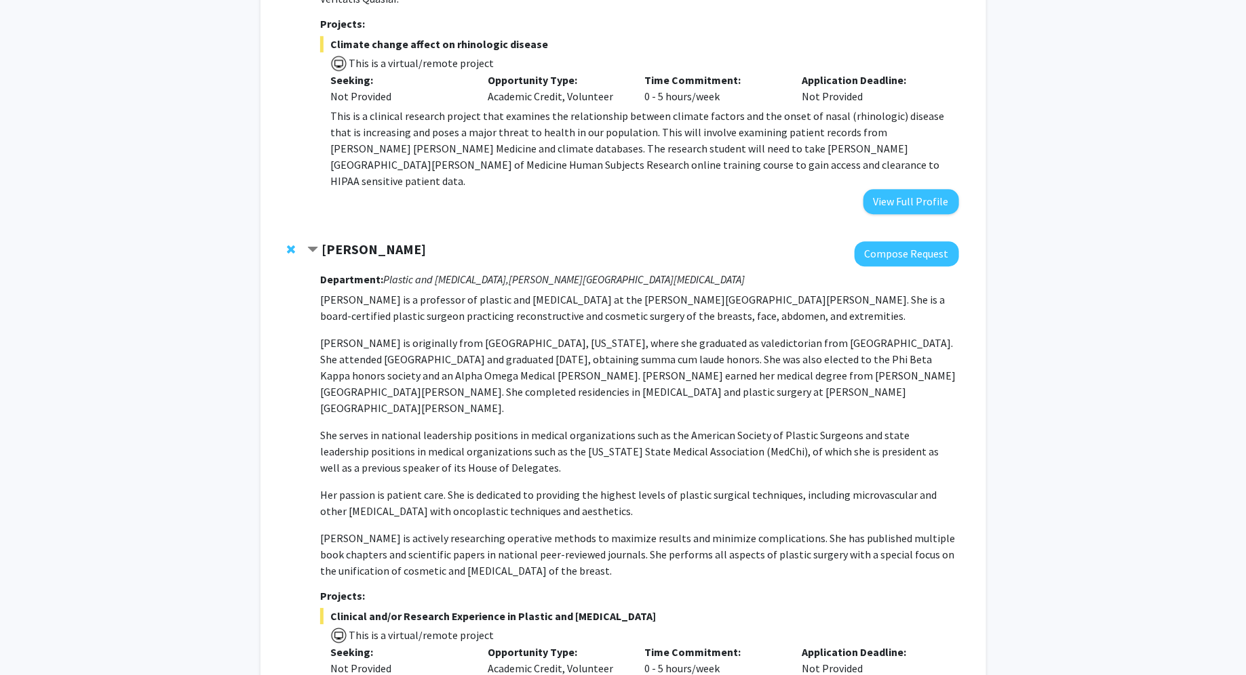
drag, startPoint x: 321, startPoint y: 186, endPoint x: 424, endPoint y: 185, distance: 102.4
click at [426, 241] on div "[PERSON_NAME]" at bounding box center [453, 249] width 293 height 17
copy strong "[PERSON_NAME]"
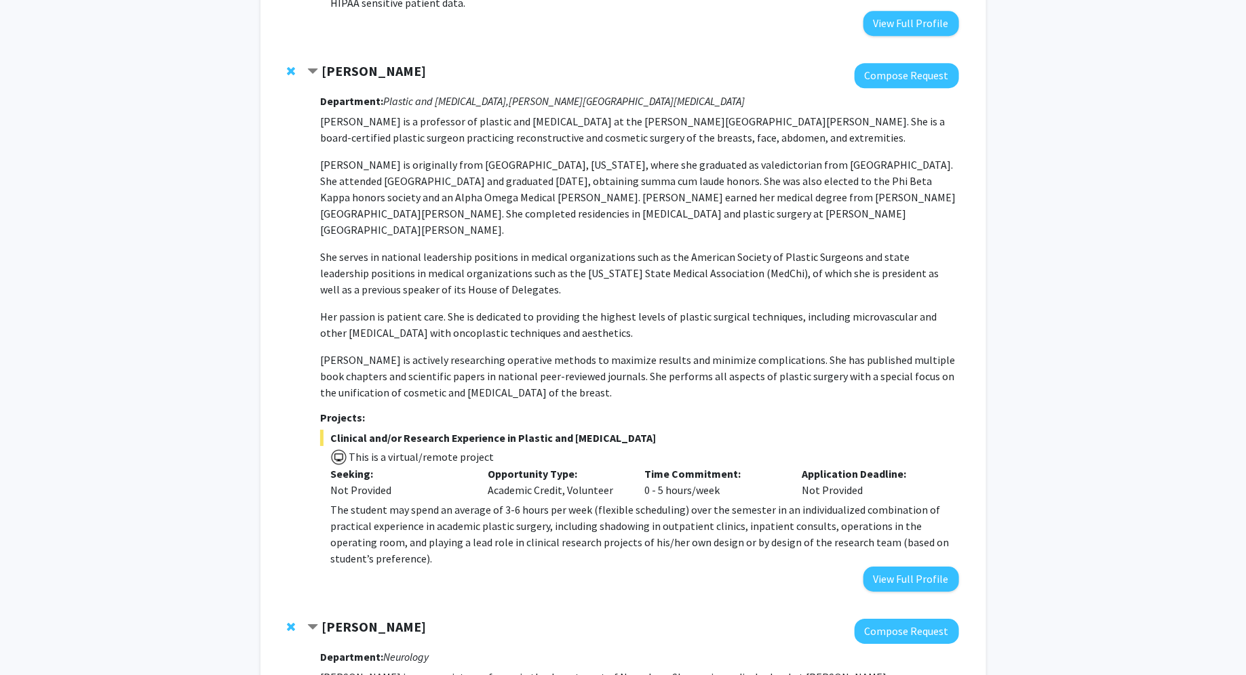
scroll to position [1876, 0]
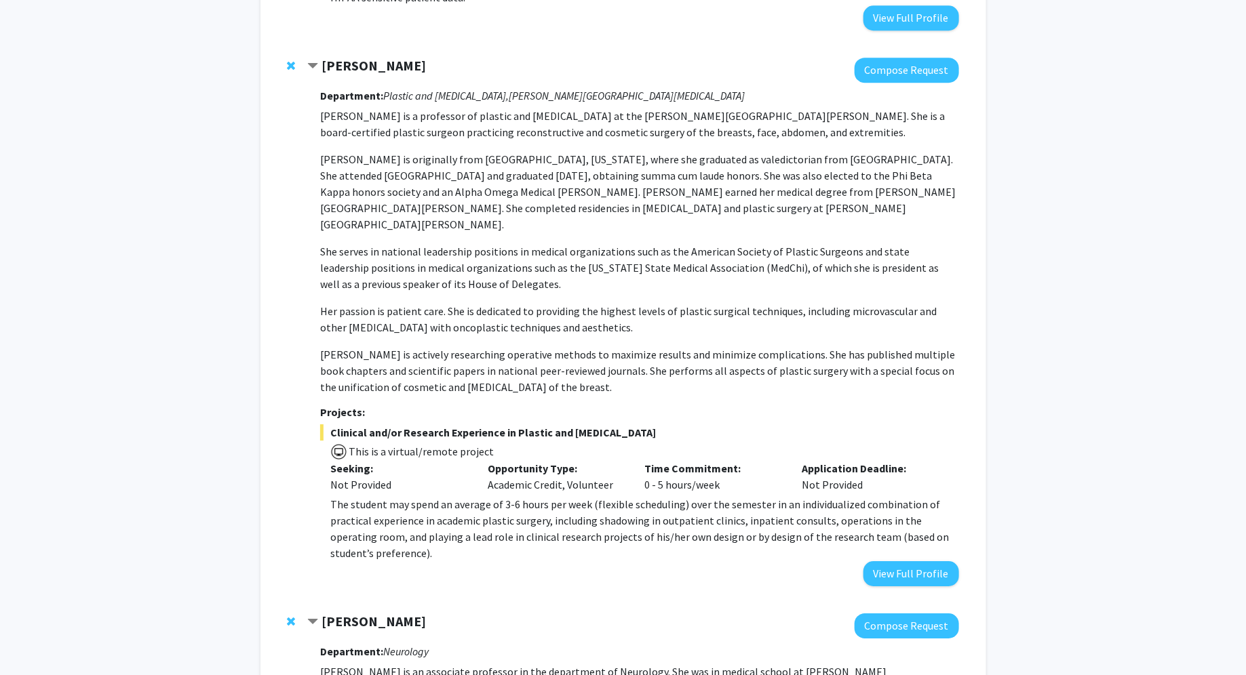
click at [348, 498] on span "The student may spend an average of 3-6 hours per week (flexible scheduling) ov…" at bounding box center [639, 529] width 618 height 62
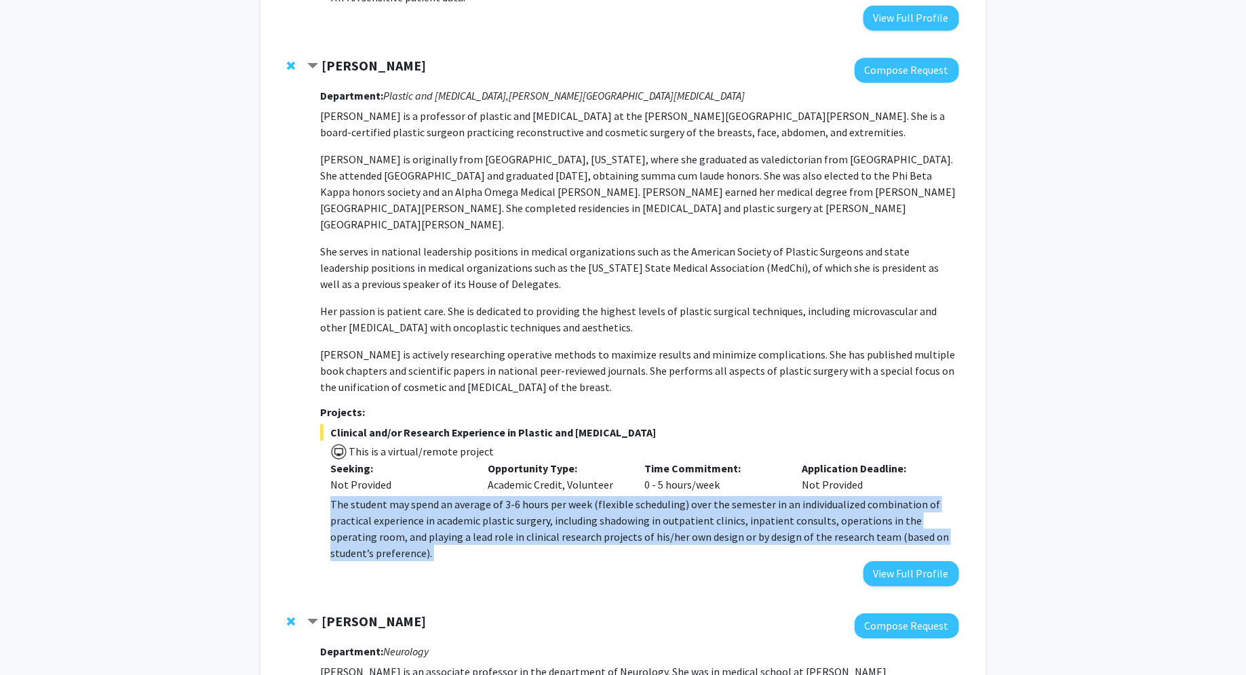
click at [348, 498] on span "The student may spend an average of 3-6 hours per week (flexible scheduling) ov…" at bounding box center [639, 529] width 618 height 62
copy div "The student may spend an average of 3-6 hours per week (flexible scheduling) ov…"
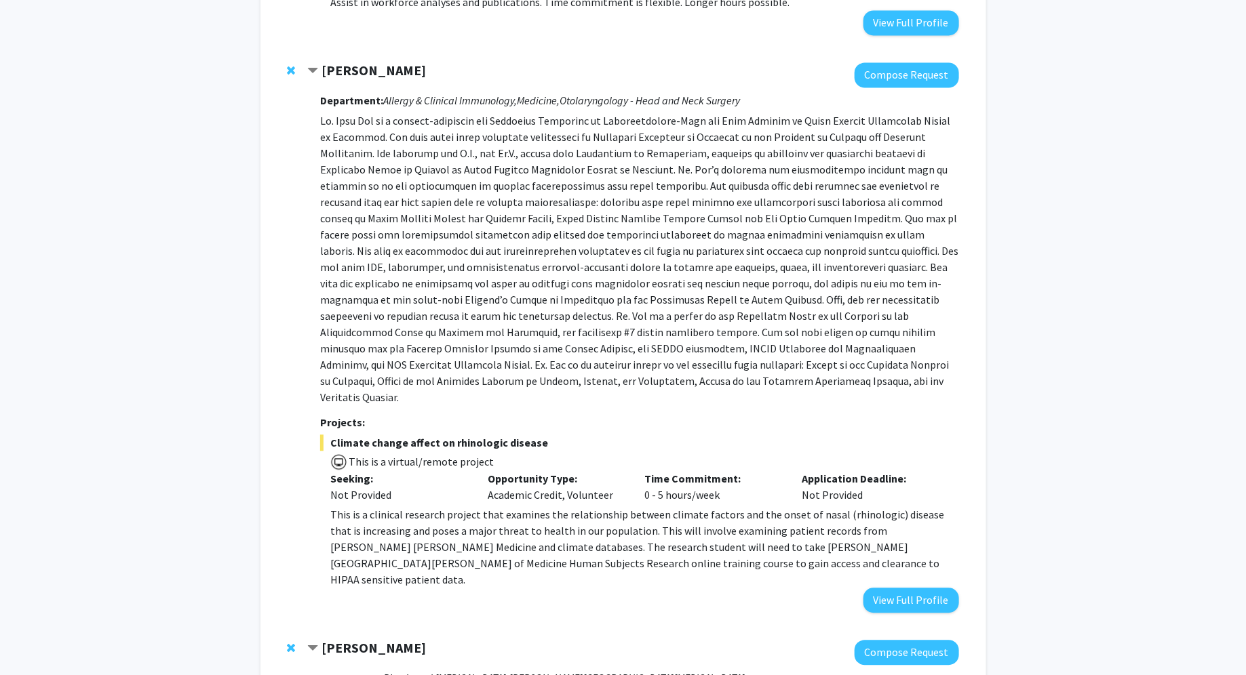
scroll to position [1277, 0]
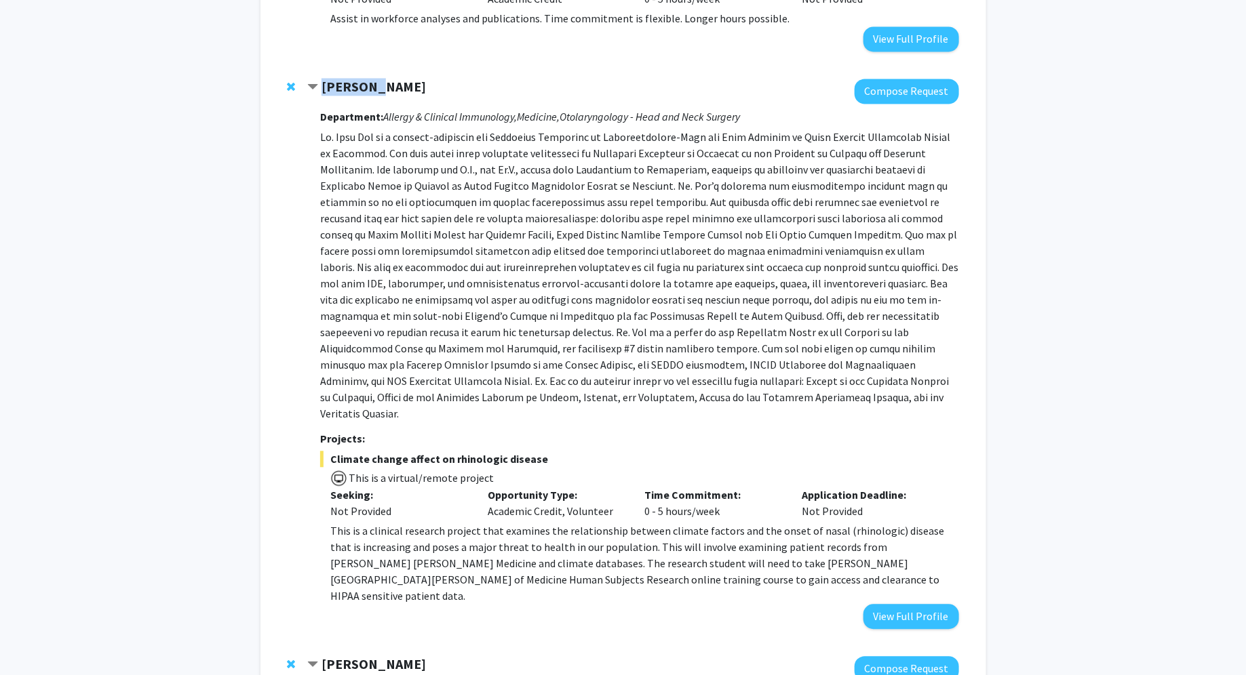
drag, startPoint x: 322, startPoint y: 54, endPoint x: 387, endPoint y: 54, distance: 65.1
click at [387, 79] on div "[PERSON_NAME]" at bounding box center [453, 87] width 293 height 17
copy strong "[PERSON_NAME]"
click at [352, 523] on p "This is a clinical research project that examines the relationship between clim…" at bounding box center [644, 563] width 628 height 81
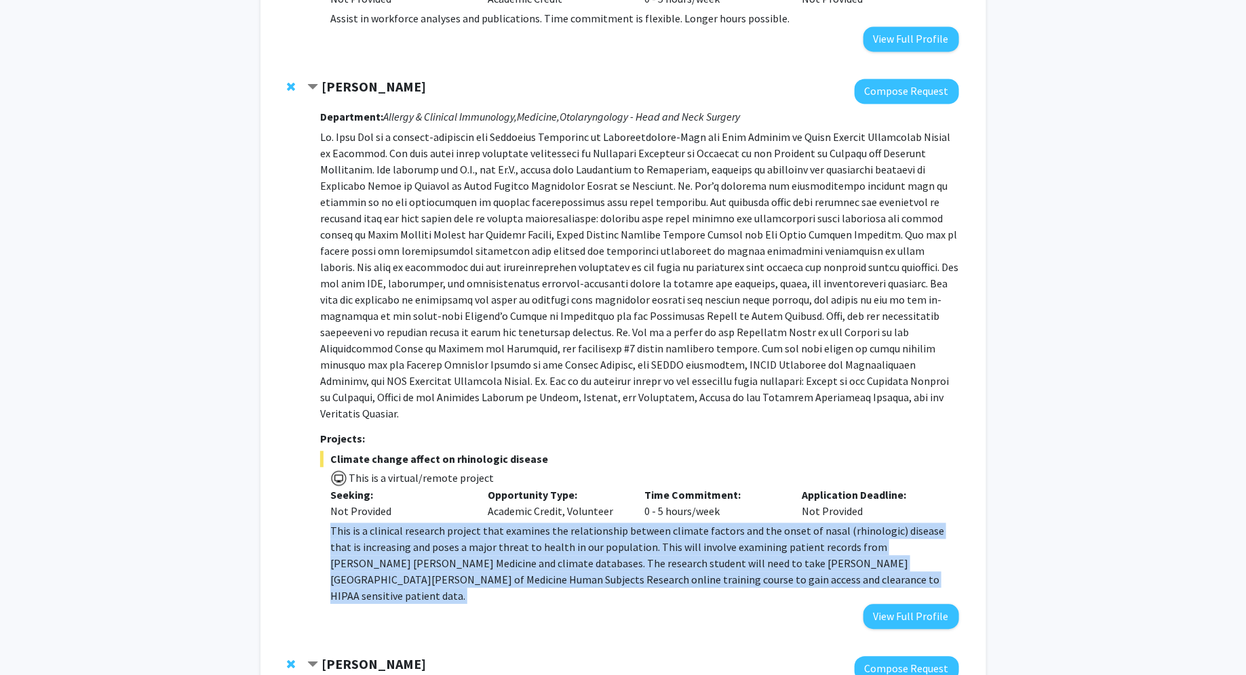
click at [352, 523] on p "This is a clinical research project that examines the relationship between clim…" at bounding box center [644, 563] width 628 height 81
copy div "This is a clinical research project that examines the relationship between clim…"
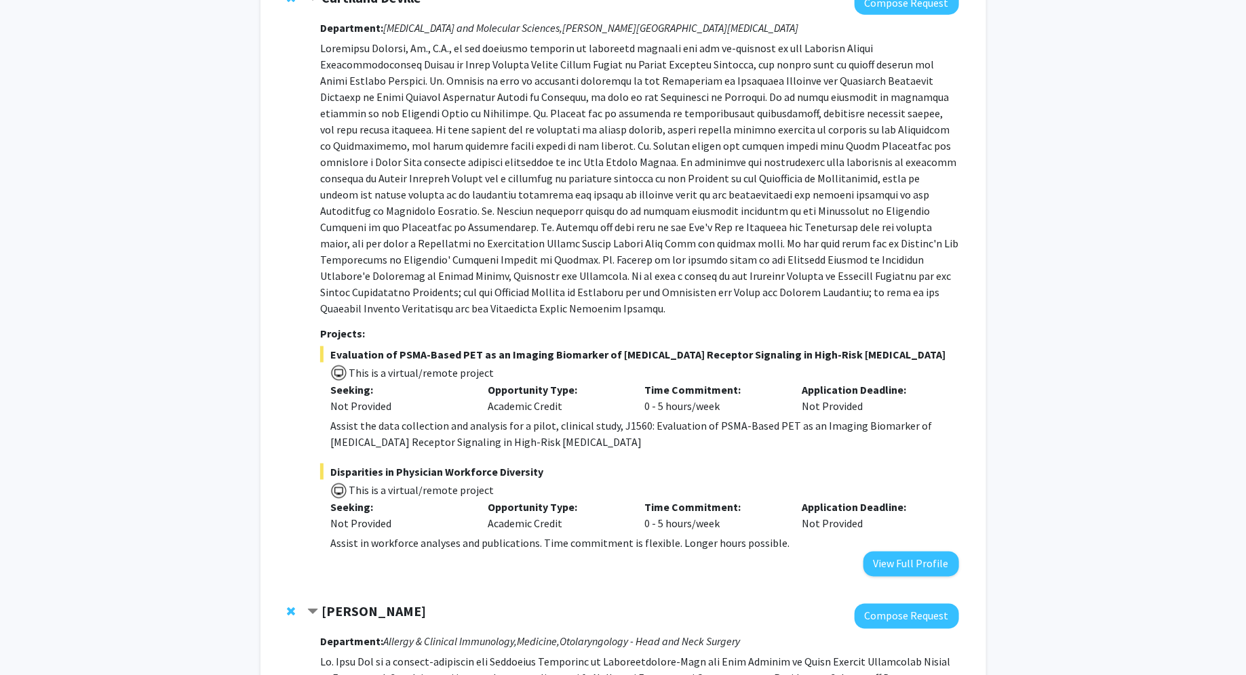
scroll to position [683, 0]
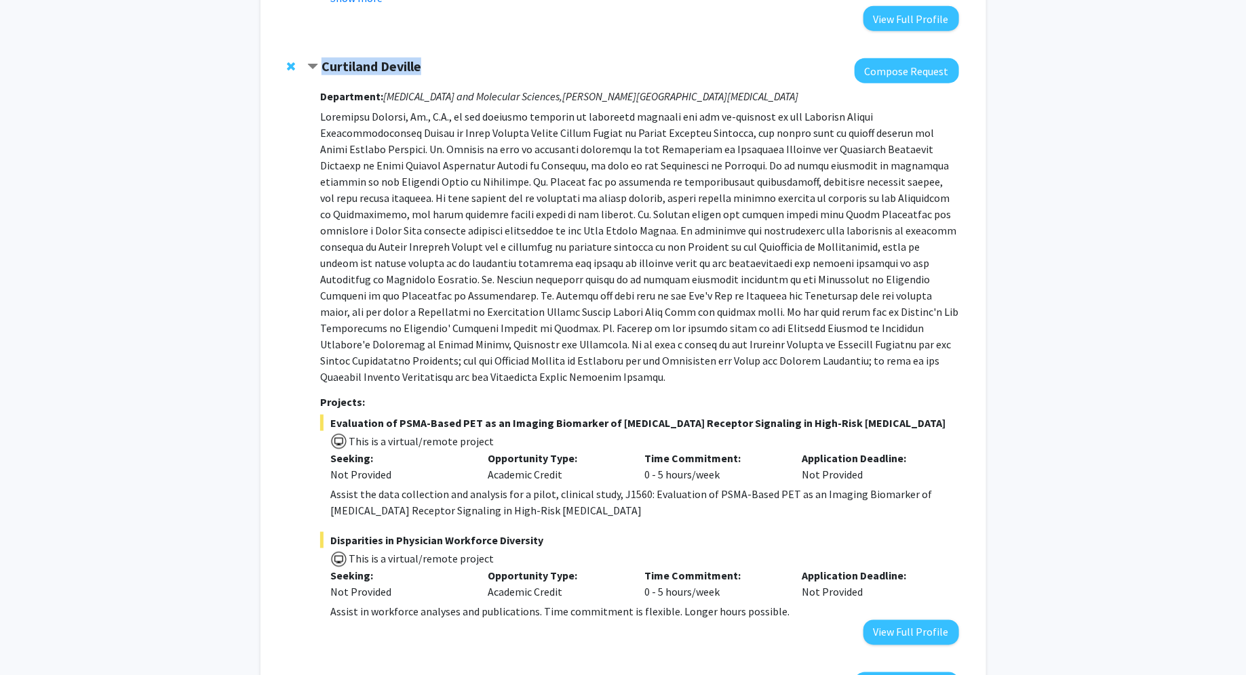
drag, startPoint x: 429, startPoint y: 54, endPoint x: 325, endPoint y: 54, distance: 103.1
click at [325, 58] on div "Curtiland Deville" at bounding box center [453, 66] width 293 height 17
copy strong "Curtiland Deville"
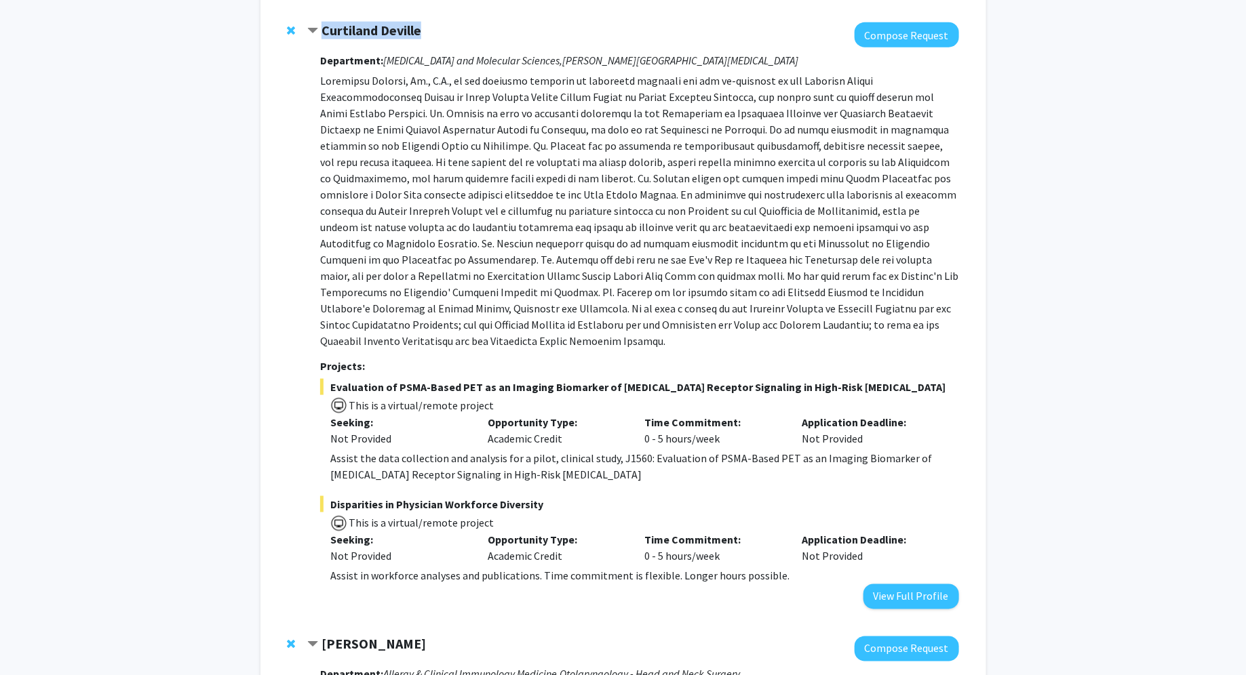
scroll to position [722, 0]
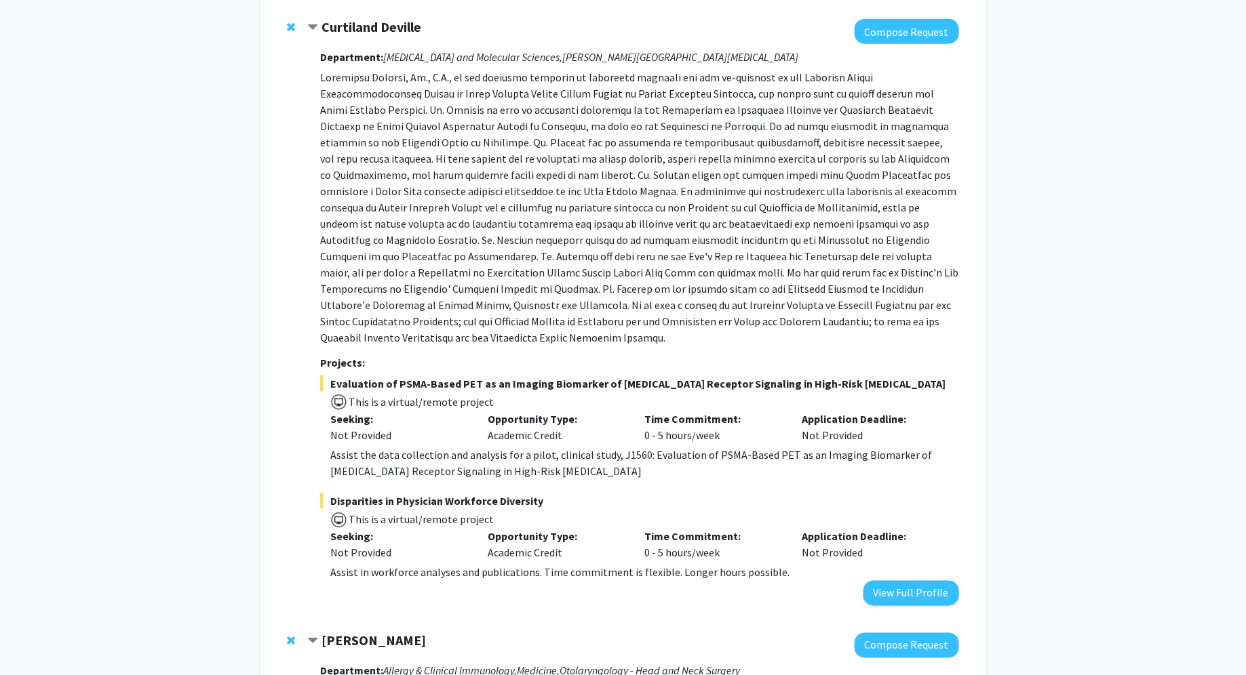
click at [358, 447] on div "Assist the data collection and analysis for a pilot, clinical study, J1560: Eva…" at bounding box center [644, 463] width 628 height 33
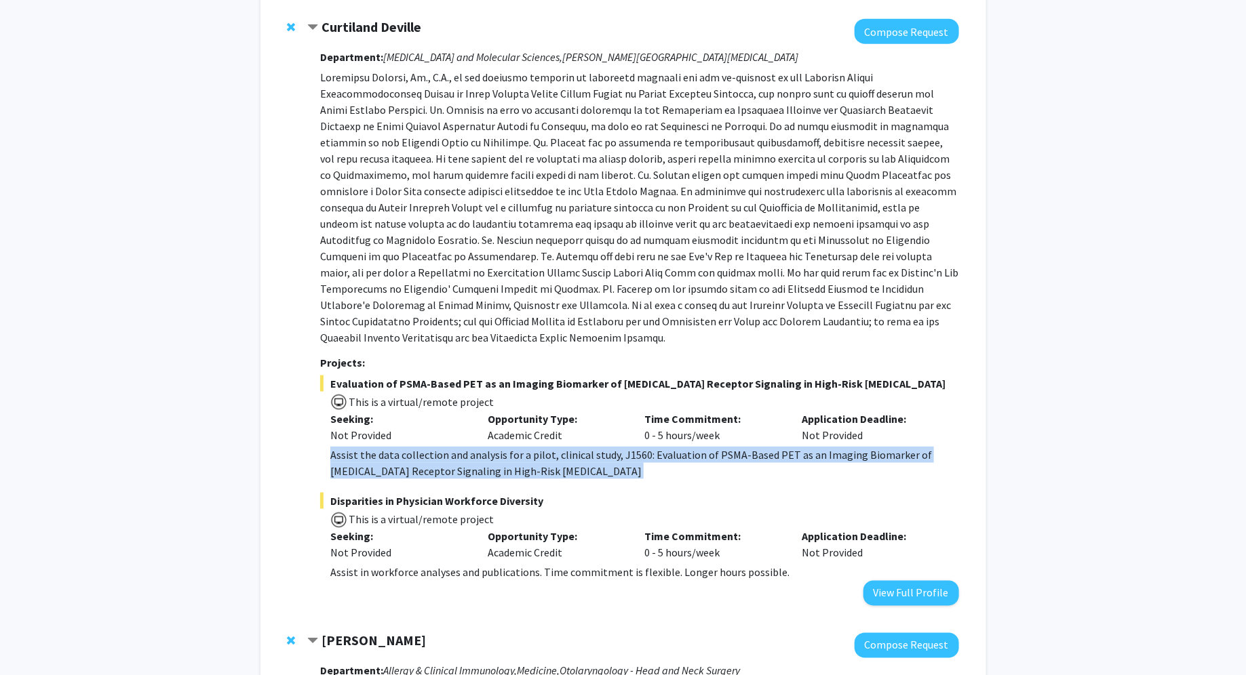
click at [358, 447] on div "Assist the data collection and analysis for a pilot, clinical study, J1560: Eva…" at bounding box center [644, 463] width 628 height 33
copy div "Assist the data collection and analysis for a pilot, clinical study, J1560: Eva…"
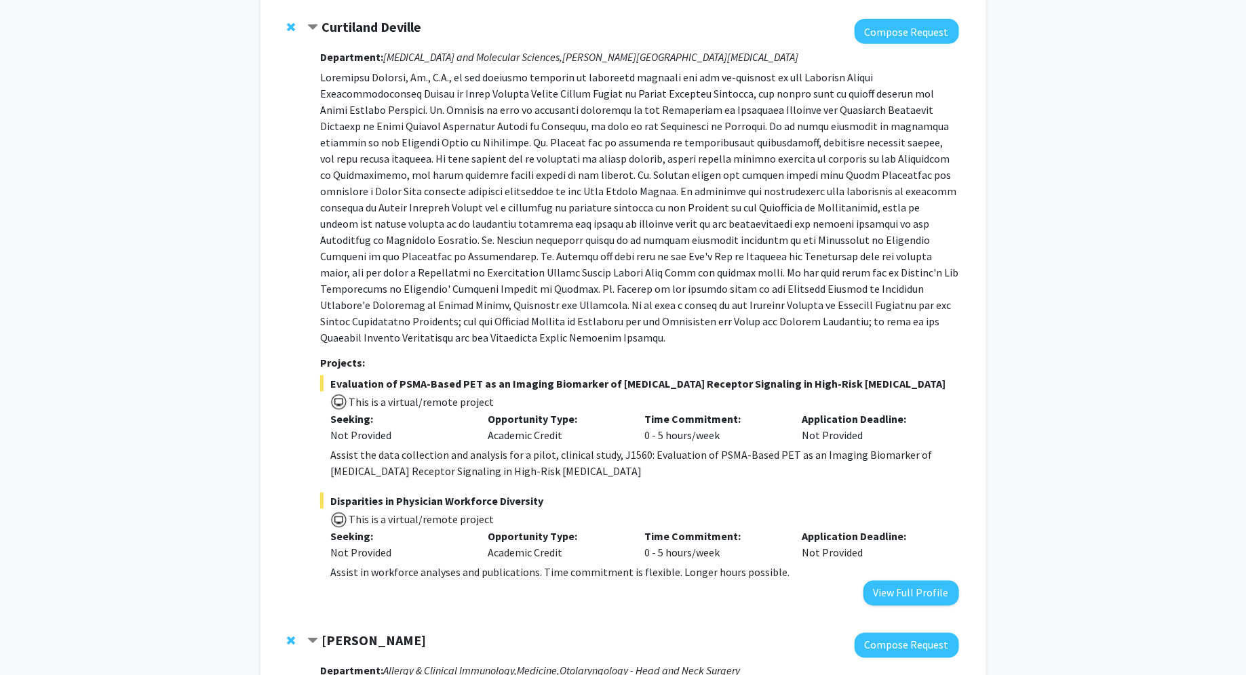
click at [353, 565] on div "Assist in workforce analyses and publications. Time commitment is flexible. Lon…" at bounding box center [644, 573] width 628 height 16
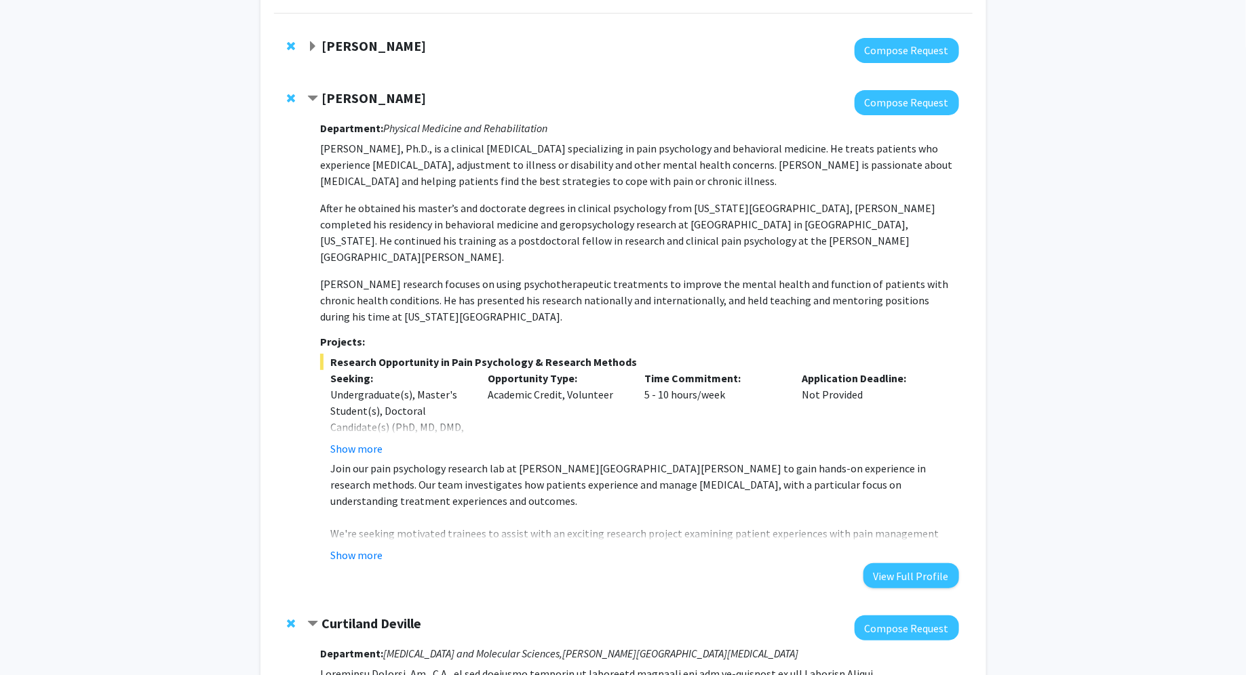
scroll to position [123, 0]
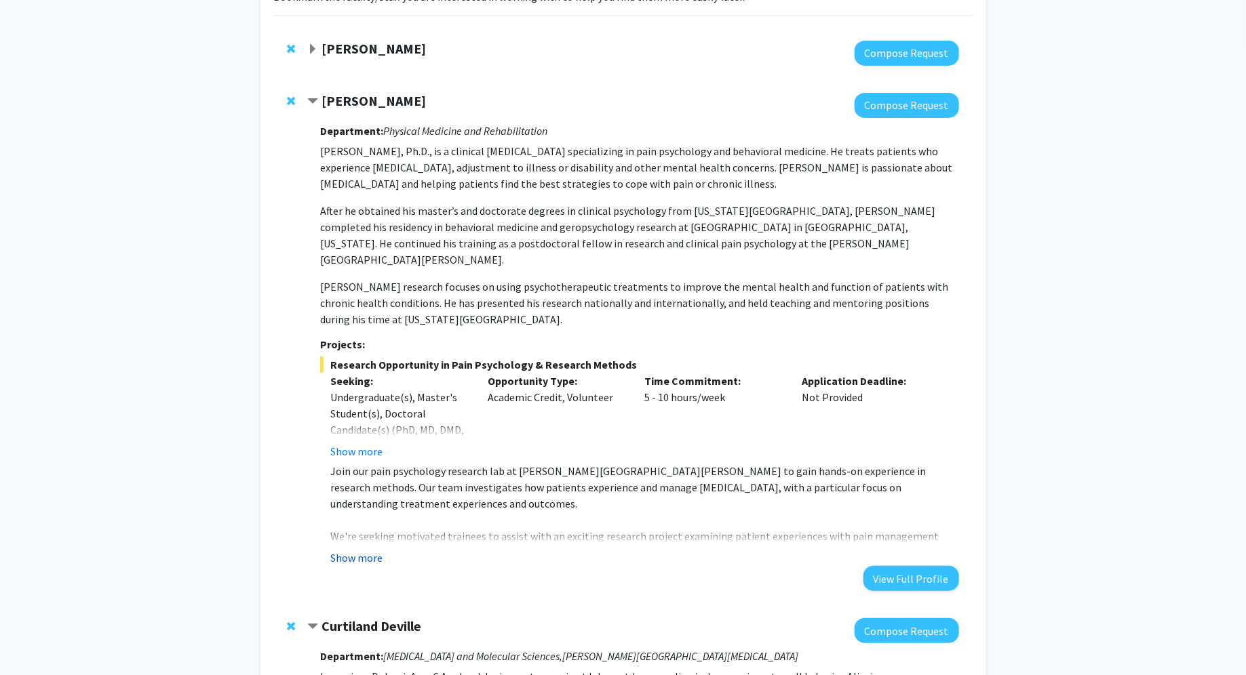
click at [350, 550] on button "Show more" at bounding box center [356, 558] width 52 height 16
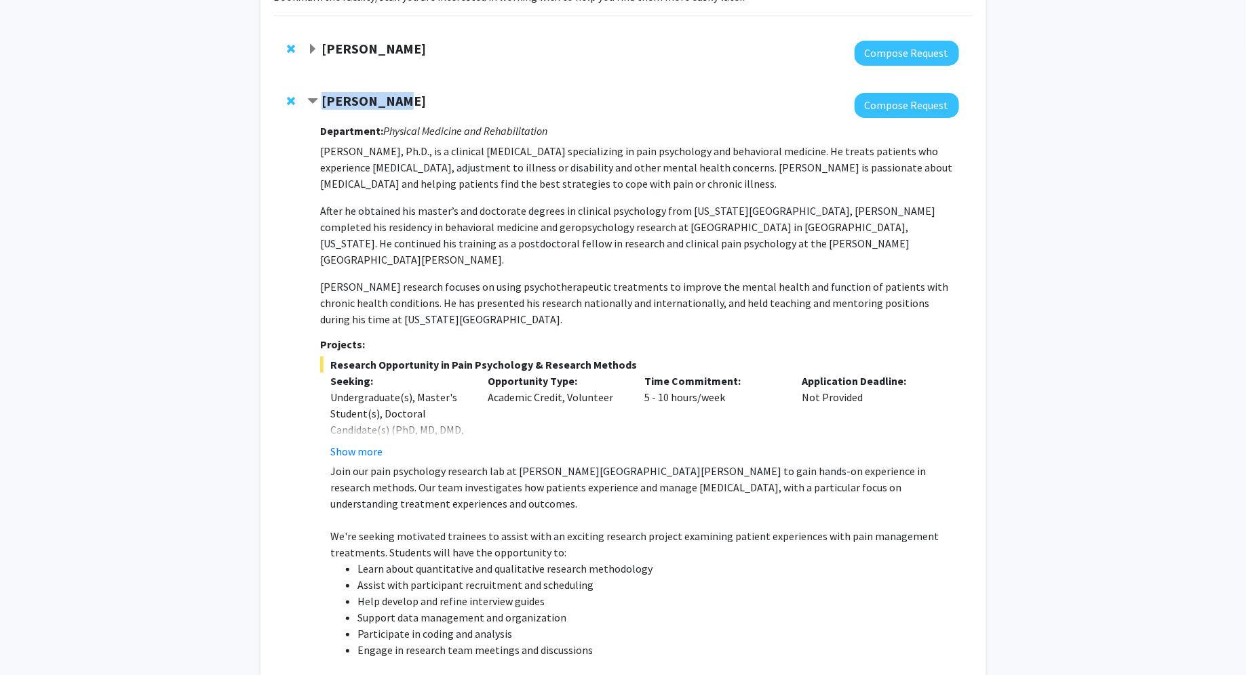
drag, startPoint x: 321, startPoint y: 102, endPoint x: 397, endPoint y: 100, distance: 76.0
click at [397, 101] on div "[PERSON_NAME]" at bounding box center [453, 101] width 293 height 17
copy strong "[PERSON_NAME]"
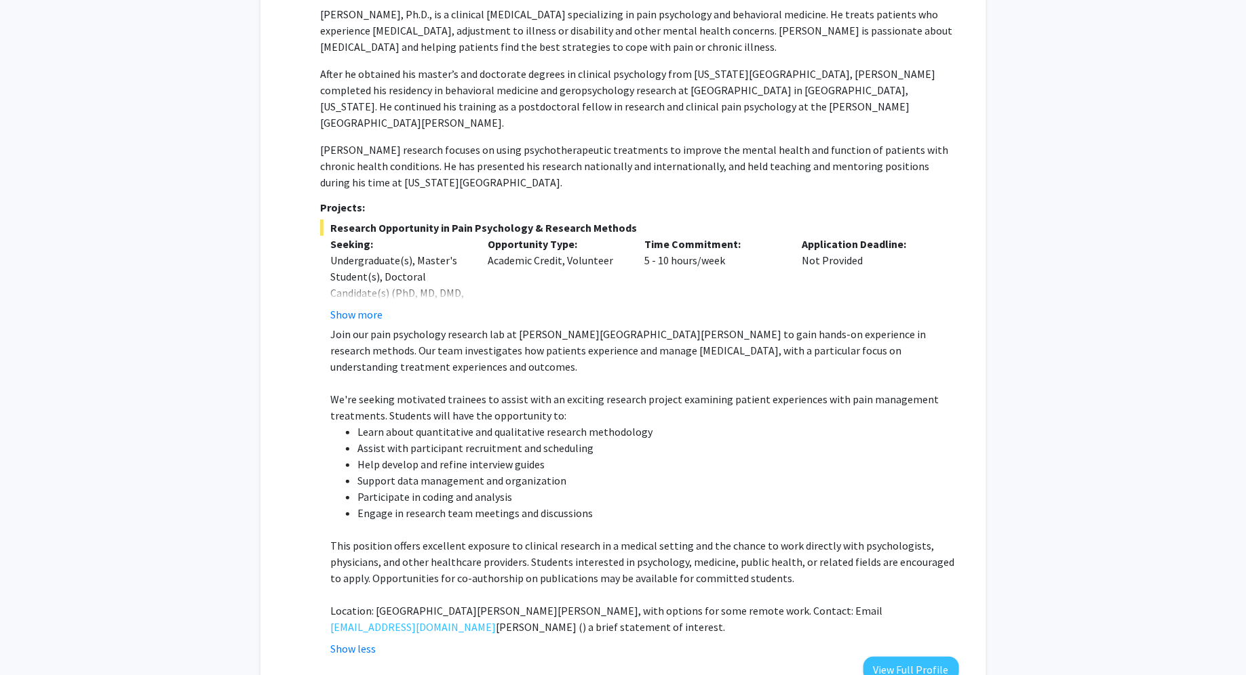
scroll to position [261, 0]
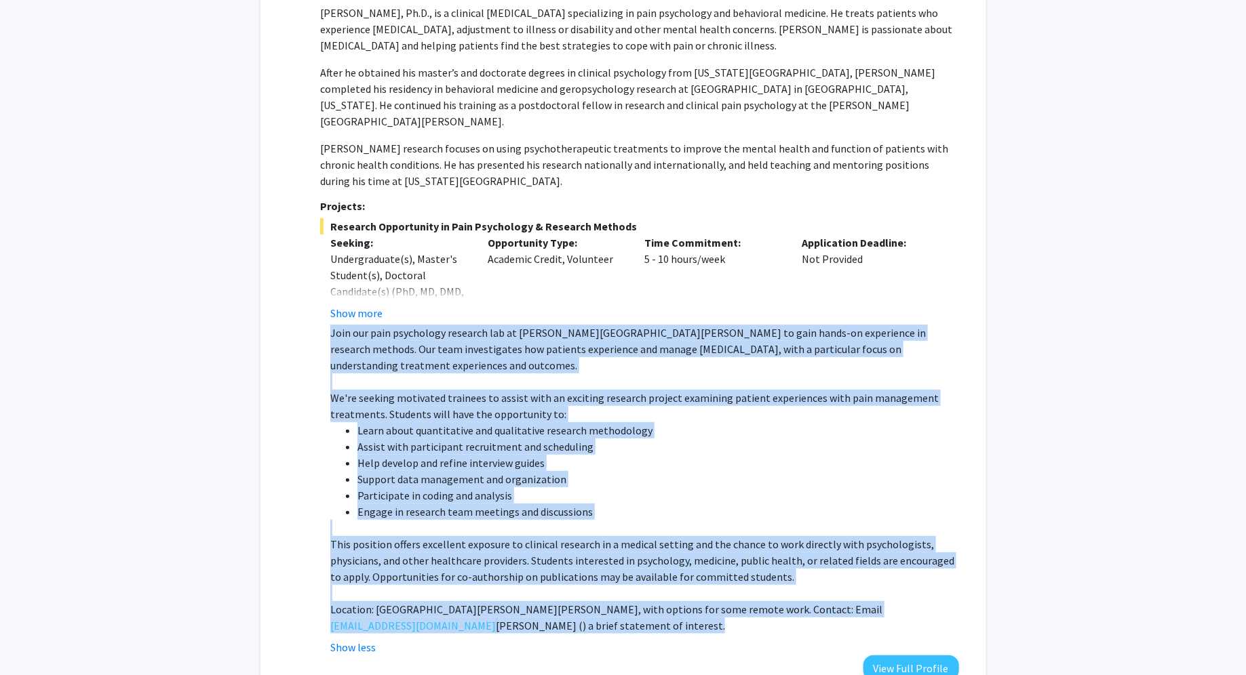
drag, startPoint x: 321, startPoint y: 315, endPoint x: 518, endPoint y: 619, distance: 361.9
click at [518, 619] on fg-read-more "Join our pain psychology research lab at [PERSON_NAME][GEOGRAPHIC_DATA][PERSON_…" at bounding box center [639, 490] width 638 height 331
copy div "Join our pain psychology research lab at [PERSON_NAME][GEOGRAPHIC_DATA][PERSON_…"
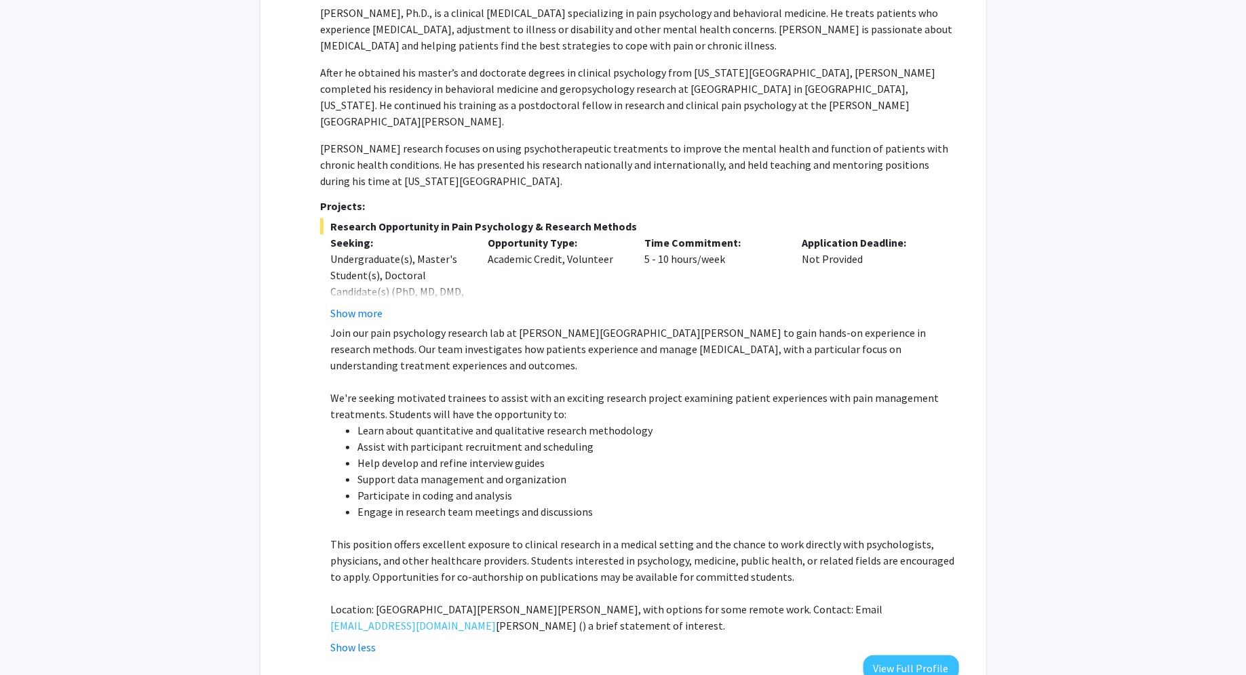
click at [314, 488] on div "[PERSON_NAME] Compose Request Department: Physical Medicine and Rehabilitation …" at bounding box center [632, 318] width 651 height 726
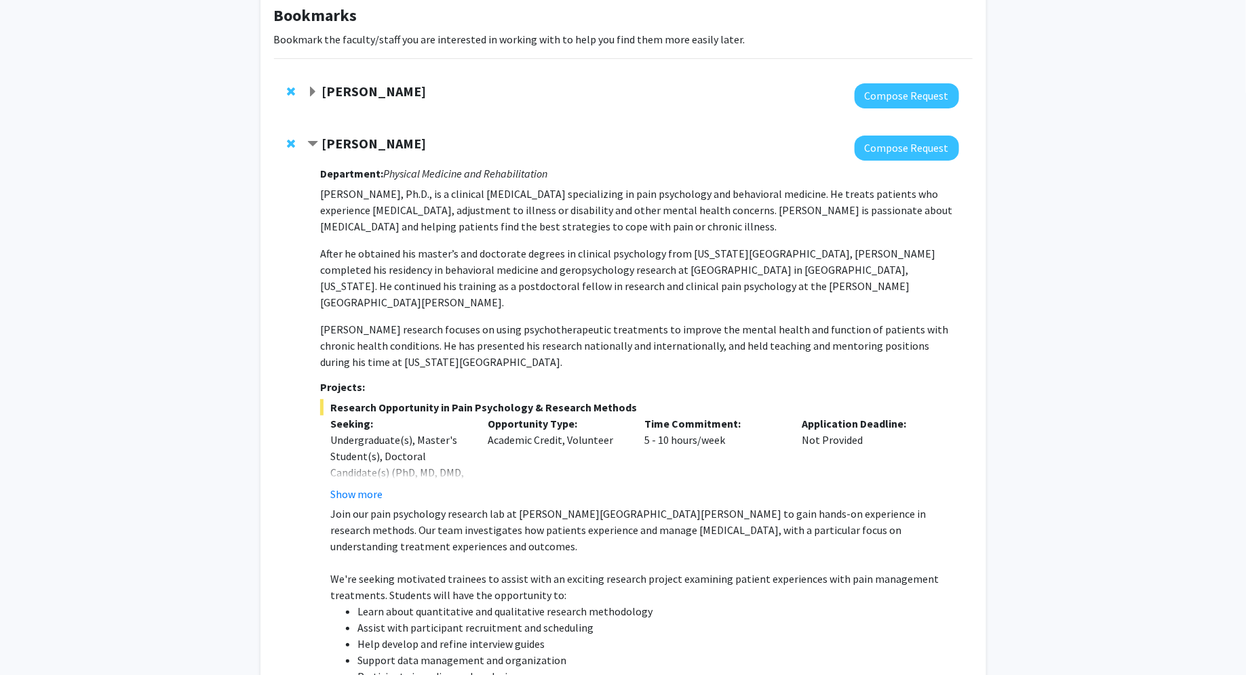
scroll to position [0, 0]
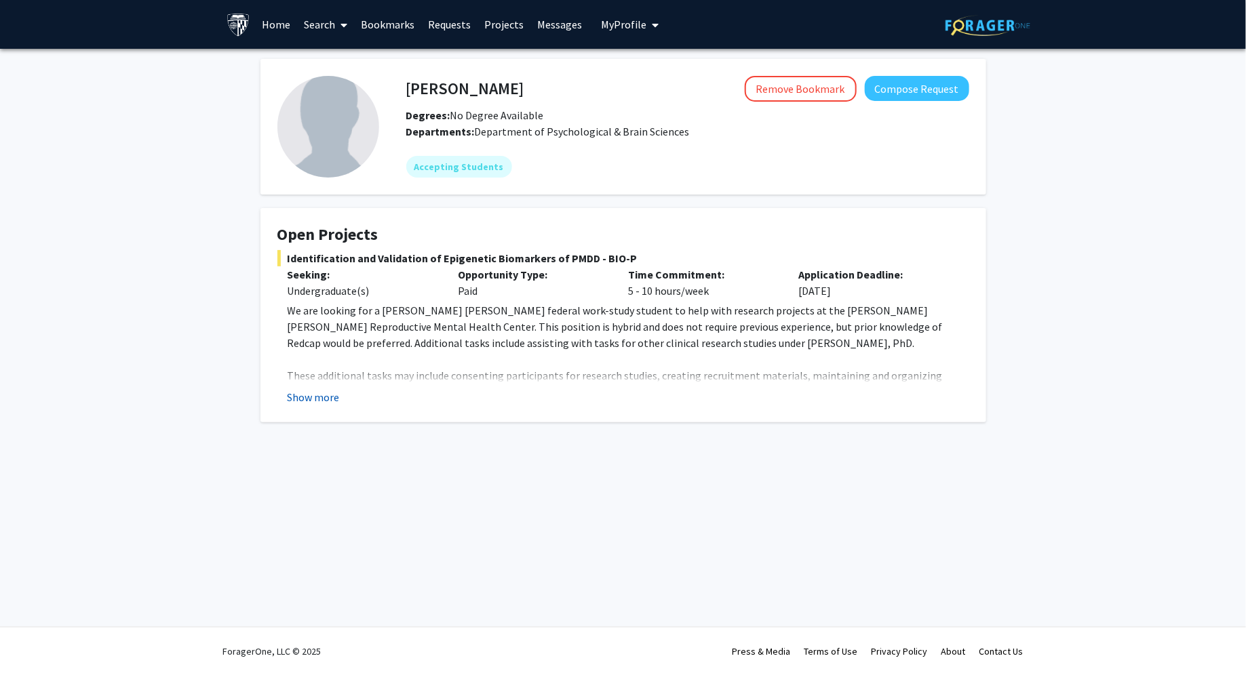
click at [307, 391] on button "Show more" at bounding box center [314, 397] width 52 height 16
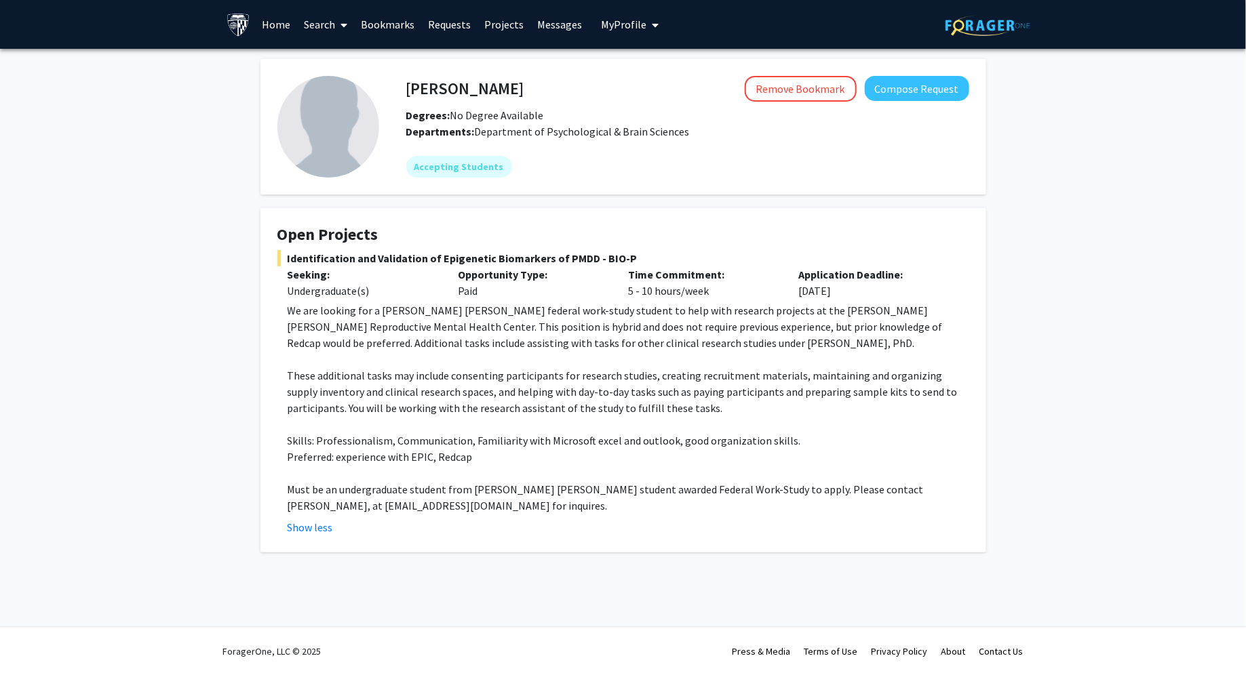
click at [469, 91] on h4 "Victoria Paone" at bounding box center [465, 88] width 118 height 25
click at [469, 91] on h4 "[PERSON_NAME]" at bounding box center [465, 88] width 118 height 25
copy h4 "[PERSON_NAME]"
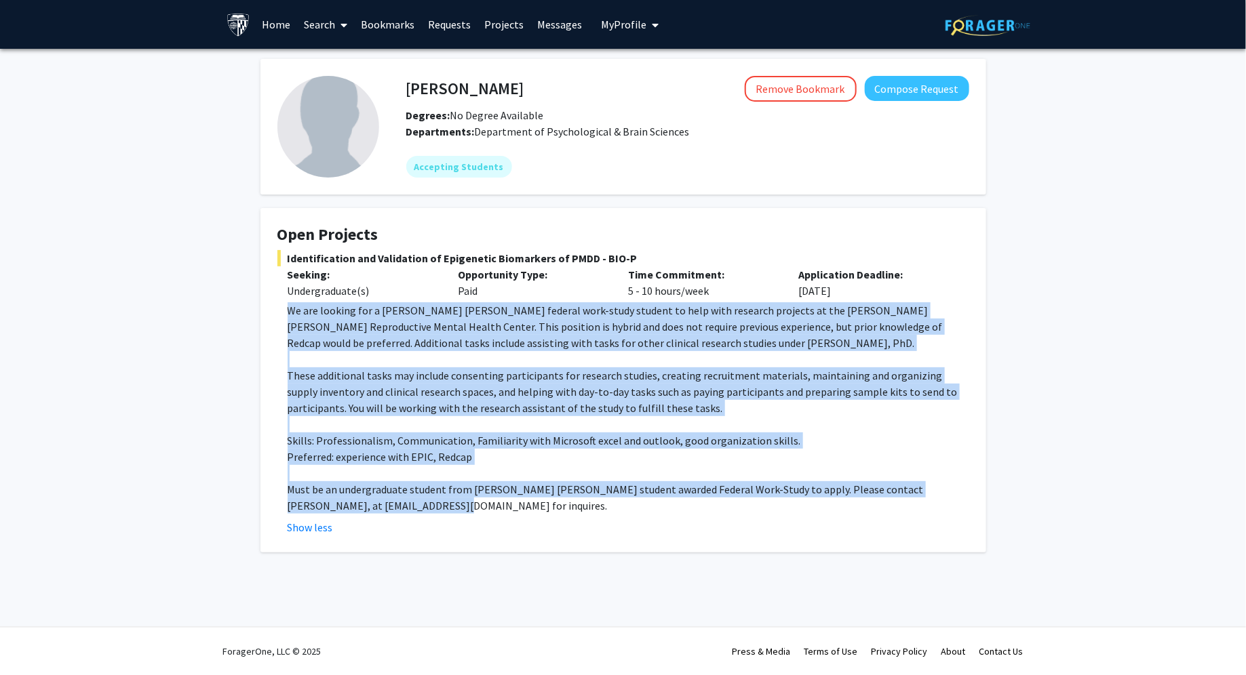
drag, startPoint x: 288, startPoint y: 309, endPoint x: 440, endPoint y: 505, distance: 247.9
click at [441, 505] on div "We are looking for a Johns Hopkins federal work-study student to help with rese…" at bounding box center [629, 408] width 682 height 212
copy div "We are looking for a Johns Hopkins federal work-study student to help with rese…"
click at [431, 307] on p "We are looking for a [PERSON_NAME] [PERSON_NAME] federal work-study student to …" at bounding box center [629, 326] width 682 height 49
